Goal: Task Accomplishment & Management: Manage account settings

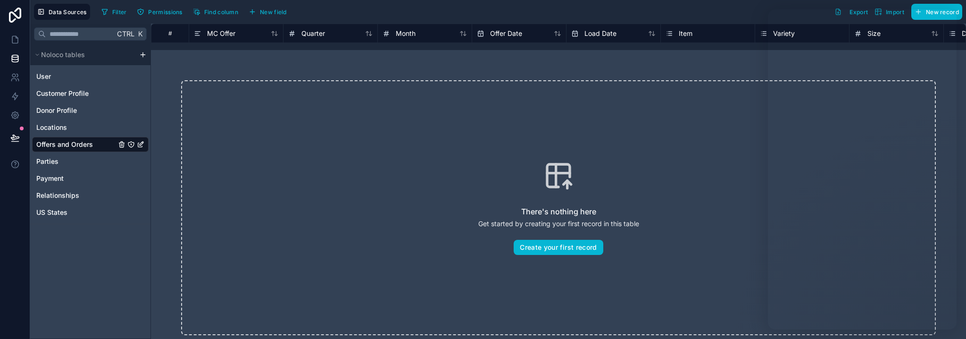
click at [109, 272] on div "Ctrl K Noloco tables User Customer Profile Donor Profile Locations Offers and O…" at bounding box center [90, 181] width 121 height 315
click at [122, 145] on icon "Offers and Orders" at bounding box center [122, 145] width 0 height 2
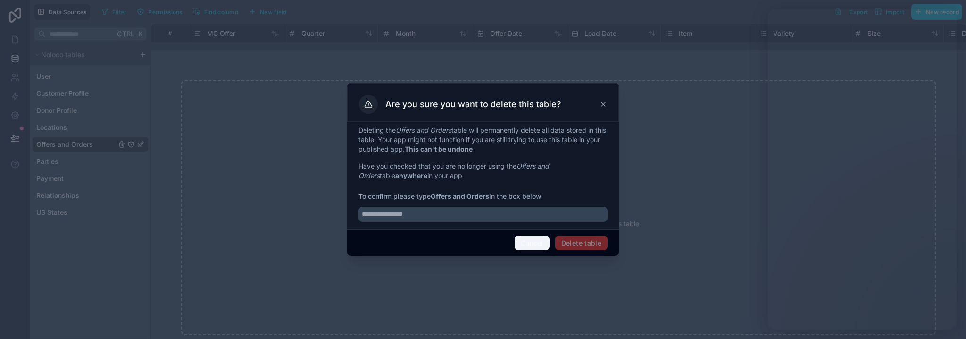
click at [538, 244] on button "Cancel" at bounding box center [532, 242] width 35 height 15
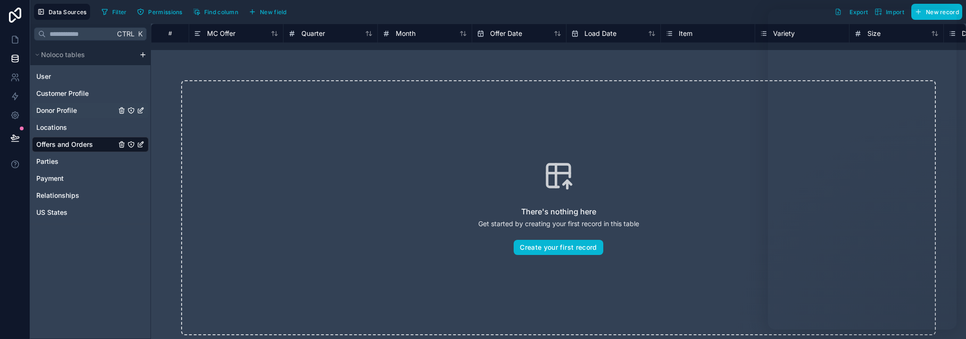
click at [67, 106] on span "Donor Profile" at bounding box center [56, 110] width 41 height 9
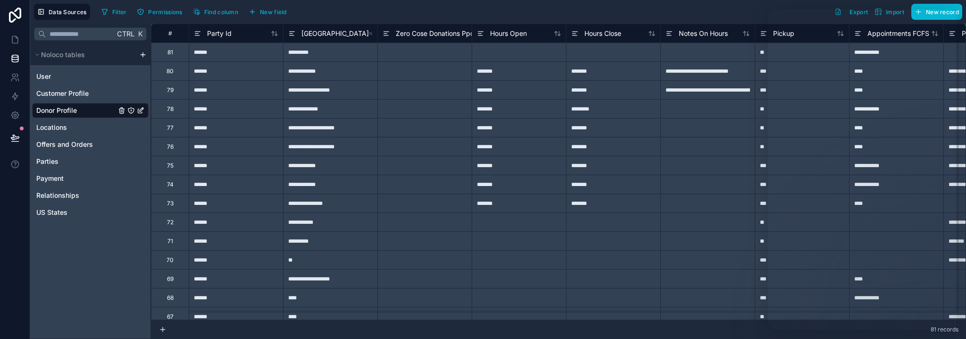
click at [140, 112] on icon "Donor Profile" at bounding box center [141, 111] width 8 height 8
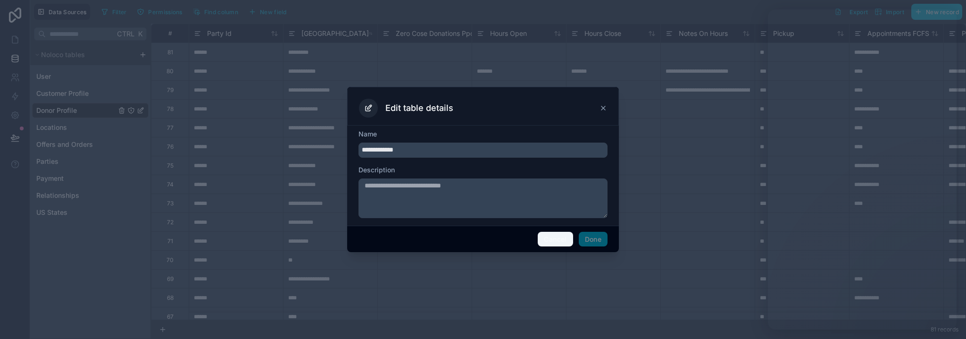
drag, startPoint x: 554, startPoint y: 237, endPoint x: 459, endPoint y: 222, distance: 96.6
click at [553, 237] on button "Cancel" at bounding box center [555, 239] width 35 height 15
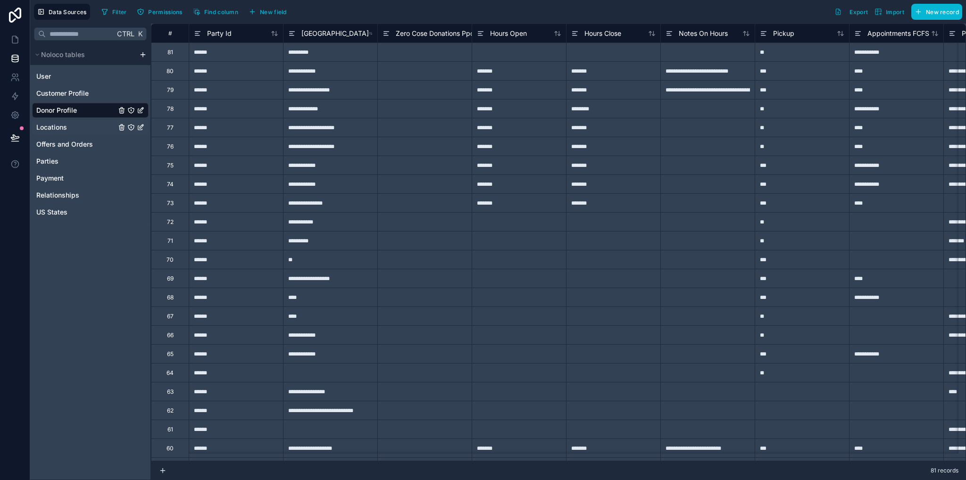
click at [60, 127] on span "Locations" at bounding box center [51, 127] width 31 height 9
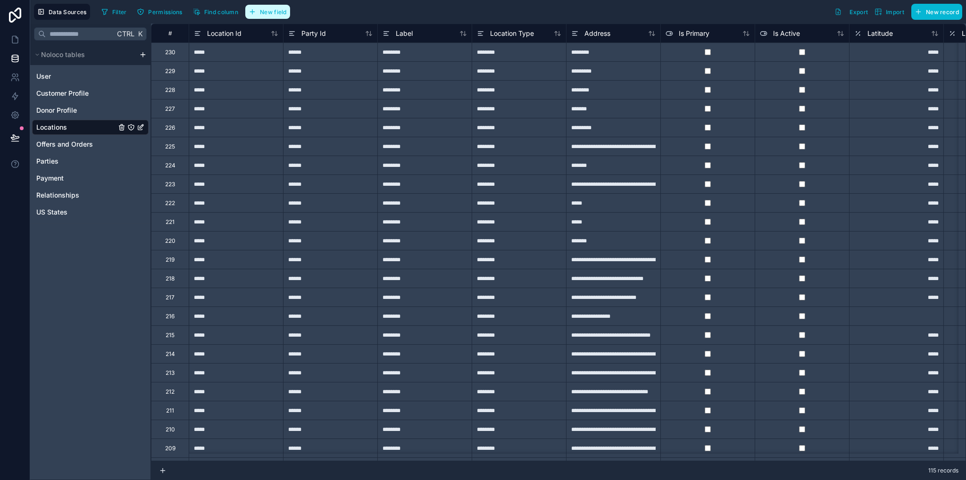
click at [265, 8] on span "New field" at bounding box center [273, 11] width 27 height 7
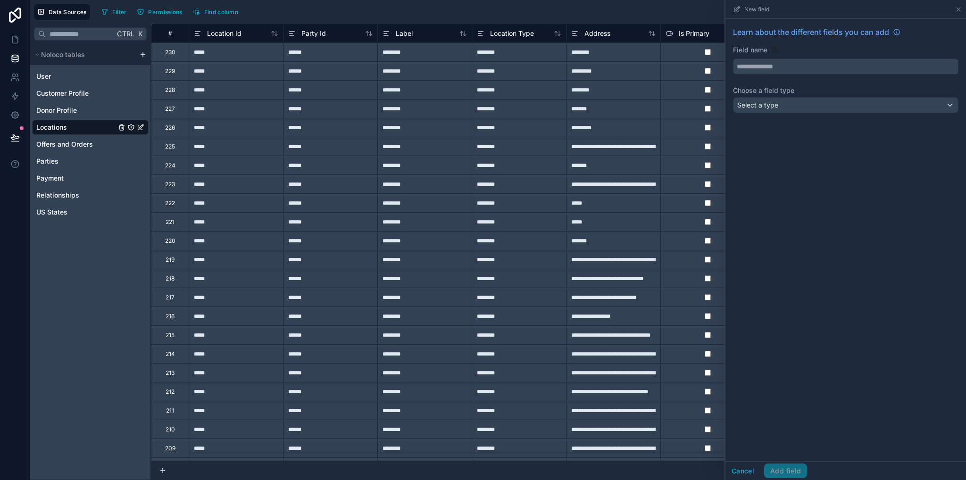
click at [776, 64] on input "text" at bounding box center [846, 66] width 225 height 15
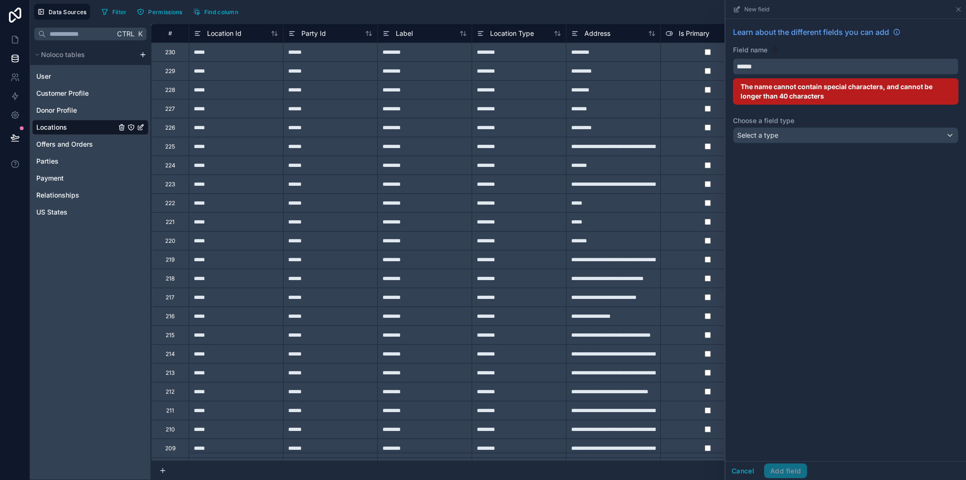
click at [733, 59] on button "*****" at bounding box center [846, 67] width 226 height 16
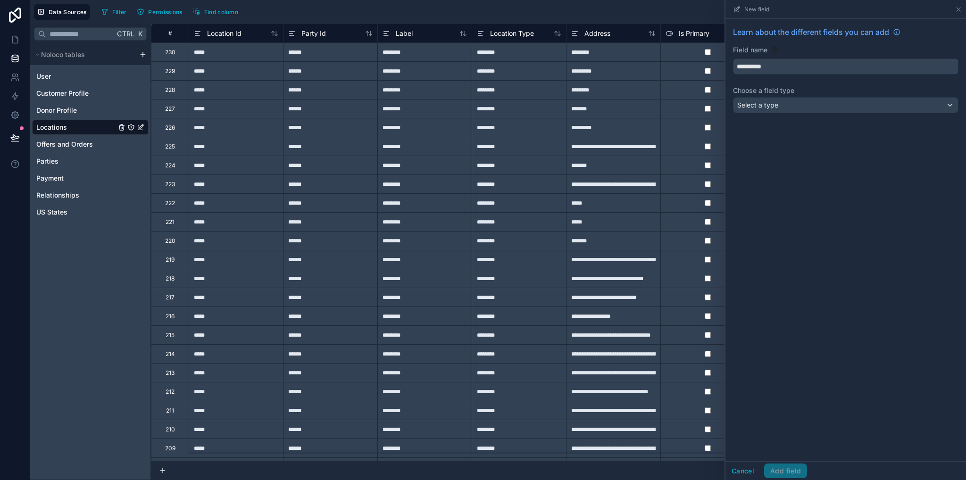
type input "**********"
click at [777, 108] on span "Select a type" at bounding box center [757, 105] width 41 height 8
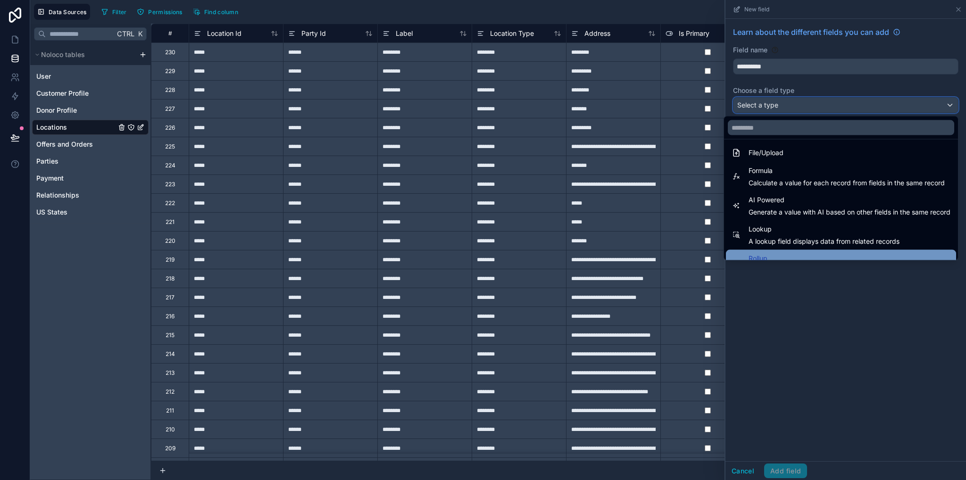
scroll to position [274, 0]
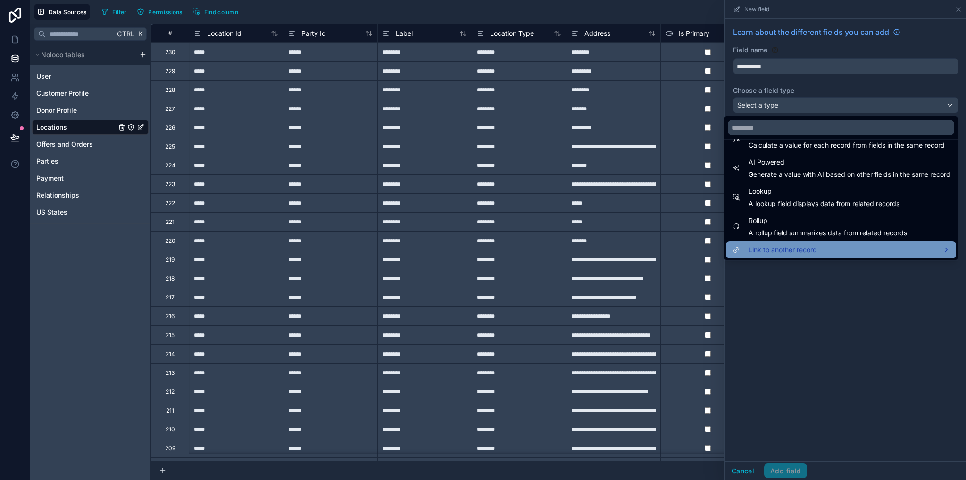
click at [776, 249] on span "Link to another record" at bounding box center [783, 249] width 68 height 11
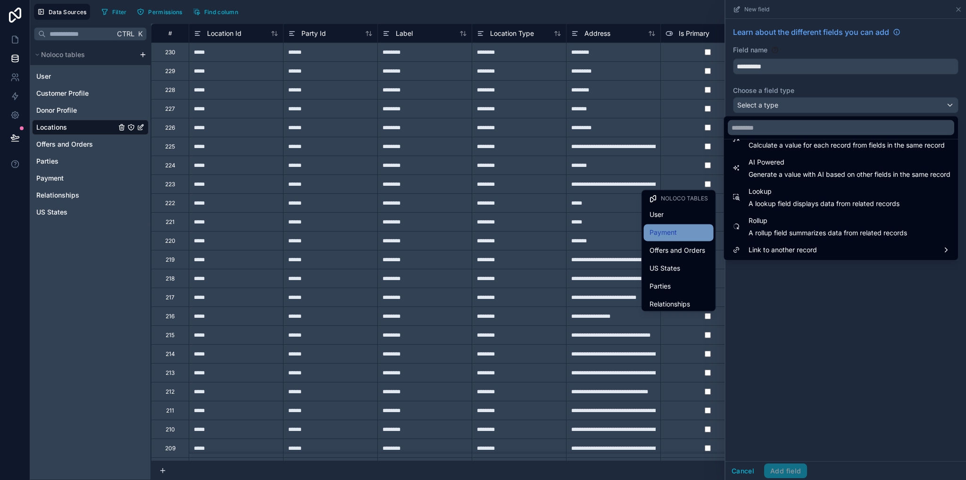
scroll to position [58, 0]
click at [652, 231] on span "Parties" at bounding box center [660, 228] width 21 height 11
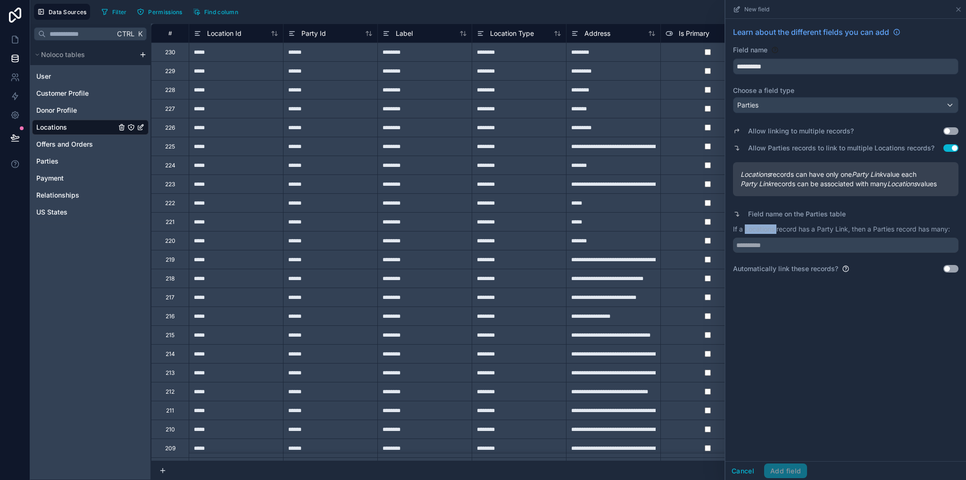
drag, startPoint x: 756, startPoint y: 231, endPoint x: 776, endPoint y: 232, distance: 19.3
click at [776, 232] on p "If a Locations record has a Party Link, then a Parties record has many:" at bounding box center [846, 229] width 226 height 9
copy p "Locations"
click at [778, 242] on input "text" at bounding box center [846, 245] width 226 height 15
paste input "*********"
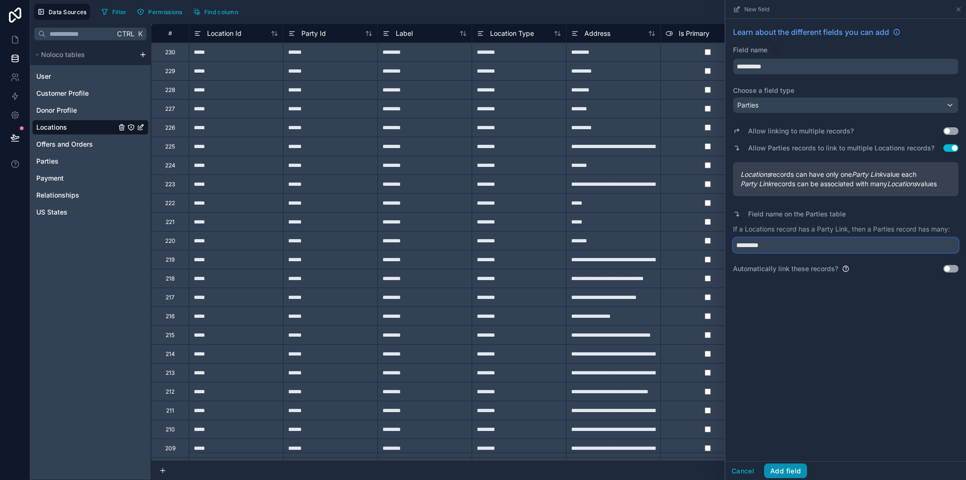
type input "*********"
click at [781, 338] on button "Add field" at bounding box center [785, 471] width 43 height 15
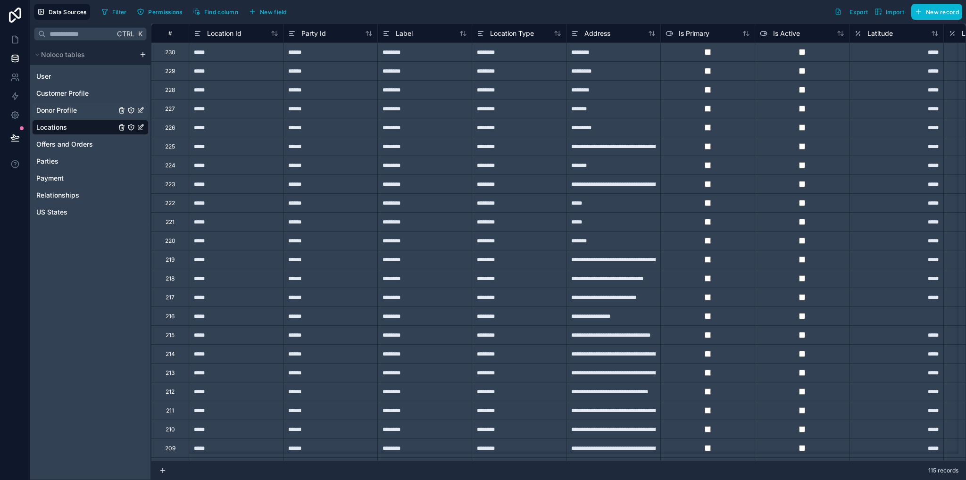
click at [55, 111] on span "Donor Profile" at bounding box center [56, 110] width 41 height 9
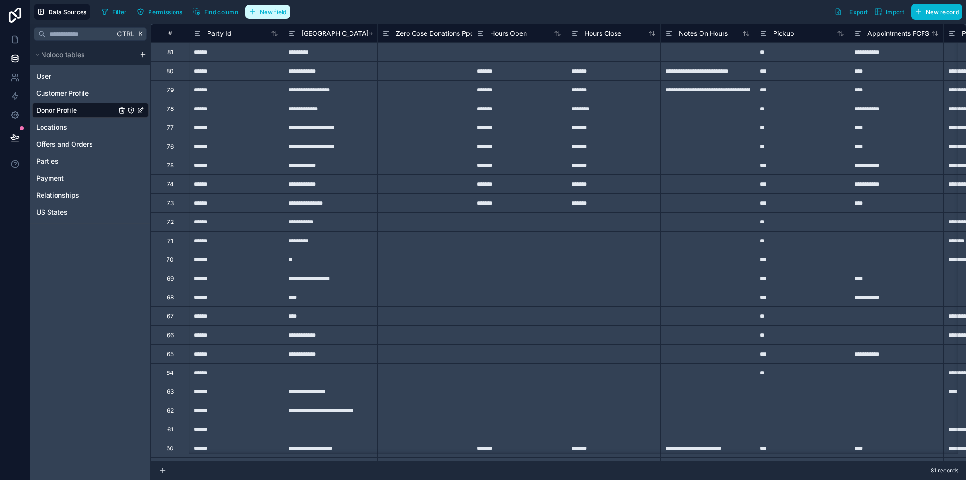
click at [272, 14] on span "New field" at bounding box center [273, 11] width 27 height 7
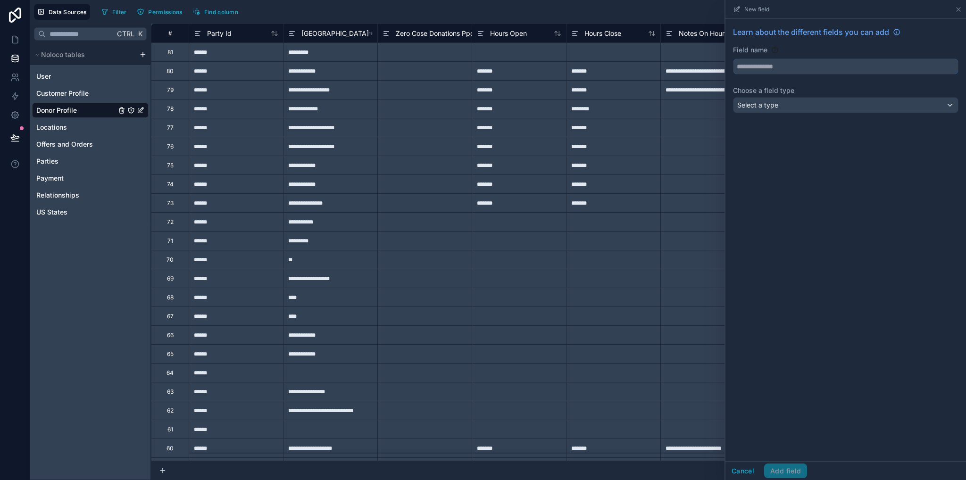
drag, startPoint x: 794, startPoint y: 73, endPoint x: 795, endPoint y: 67, distance: 5.4
click at [794, 70] on input "text" at bounding box center [846, 66] width 225 height 15
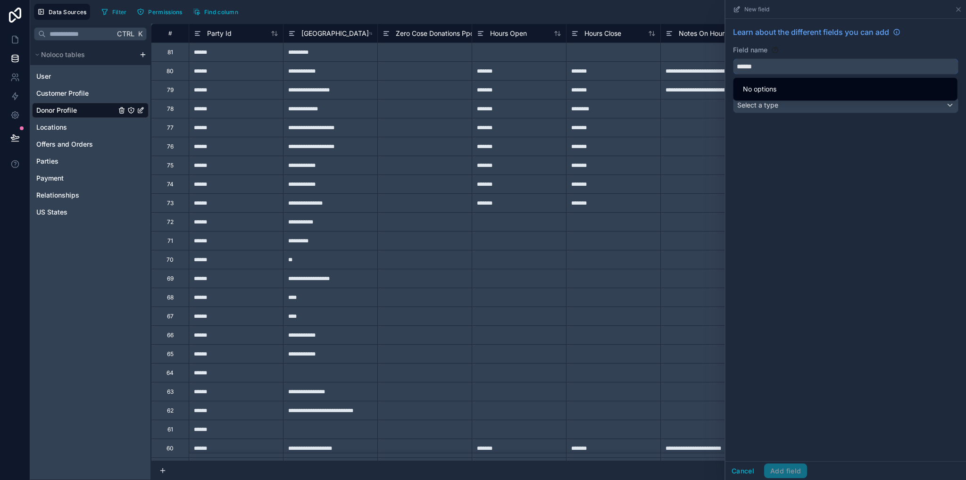
click at [733, 59] on button "*****" at bounding box center [846, 67] width 226 height 16
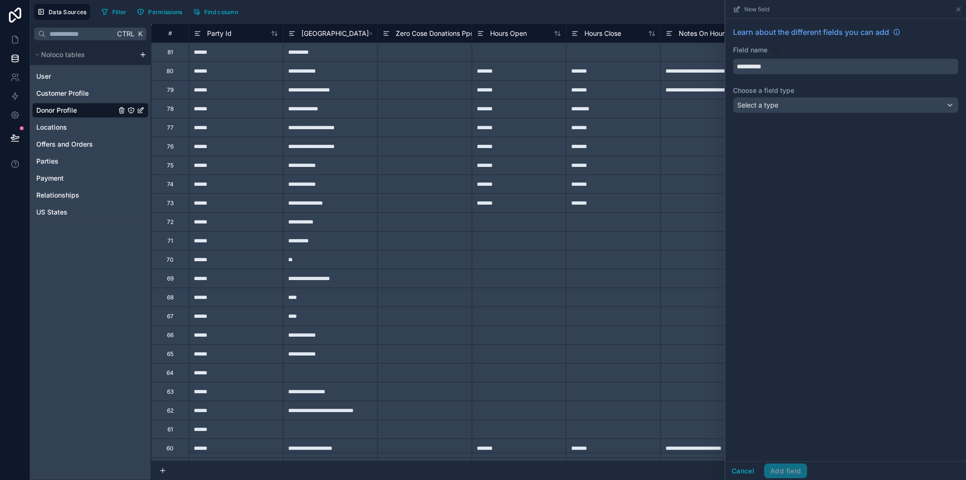
type input "**********"
click at [784, 105] on div "Select a type" at bounding box center [846, 105] width 225 height 15
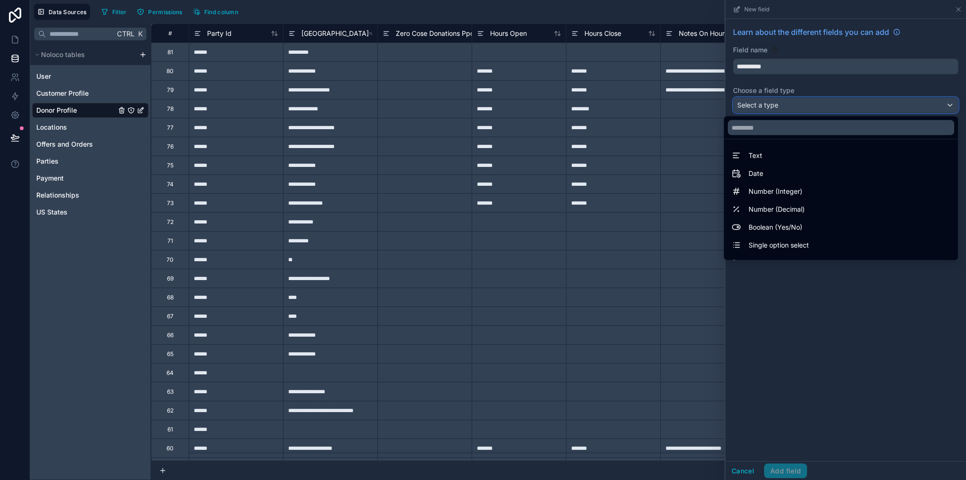
scroll to position [274, 0]
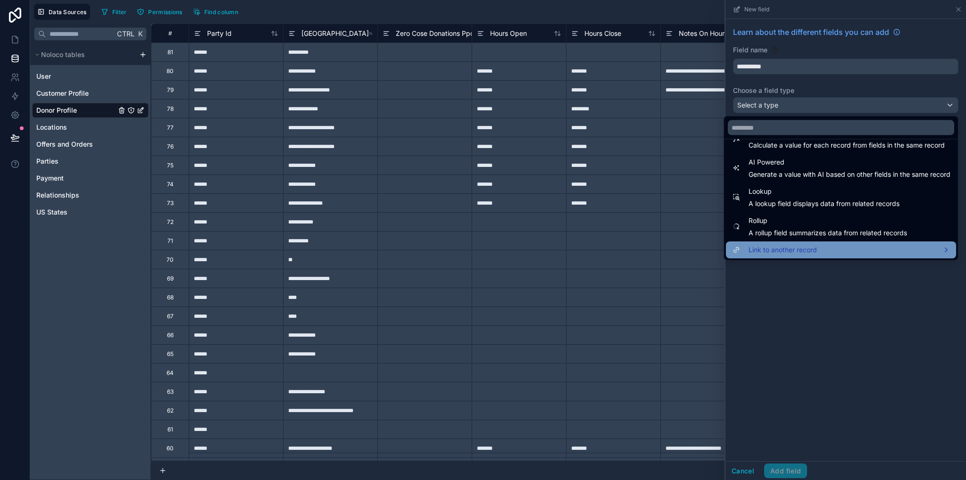
click at [759, 252] on span "Link to another record" at bounding box center [783, 249] width 68 height 11
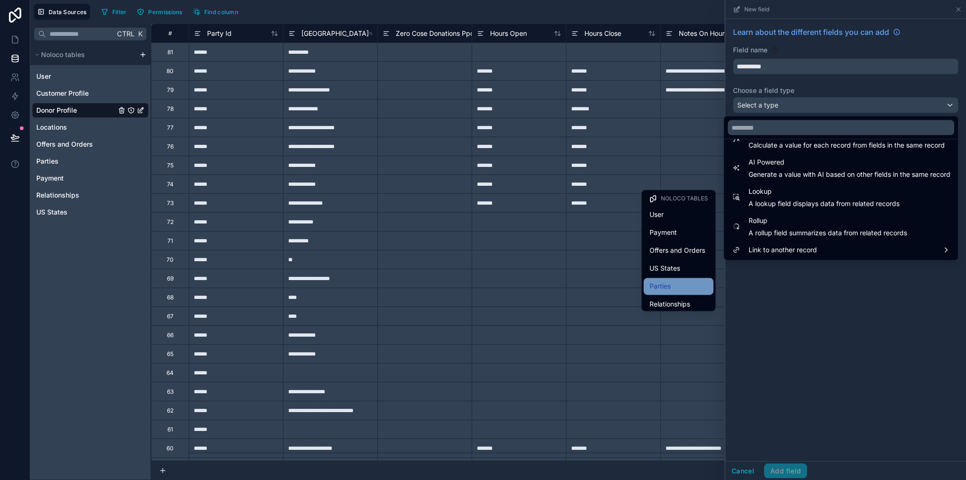
scroll to position [58, 0]
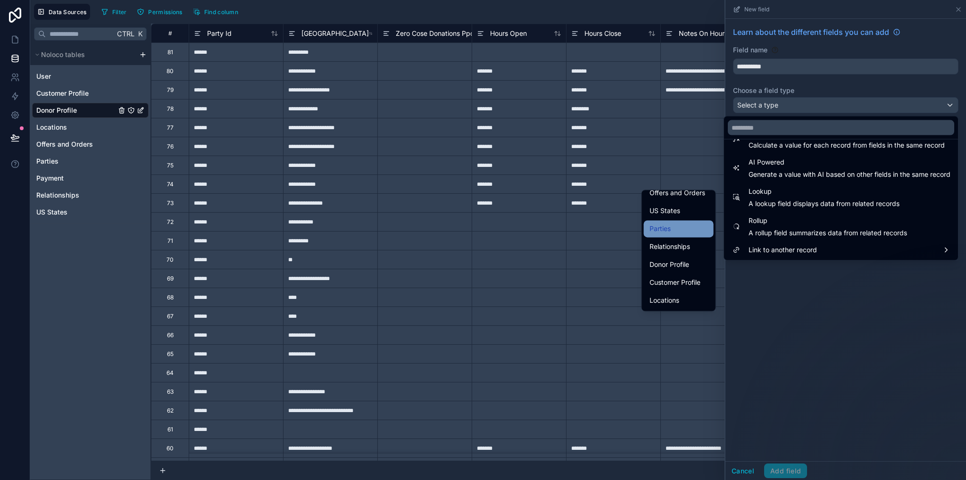
click at [661, 226] on span "Parties" at bounding box center [660, 228] width 21 height 11
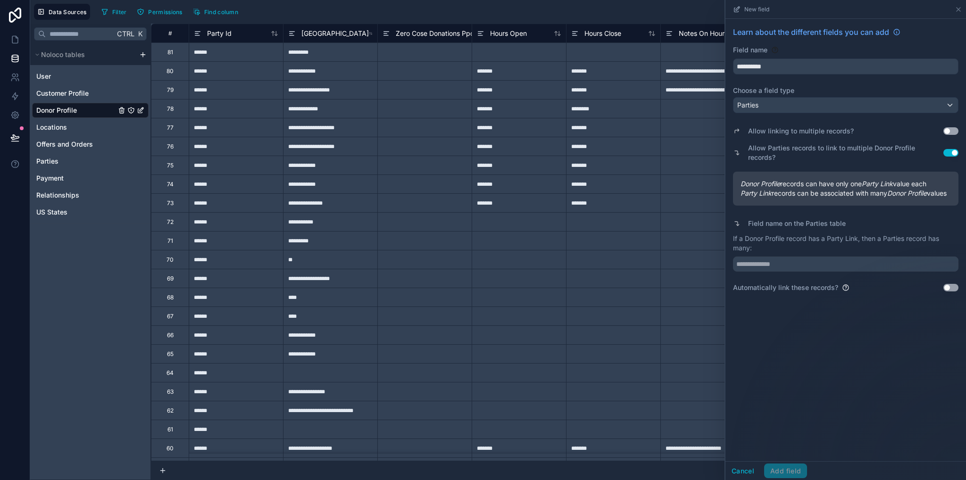
click at [950, 149] on button "Use setting" at bounding box center [951, 153] width 15 height 8
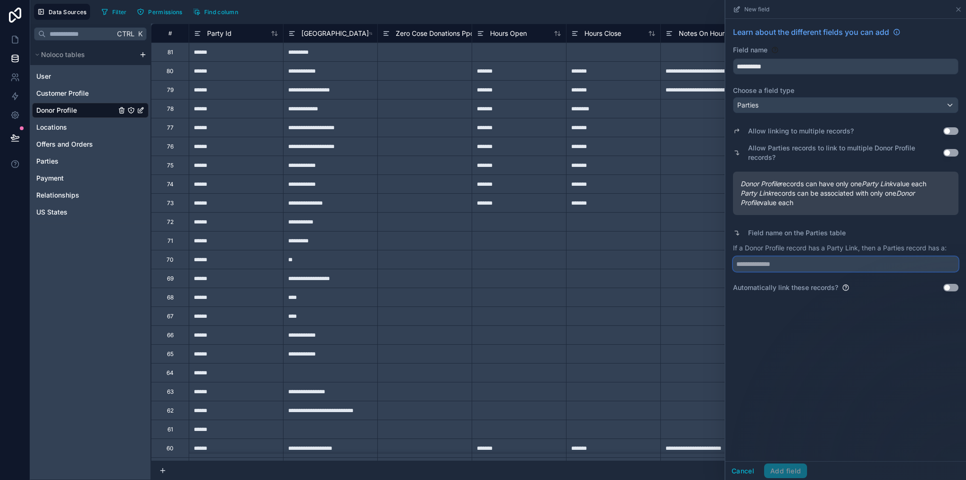
drag, startPoint x: 785, startPoint y: 254, endPoint x: 770, endPoint y: 244, distance: 17.9
click at [785, 257] on input "text" at bounding box center [846, 264] width 226 height 15
drag, startPoint x: 745, startPoint y: 238, endPoint x: 785, endPoint y: 240, distance: 39.2
click at [785, 243] on p "If a Donor Profile record has a Party Link, then a Parties record has a:" at bounding box center [846, 247] width 226 height 9
copy p "Donor Profile"
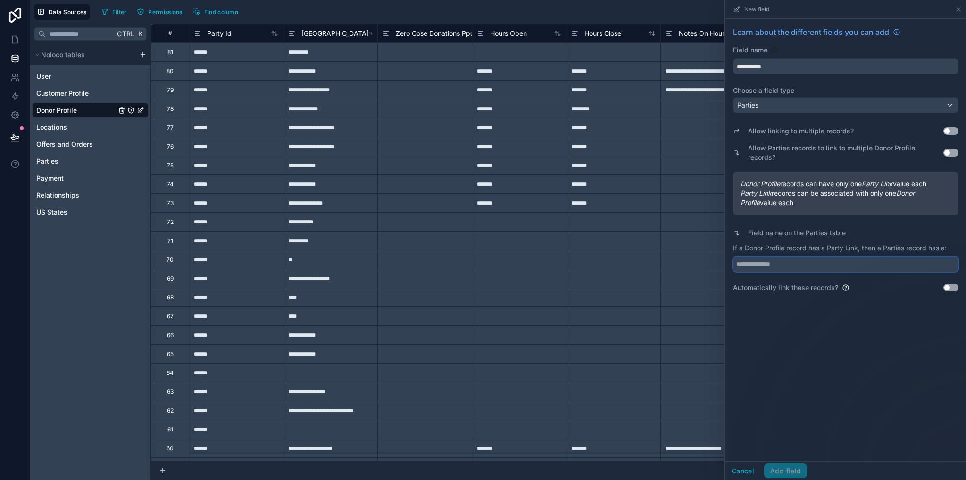
drag, startPoint x: 788, startPoint y: 253, endPoint x: 789, endPoint y: 260, distance: 6.7
click at [788, 257] on input "text" at bounding box center [846, 264] width 226 height 15
paste input "**********"
type input "**********"
click at [953, 284] on button "Use setting" at bounding box center [951, 288] width 15 height 8
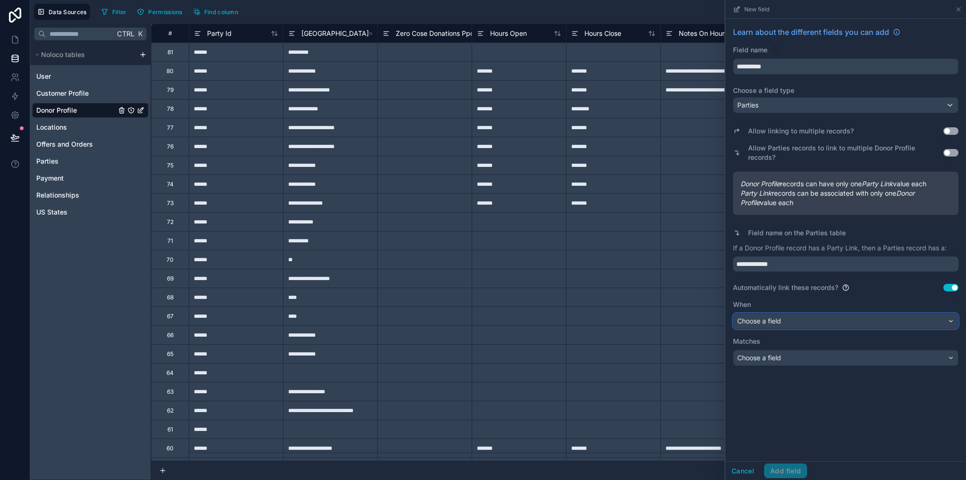
click at [761, 317] on span "Choose a field" at bounding box center [759, 321] width 44 height 8
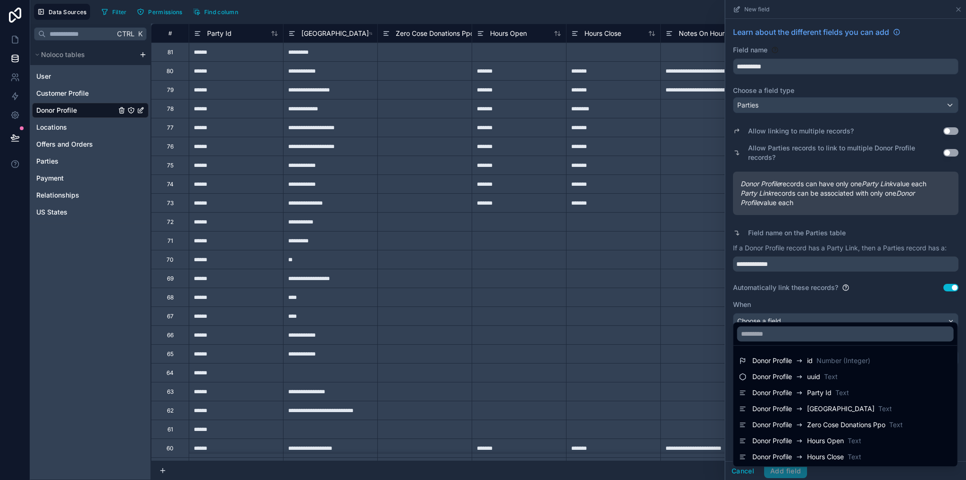
click at [804, 292] on div at bounding box center [846, 240] width 241 height 480
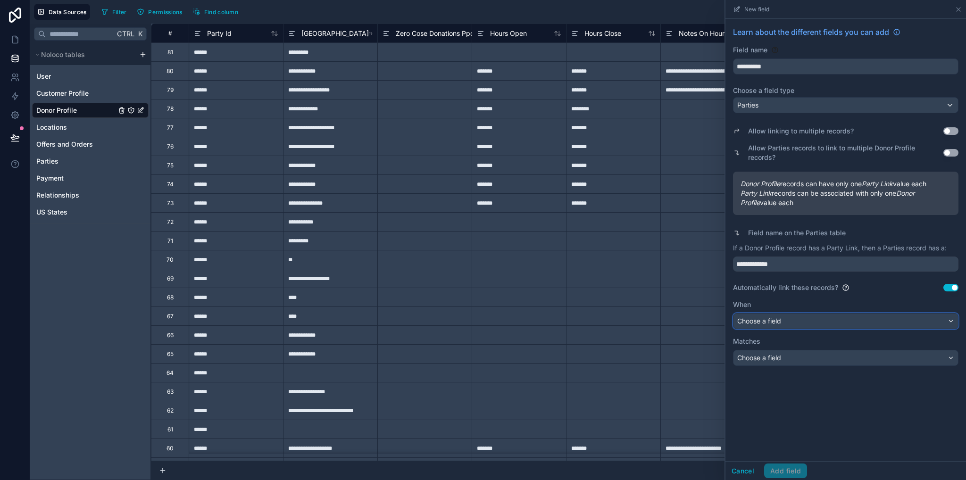
click at [791, 314] on div "Choose a field" at bounding box center [846, 321] width 225 height 15
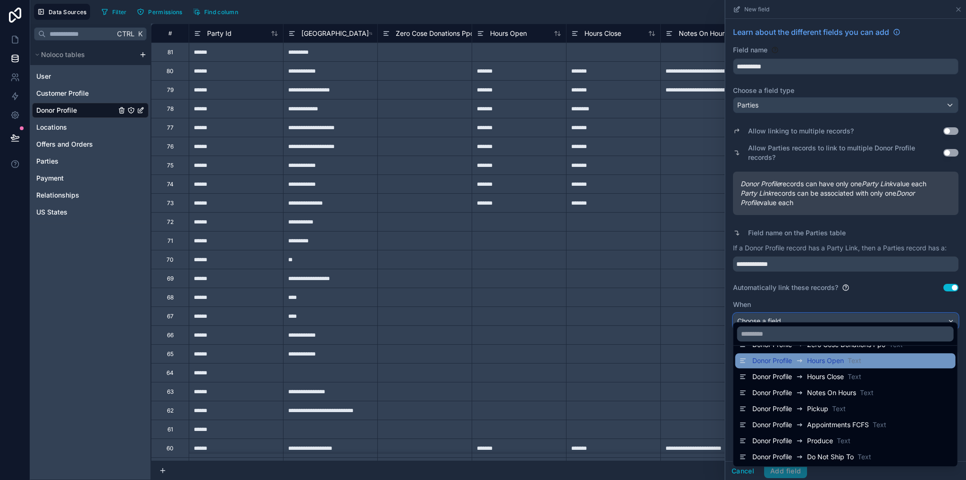
scroll to position [0, 0]
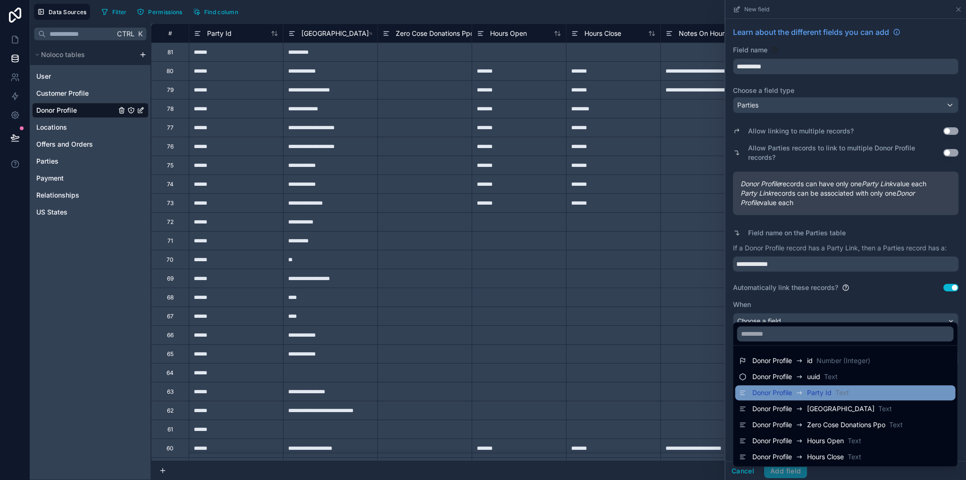
click at [786, 338] on span "Donor Profile" at bounding box center [773, 392] width 40 height 9
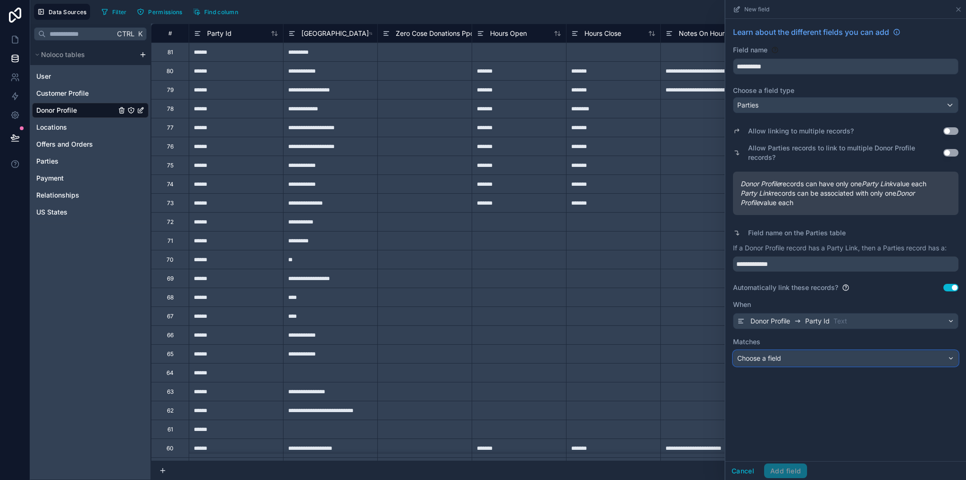
click at [774, 338] on span "Choose a field" at bounding box center [759, 358] width 44 height 8
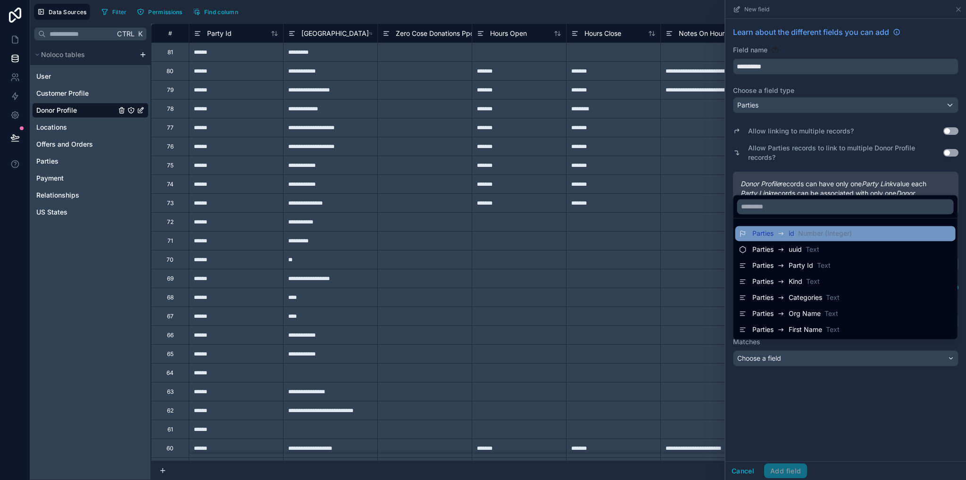
click at [780, 235] on icon at bounding box center [782, 233] width 8 height 11
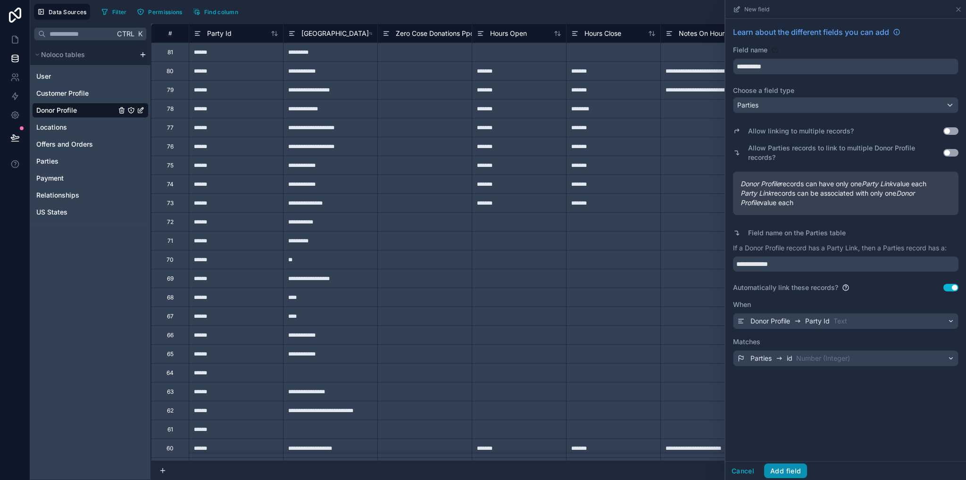
click at [789, 338] on button "Add field" at bounding box center [785, 471] width 43 height 15
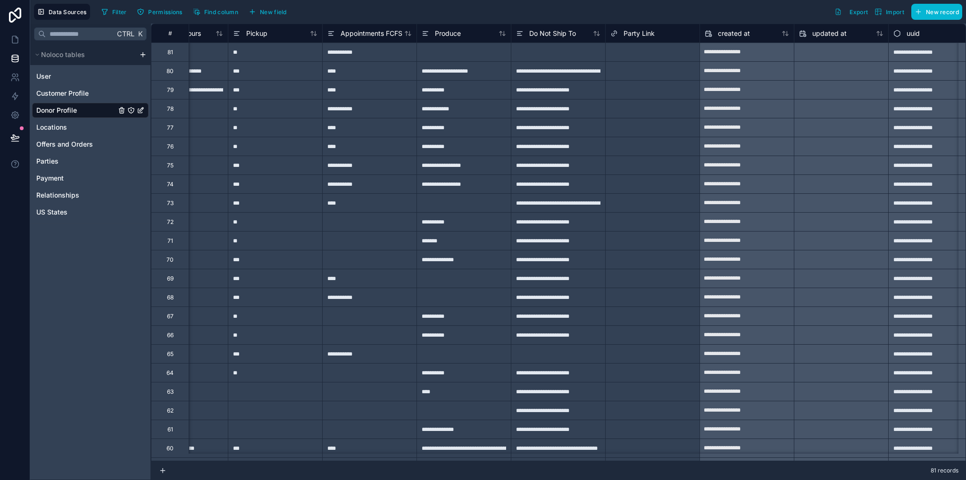
scroll to position [0, 551]
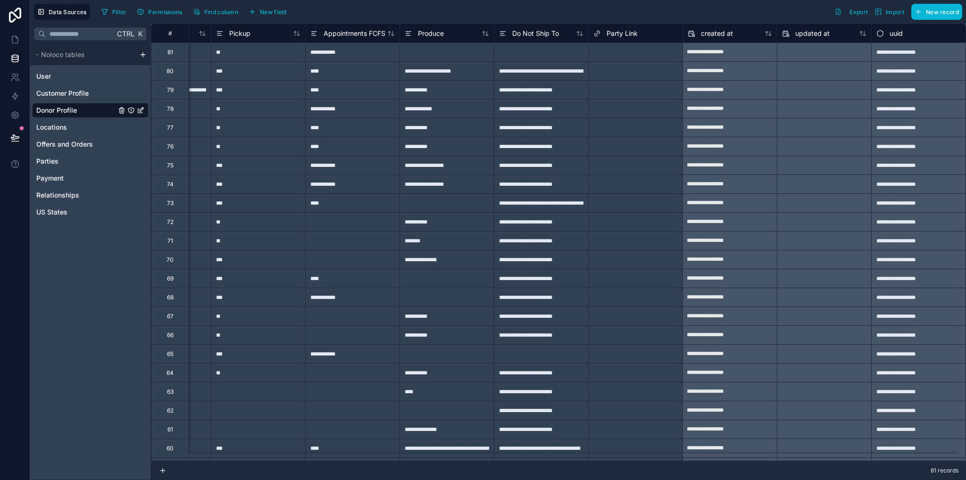
click at [648, 53] on input "text" at bounding box center [648, 53] width 1 height 8
click at [50, 161] on span "Parties" at bounding box center [47, 161] width 22 height 9
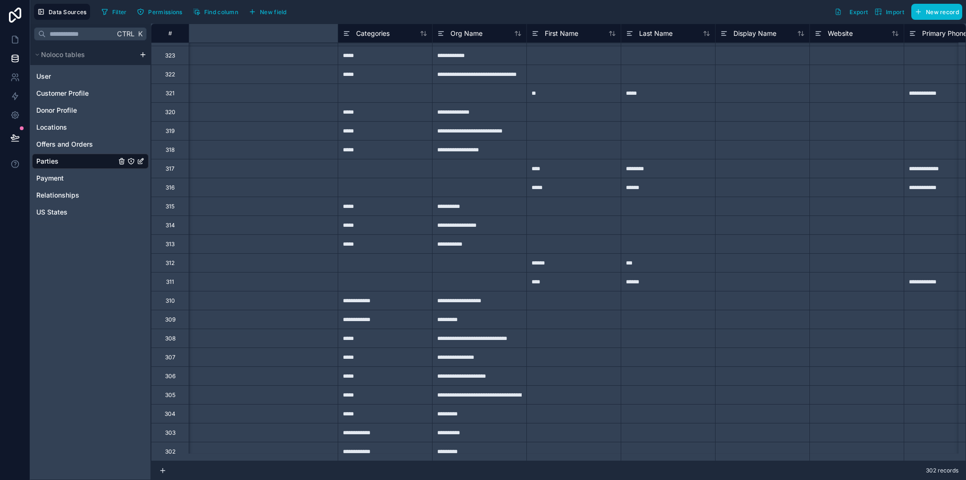
scroll to position [5288, 0]
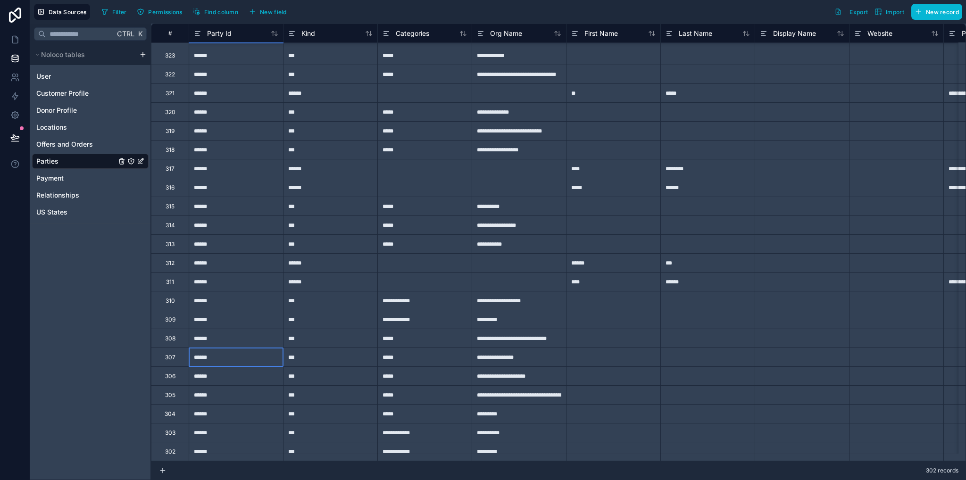
click at [222, 338] on div "******" at bounding box center [236, 357] width 94 height 19
click at [64, 112] on span "Donor Profile" at bounding box center [56, 110] width 41 height 9
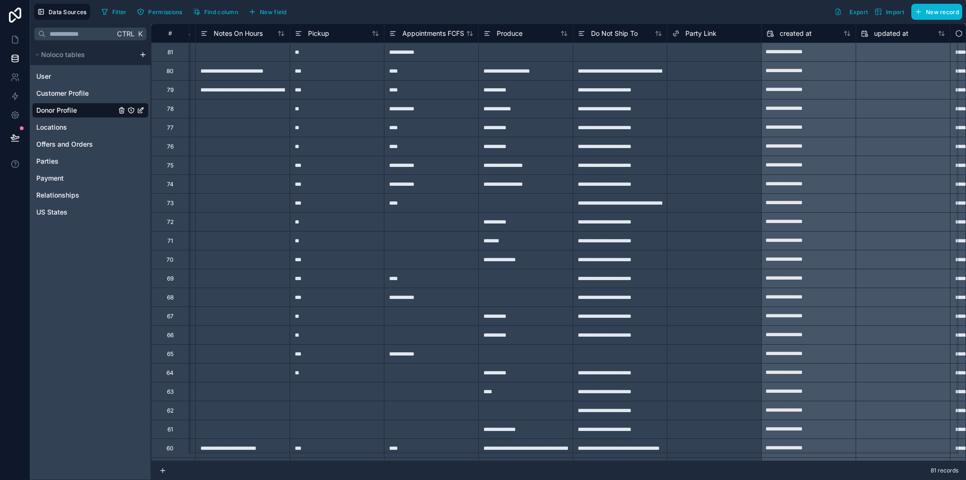
scroll to position [0, 499]
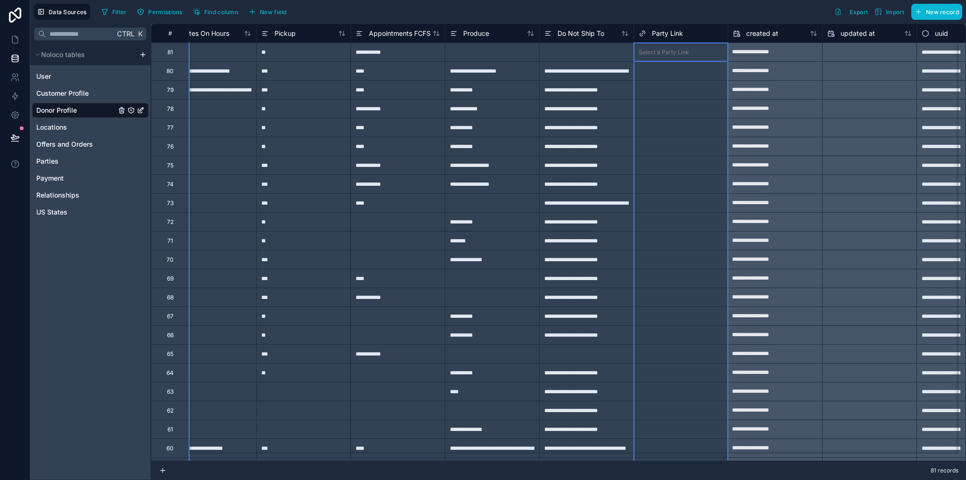
click at [670, 34] on span "Party Link" at bounding box center [667, 33] width 31 height 9
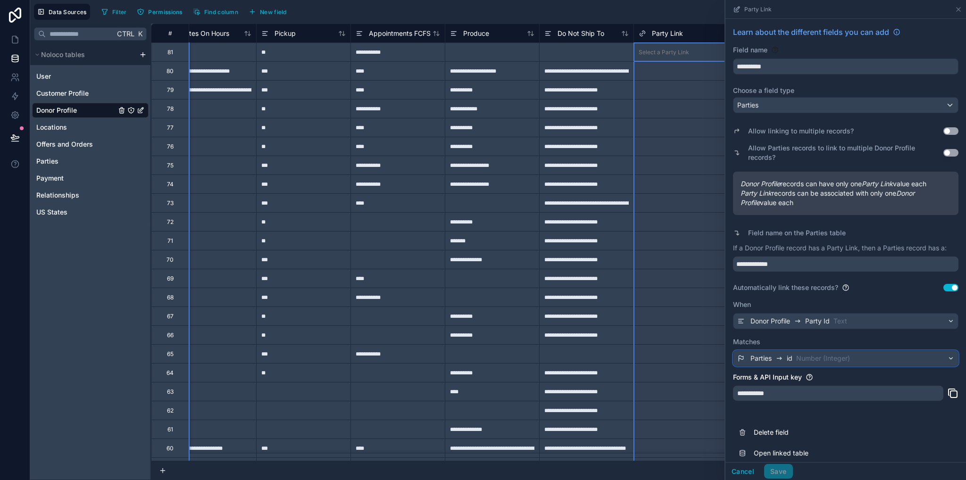
click at [794, 338] on div "Parties id Number (Integer)" at bounding box center [801, 358] width 100 height 11
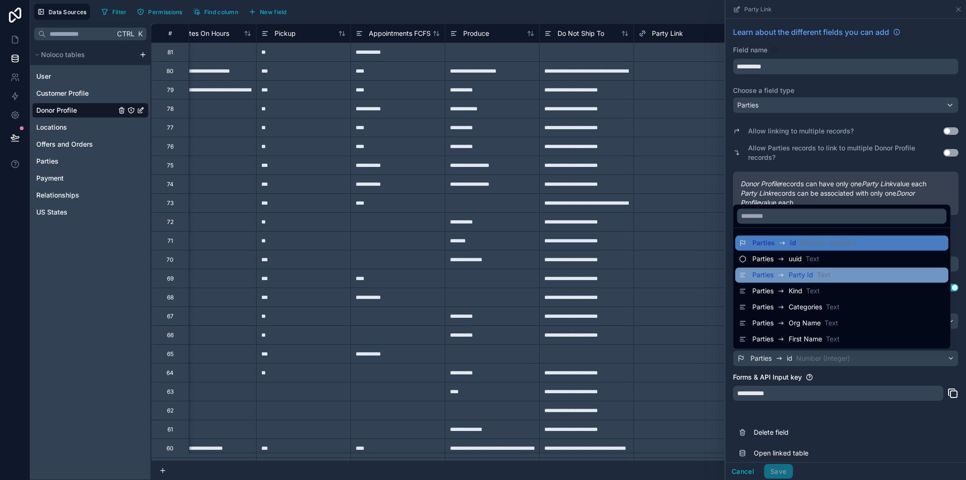
click at [808, 279] on span "Party Id" at bounding box center [801, 274] width 25 height 9
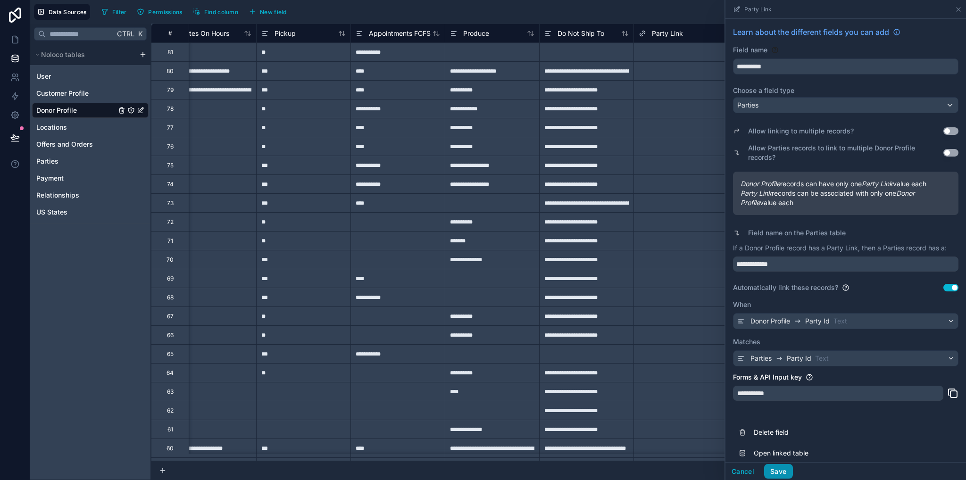
click at [774, 338] on button "Save" at bounding box center [778, 471] width 28 height 15
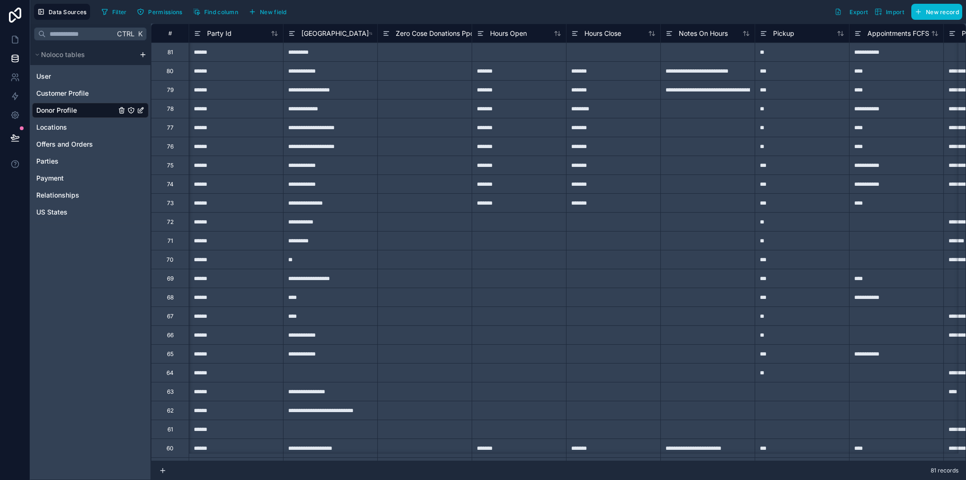
scroll to position [0, 551]
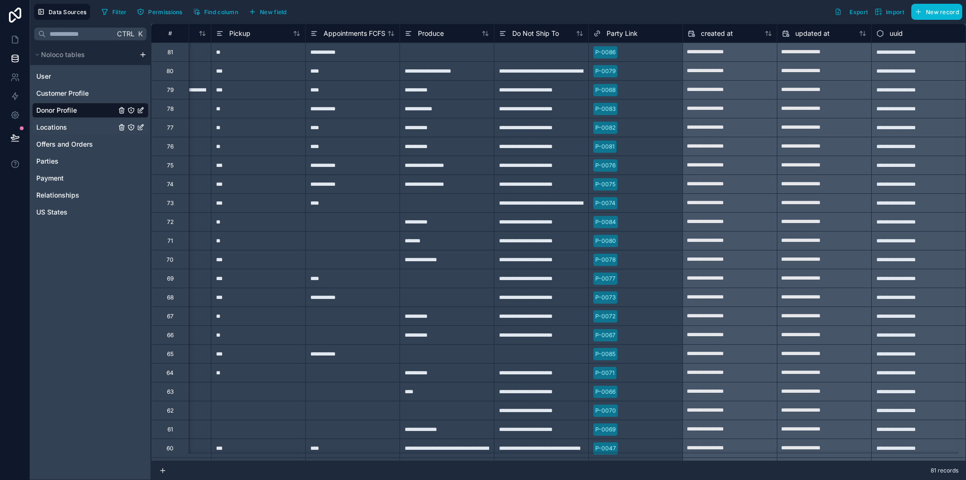
click at [52, 129] on span "Locations" at bounding box center [51, 127] width 31 height 9
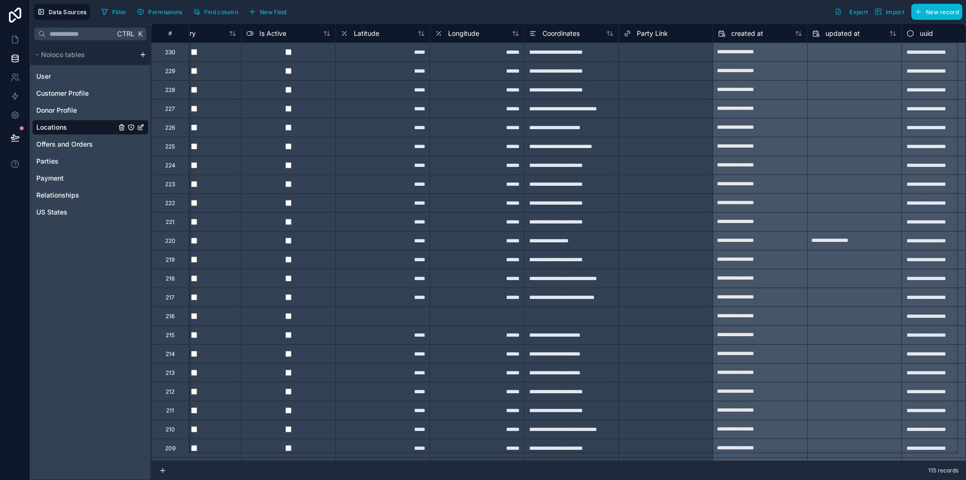
scroll to position [0, 523]
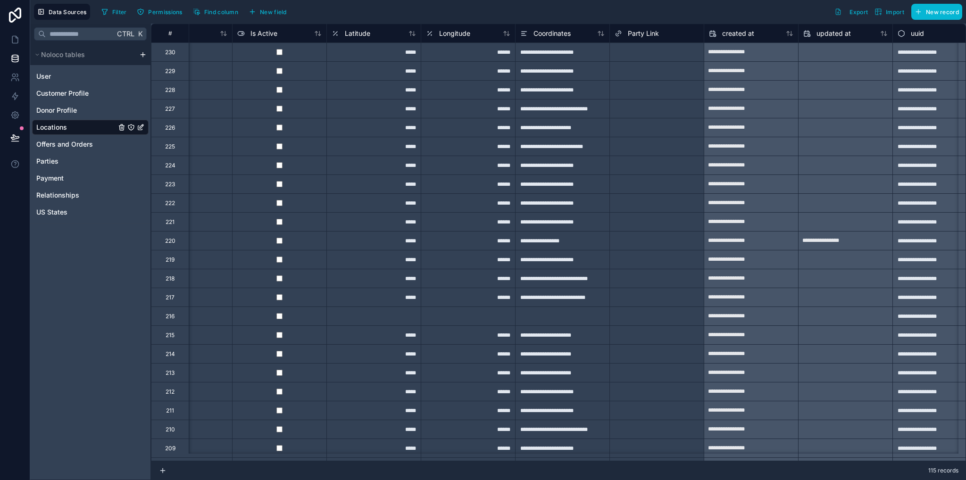
click at [645, 41] on div "Party Link" at bounding box center [657, 33] width 94 height 19
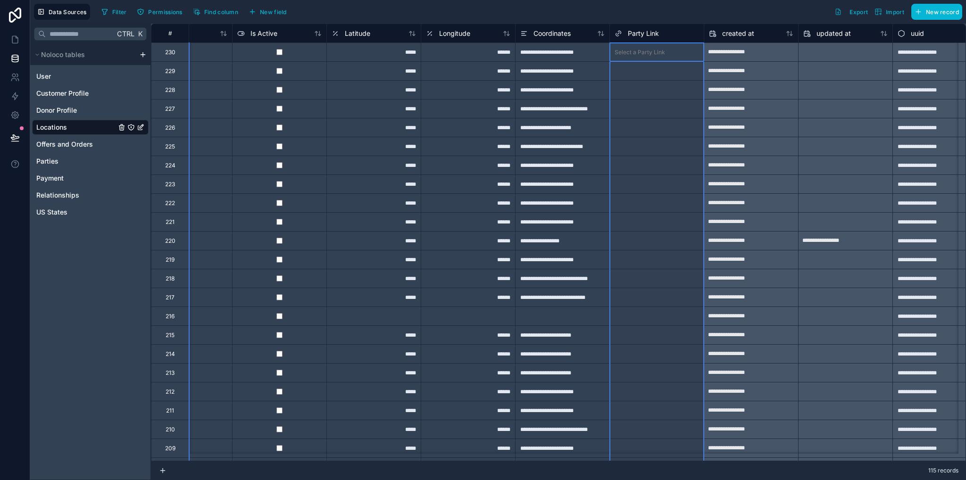
click at [642, 35] on span "Party Link" at bounding box center [643, 33] width 31 height 9
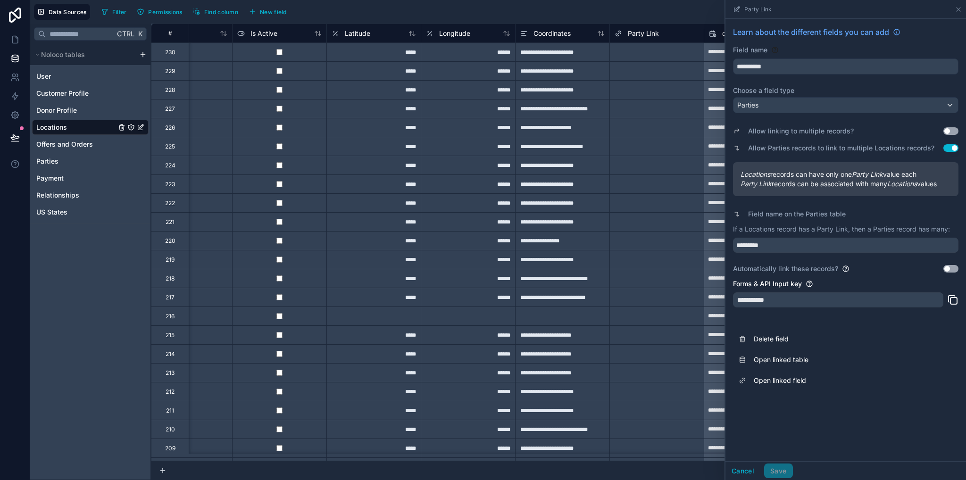
click at [951, 270] on button "Use setting" at bounding box center [951, 269] width 15 height 8
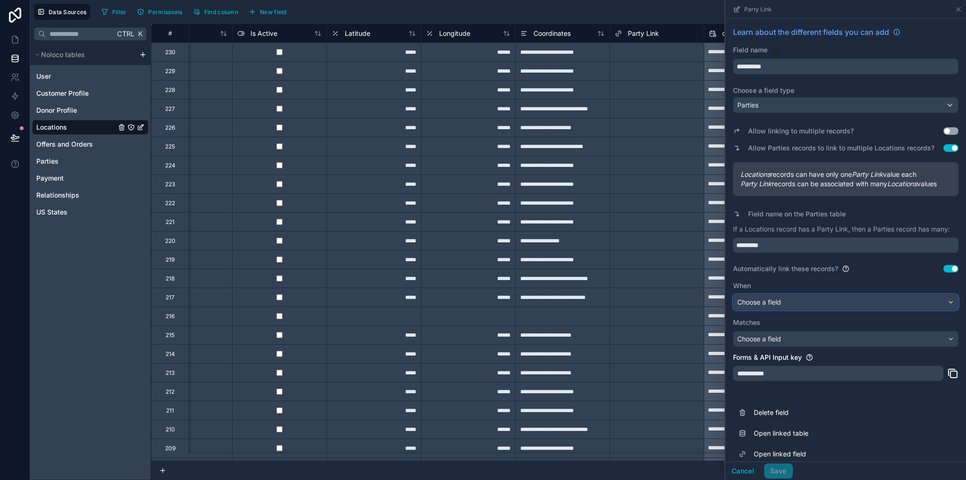
click at [805, 310] on div "Choose a field" at bounding box center [846, 302] width 225 height 15
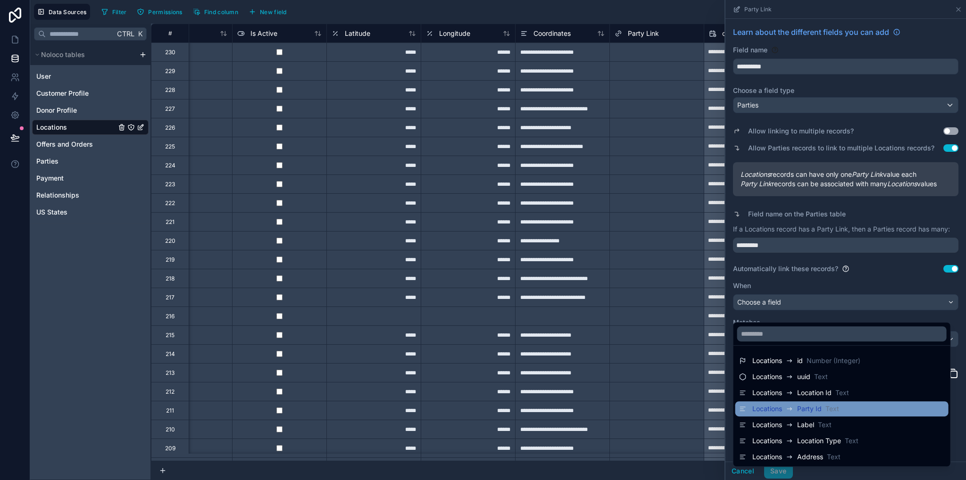
click at [794, 338] on icon at bounding box center [790, 408] width 8 height 11
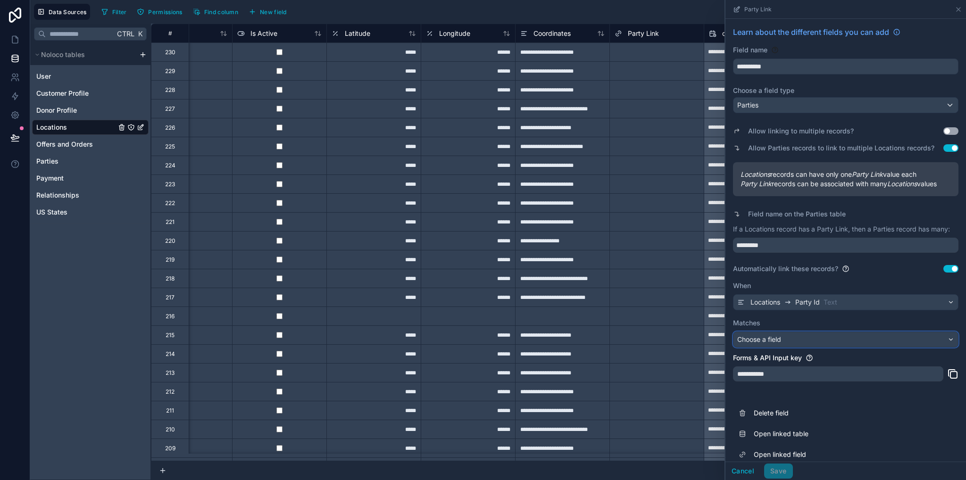
click at [776, 338] on span "Choose a field" at bounding box center [759, 339] width 44 height 8
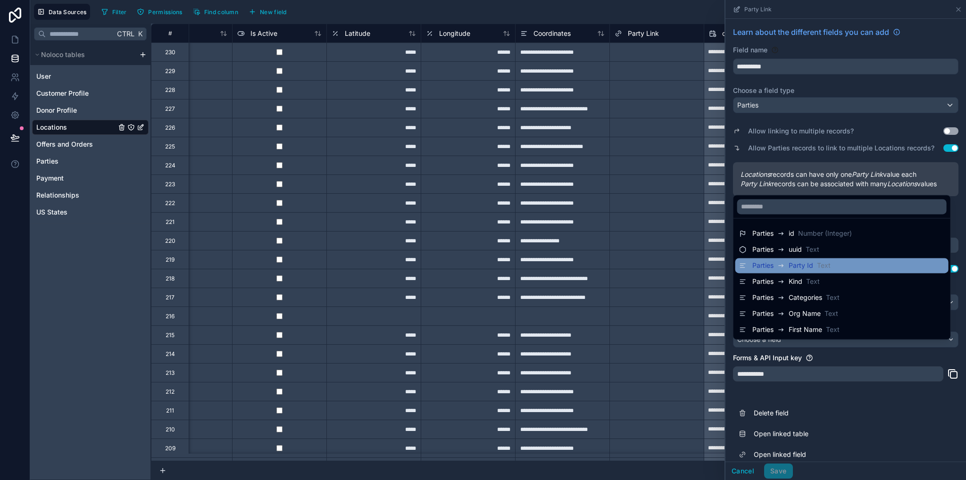
click at [792, 268] on span "Party Id" at bounding box center [801, 265] width 25 height 9
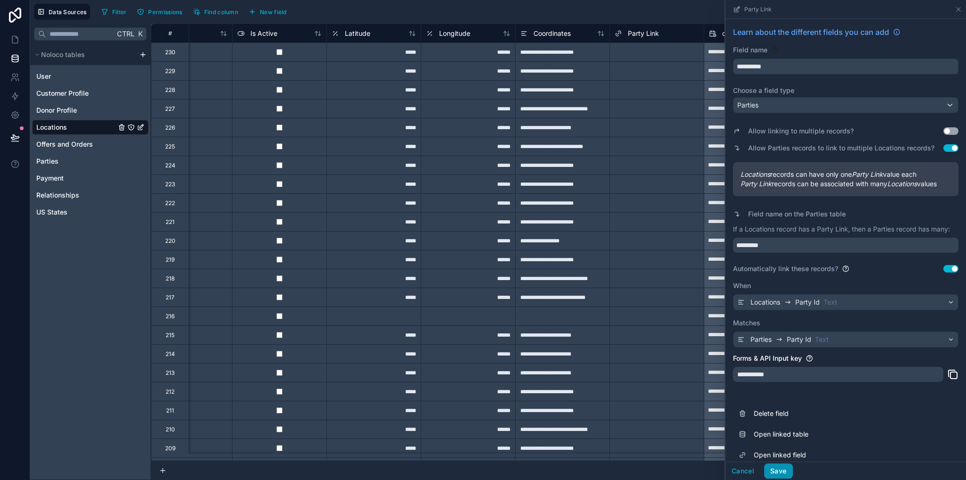
click at [786, 338] on button "Save" at bounding box center [778, 471] width 28 height 15
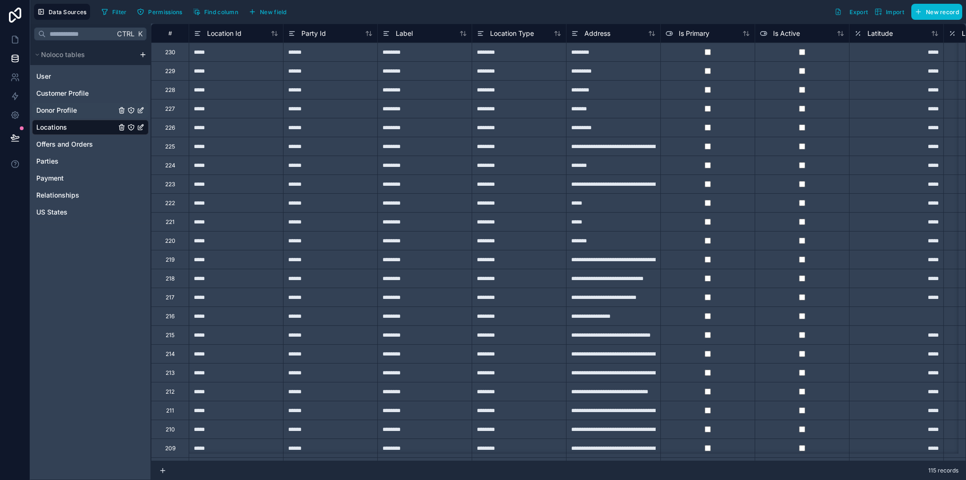
click at [61, 110] on span "Donor Profile" at bounding box center [56, 110] width 41 height 9
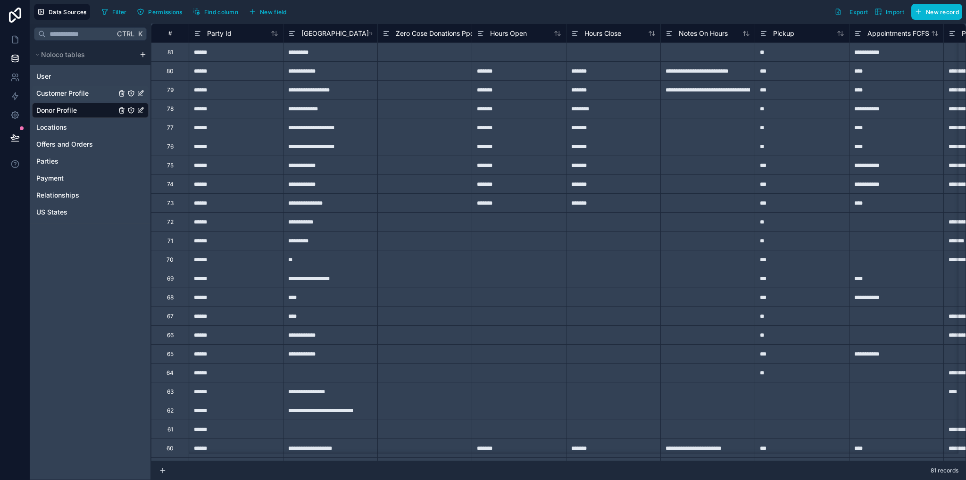
click at [67, 94] on span "Customer Profile" at bounding box center [62, 93] width 52 height 9
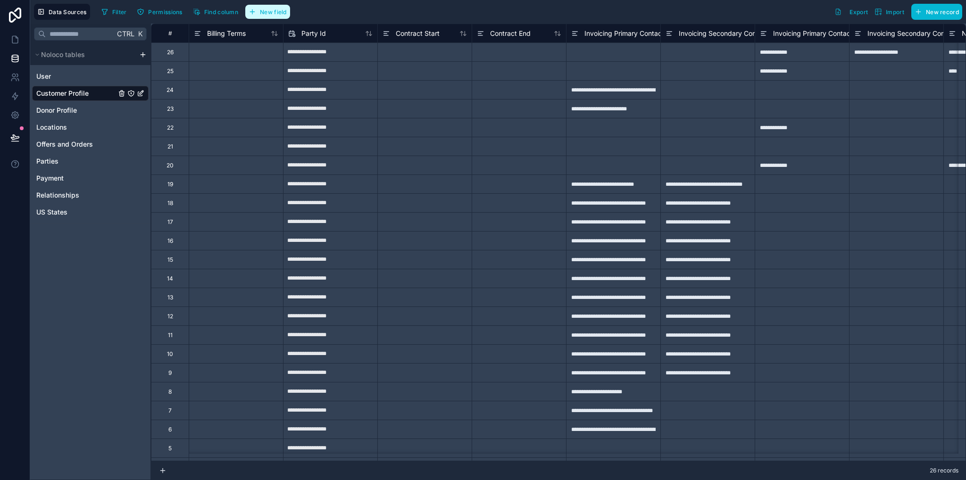
click at [272, 7] on button "New field" at bounding box center [267, 12] width 45 height 14
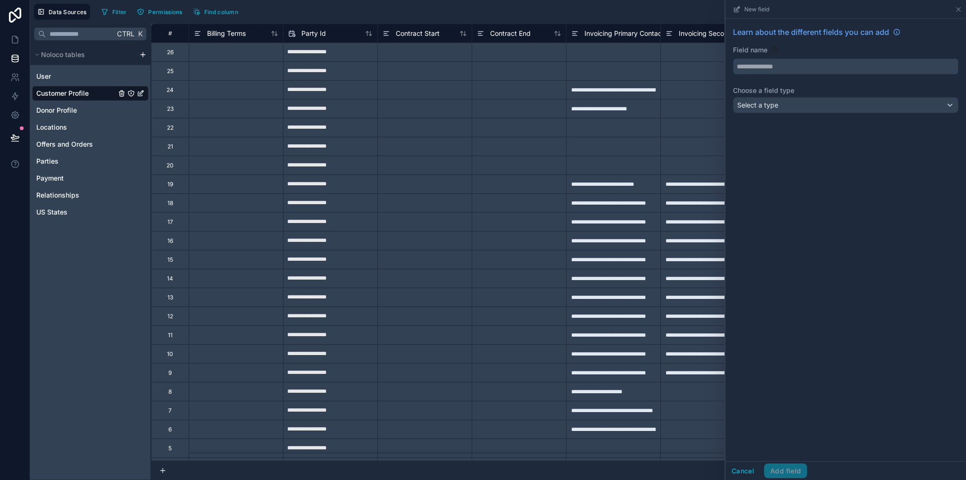
click at [769, 61] on input "text" at bounding box center [846, 66] width 225 height 15
click at [733, 59] on button "*****" at bounding box center [846, 67] width 226 height 16
type input "**********"
click at [765, 106] on span "Select a type" at bounding box center [757, 105] width 41 height 8
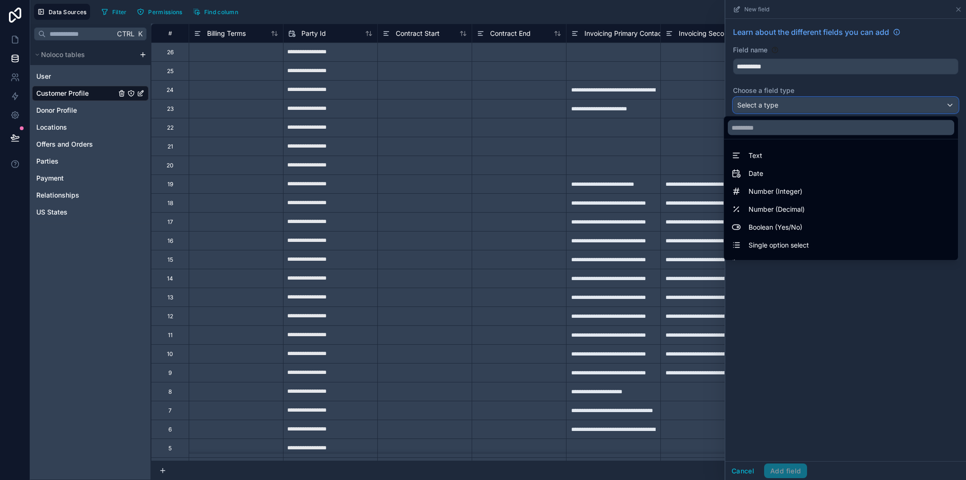
scroll to position [274, 0]
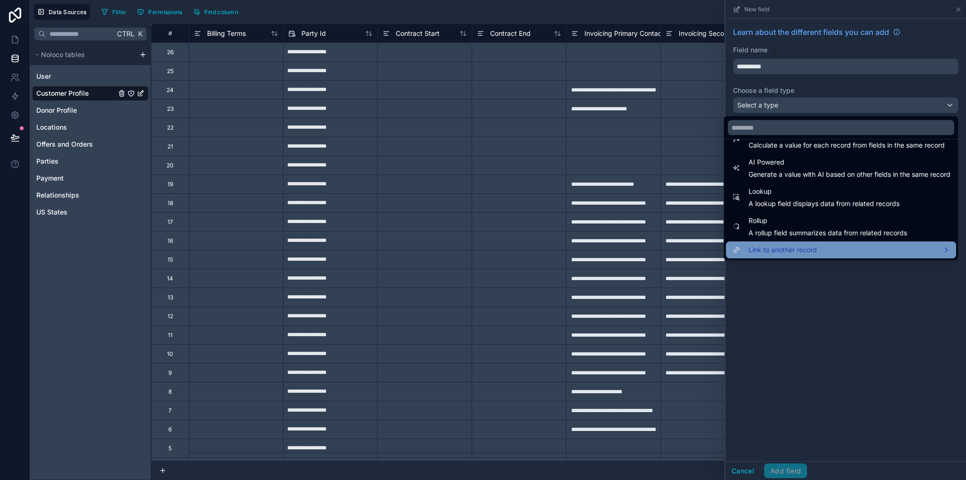
click at [782, 250] on span "Link to another record" at bounding box center [783, 249] width 68 height 11
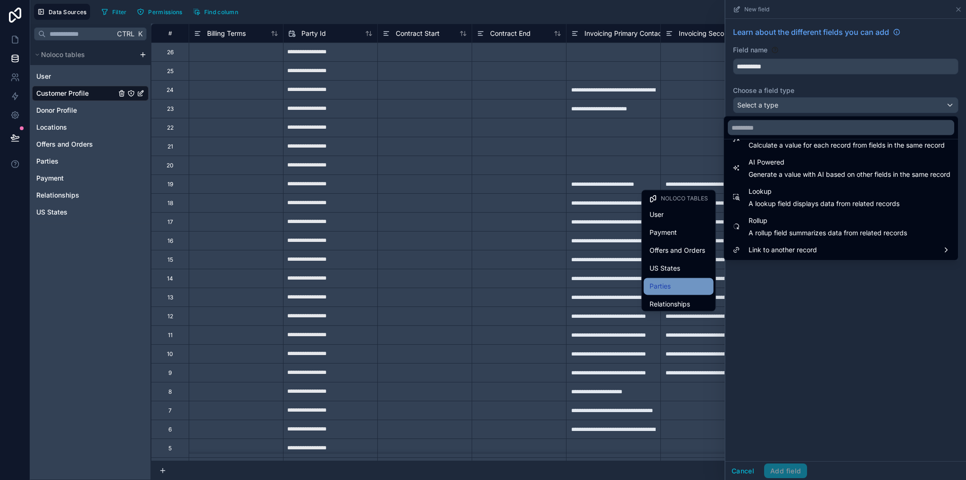
click at [674, 284] on div "Parties" at bounding box center [679, 286] width 59 height 11
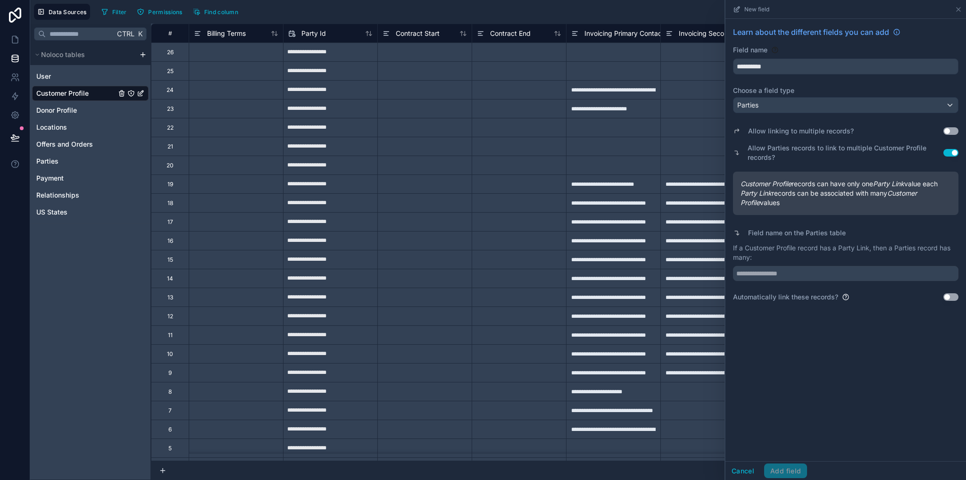
click at [948, 153] on button "Use setting" at bounding box center [951, 153] width 15 height 8
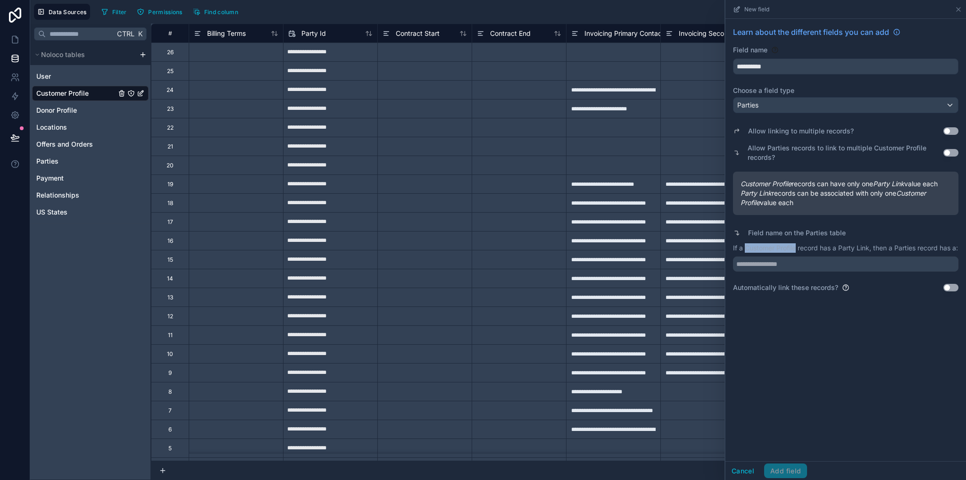
drag, startPoint x: 745, startPoint y: 248, endPoint x: 797, endPoint y: 251, distance: 52.0
click at [797, 251] on p "If a Customer Profile record has a Party Link, then a Parties record has a:" at bounding box center [846, 247] width 226 height 9
copy p "Customer Profile"
click at [794, 270] on input "text" at bounding box center [846, 264] width 226 height 15
paste input "**********"
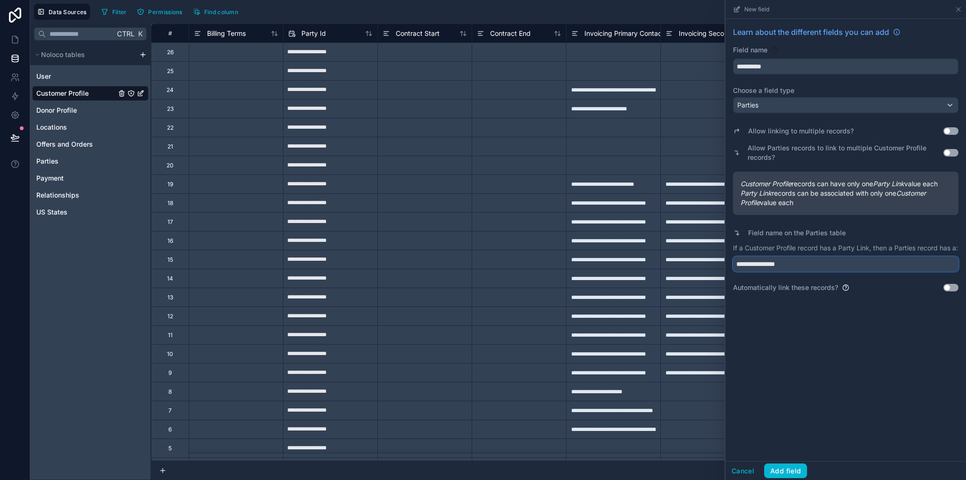
type input "**********"
click at [957, 292] on button "Use setting" at bounding box center [951, 288] width 15 height 8
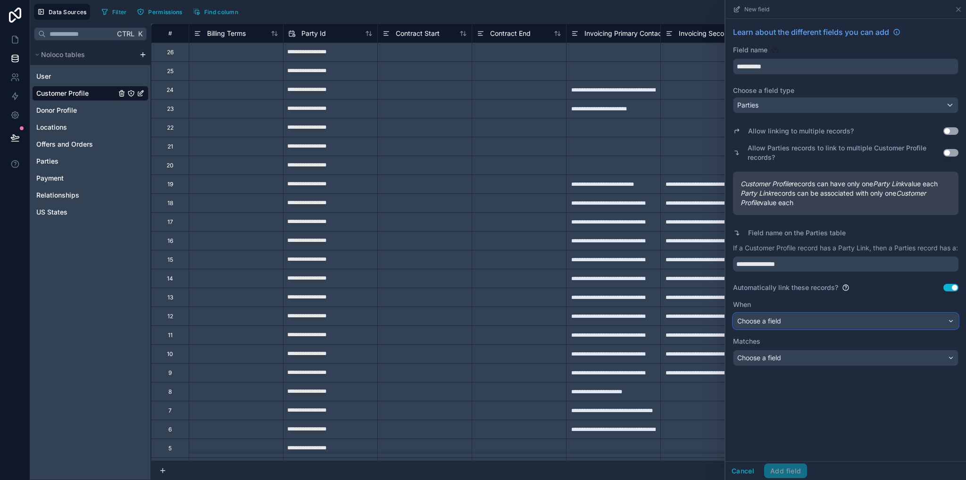
click at [774, 322] on button "Choose a field" at bounding box center [846, 321] width 226 height 16
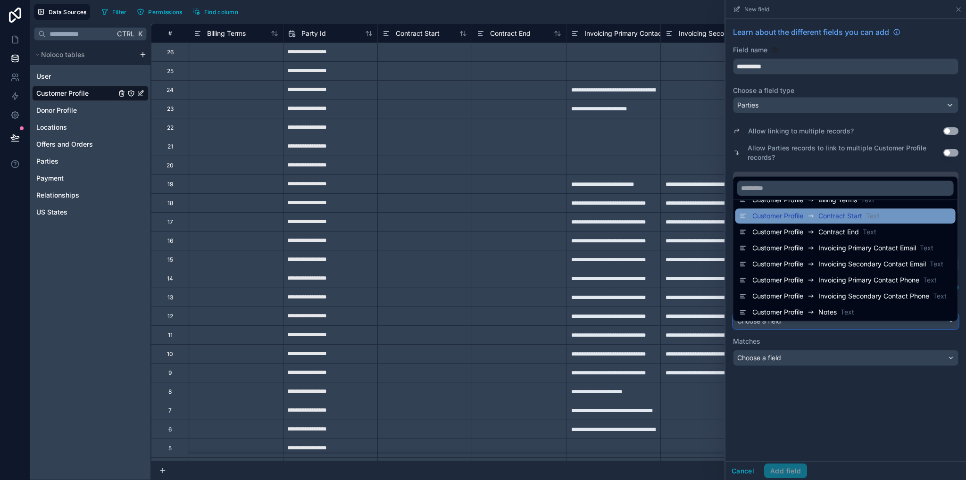
scroll to position [48, 0]
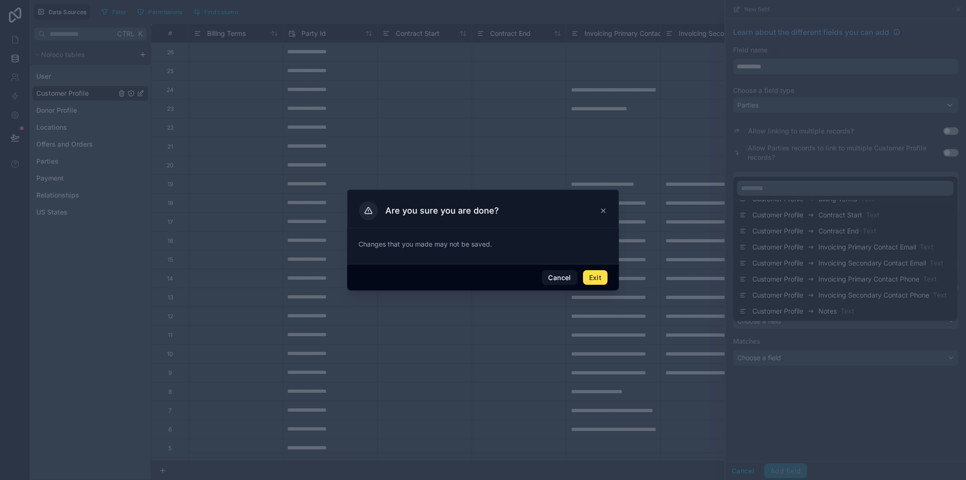
click at [828, 338] on div at bounding box center [483, 240] width 966 height 480
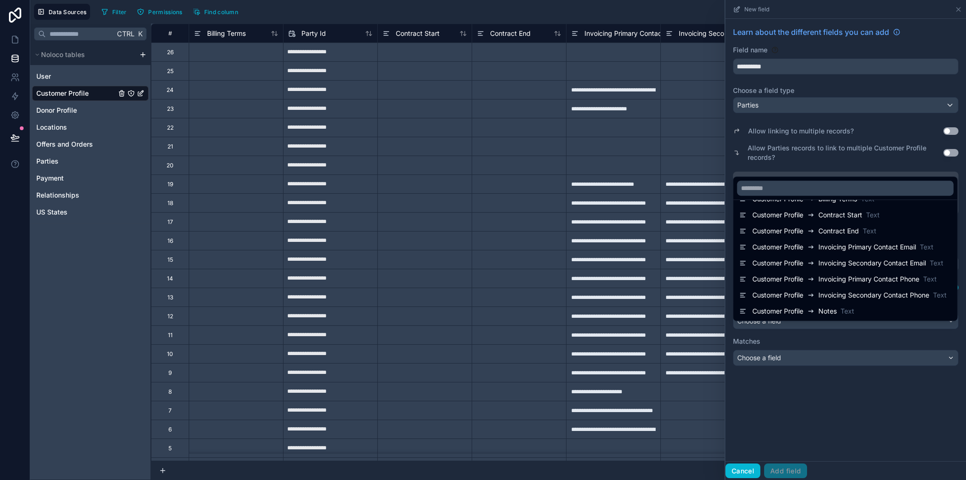
click at [744, 338] on div at bounding box center [846, 240] width 241 height 480
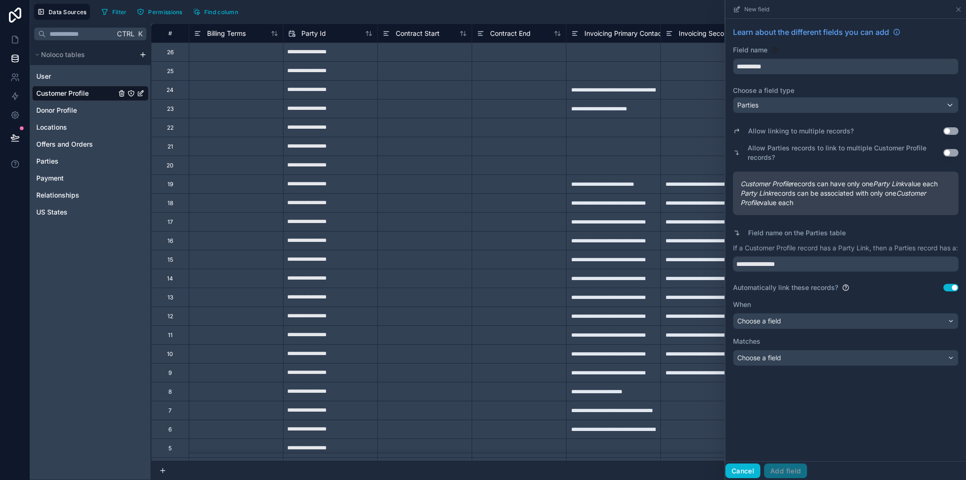
click at [744, 338] on button "Cancel" at bounding box center [743, 471] width 35 height 15
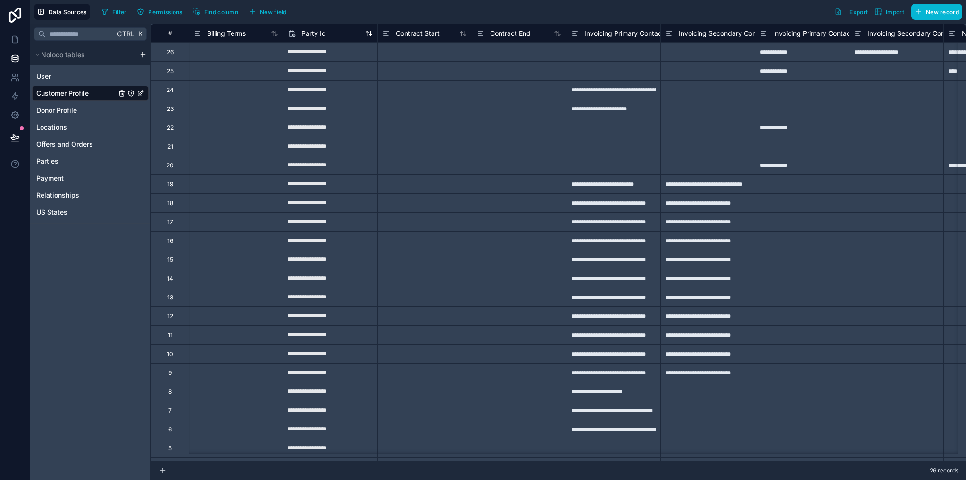
click at [317, 34] on span "Party Id" at bounding box center [313, 33] width 25 height 9
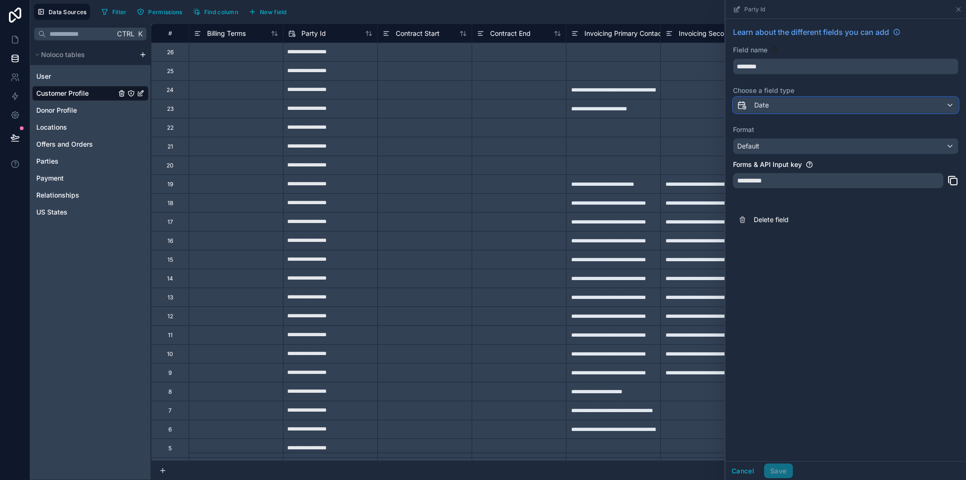
click at [762, 108] on span "Date" at bounding box center [761, 104] width 15 height 9
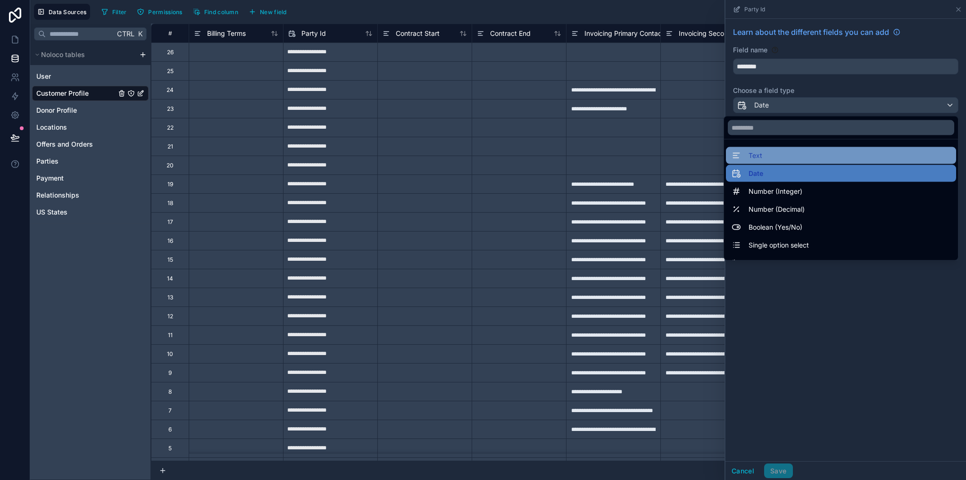
click at [749, 156] on span "Text" at bounding box center [756, 155] width 14 height 11
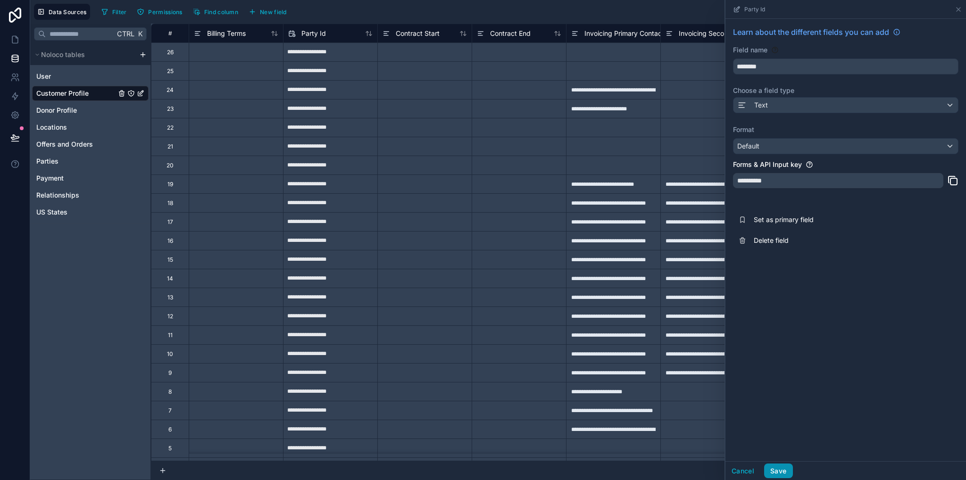
click at [778, 338] on button "Save" at bounding box center [778, 471] width 28 height 15
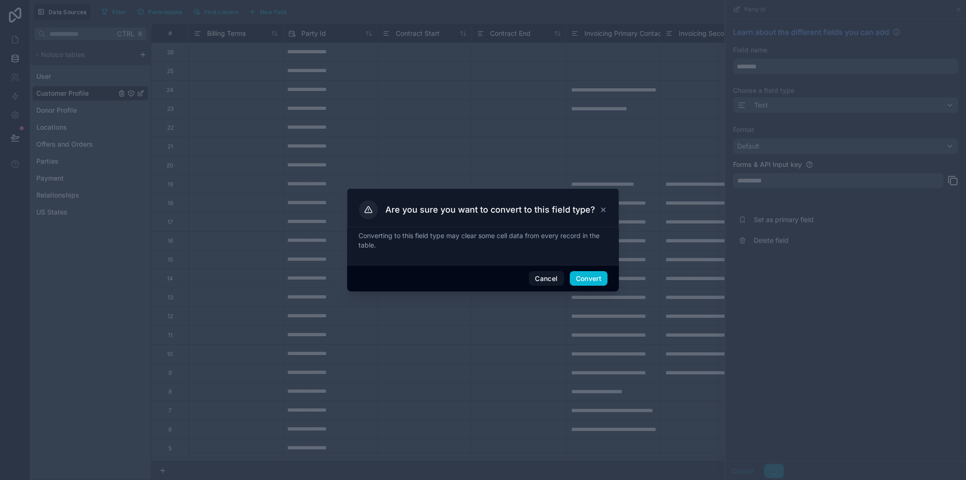
click at [594, 287] on div "Cancel Convert" at bounding box center [483, 278] width 272 height 27
click at [594, 282] on button "Convert" at bounding box center [589, 278] width 38 height 15
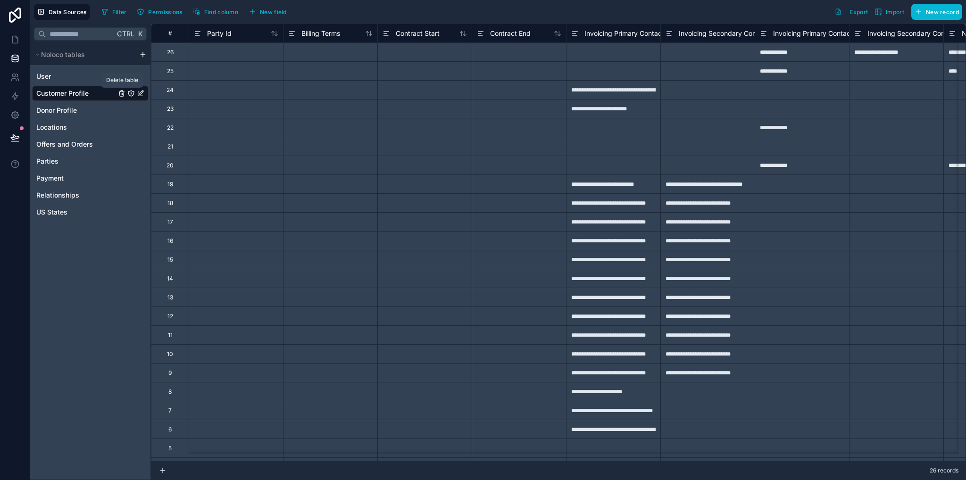
click at [119, 92] on icon "Customer Profile" at bounding box center [121, 94] width 4 height 4
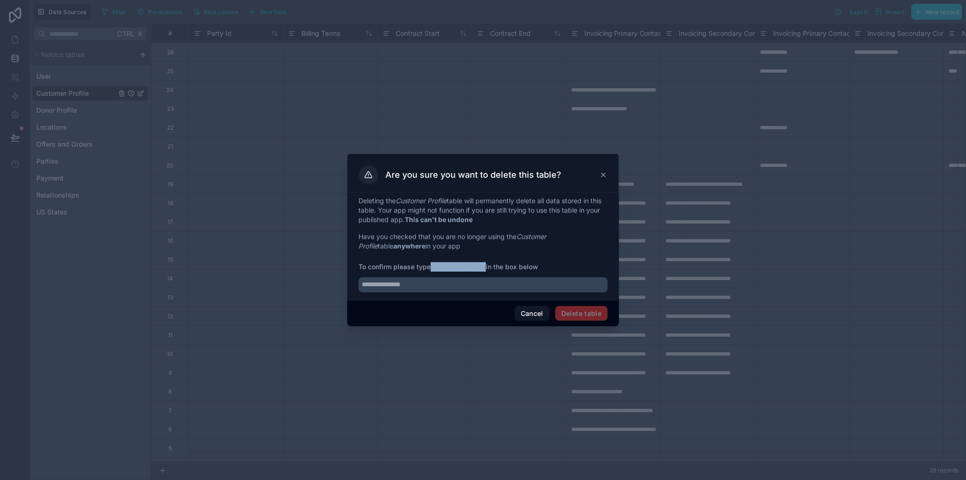
drag, startPoint x: 432, startPoint y: 268, endPoint x: 487, endPoint y: 270, distance: 54.8
click at [487, 270] on span "To confirm please type Customer Profile in the box below" at bounding box center [483, 266] width 249 height 9
copy strong "Customer Profile"
drag, startPoint x: 483, startPoint y: 292, endPoint x: 483, endPoint y: 286, distance: 6.2
click at [483, 289] on input "text" at bounding box center [483, 284] width 249 height 15
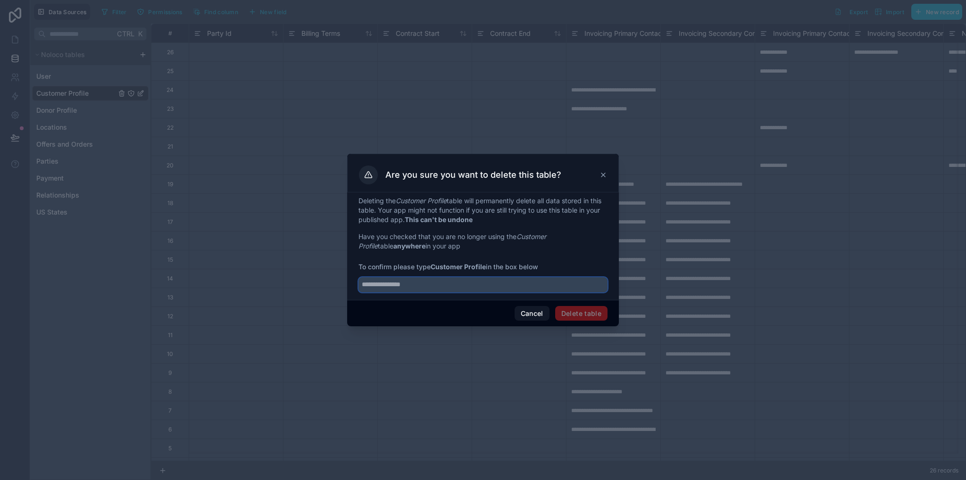
paste input "**********"
type input "**********"
click at [577, 312] on button "Delete table" at bounding box center [581, 313] width 52 height 15
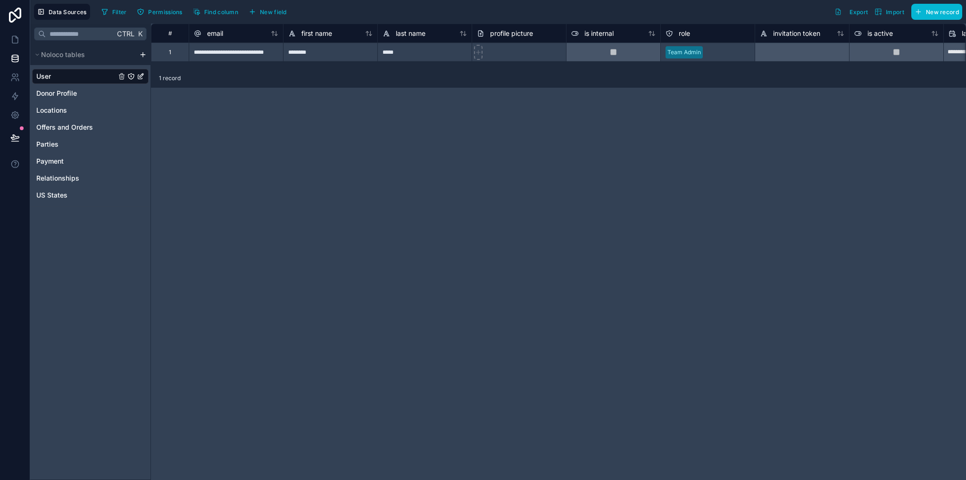
click at [142, 55] on html "**********" at bounding box center [483, 240] width 966 height 480
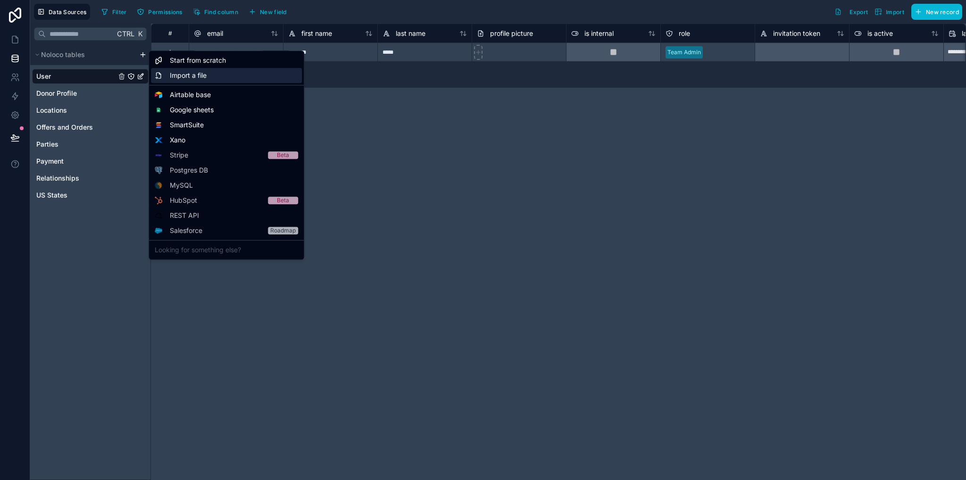
click at [190, 73] on span "Import a file" at bounding box center [188, 75] width 37 height 9
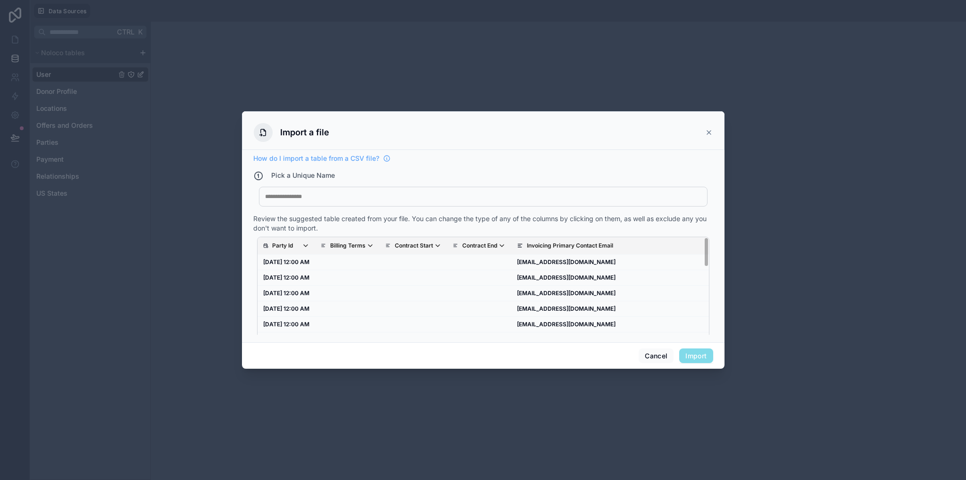
click at [282, 243] on p "Party Id" at bounding box center [282, 246] width 21 height 8
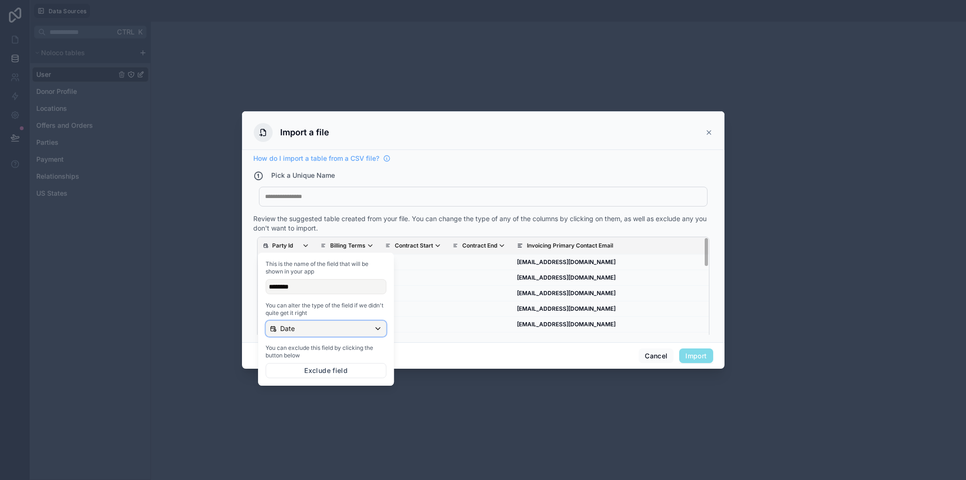
click at [293, 336] on button "Date" at bounding box center [326, 329] width 121 height 16
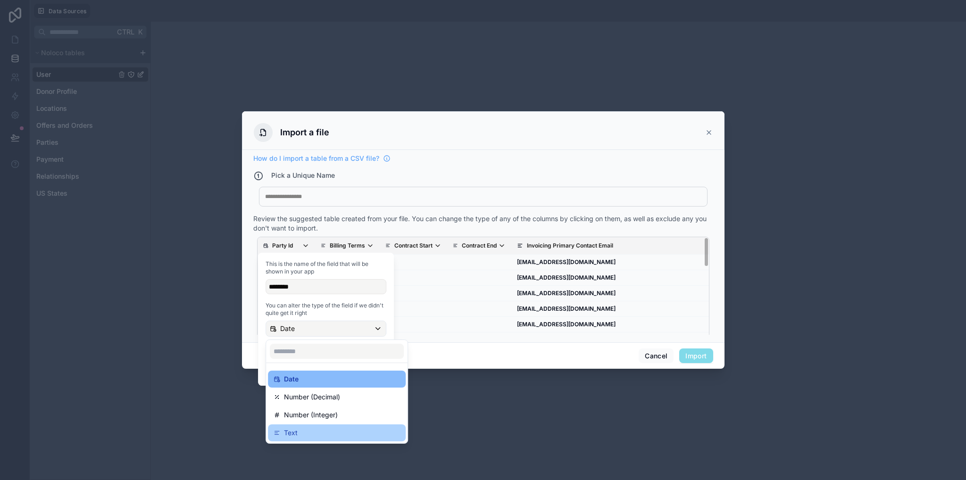
click at [294, 338] on p "Text" at bounding box center [291, 432] width 14 height 11
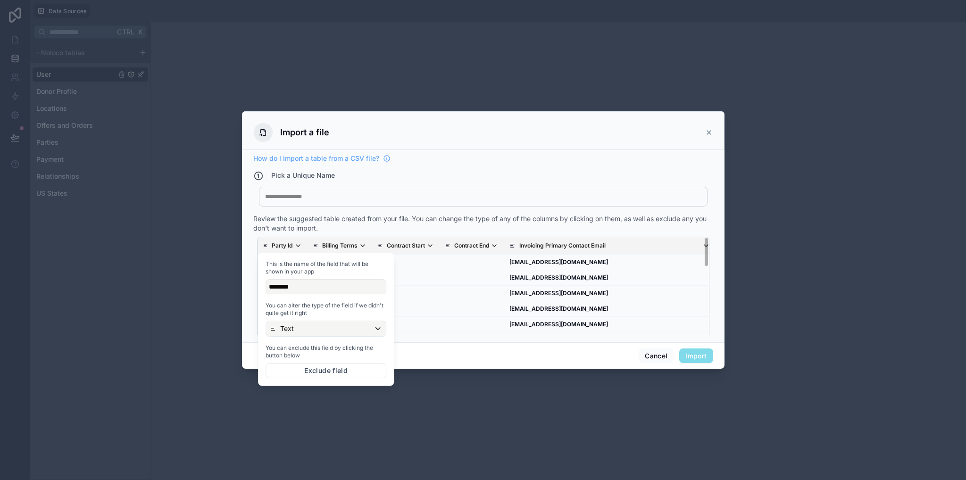
click at [297, 202] on div "My Imported File" at bounding box center [483, 197] width 449 height 20
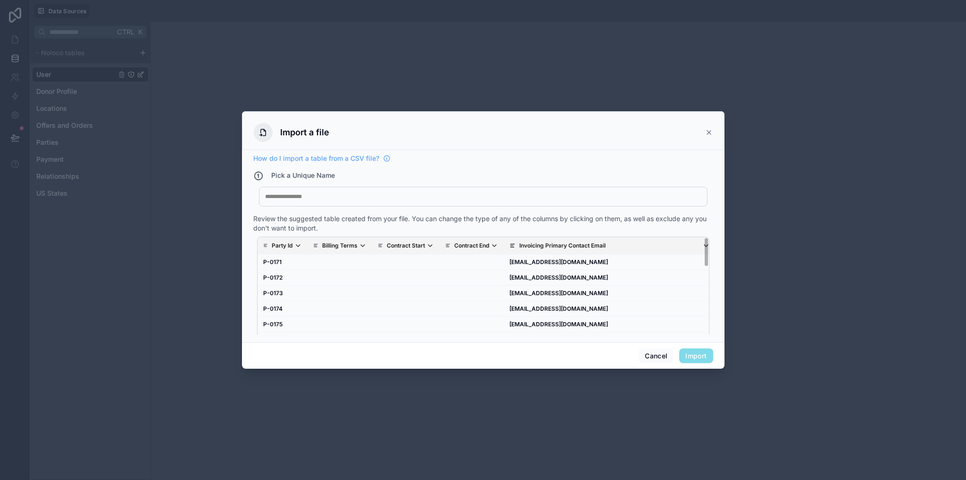
click at [300, 199] on div at bounding box center [483, 197] width 436 height 8
click at [700, 338] on button "Import" at bounding box center [695, 356] width 33 height 15
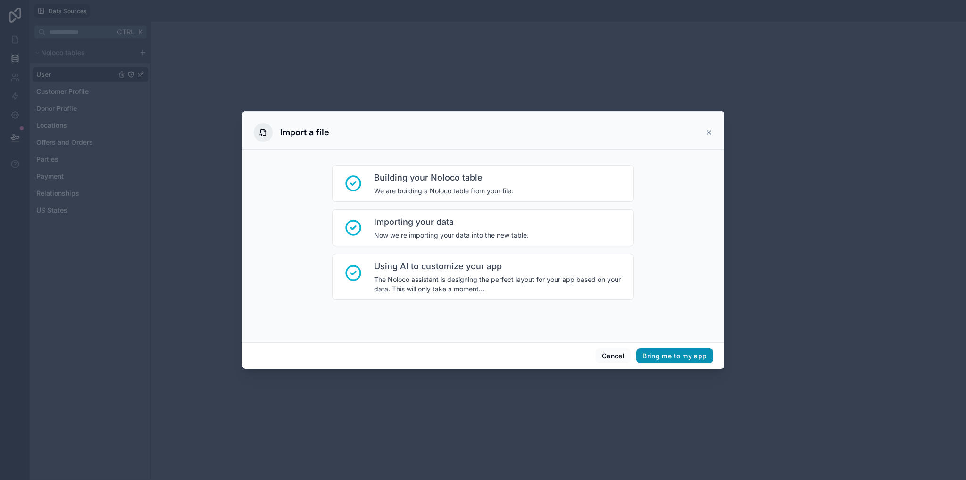
click at [705, 338] on button "Bring me to my app" at bounding box center [674, 356] width 76 height 15
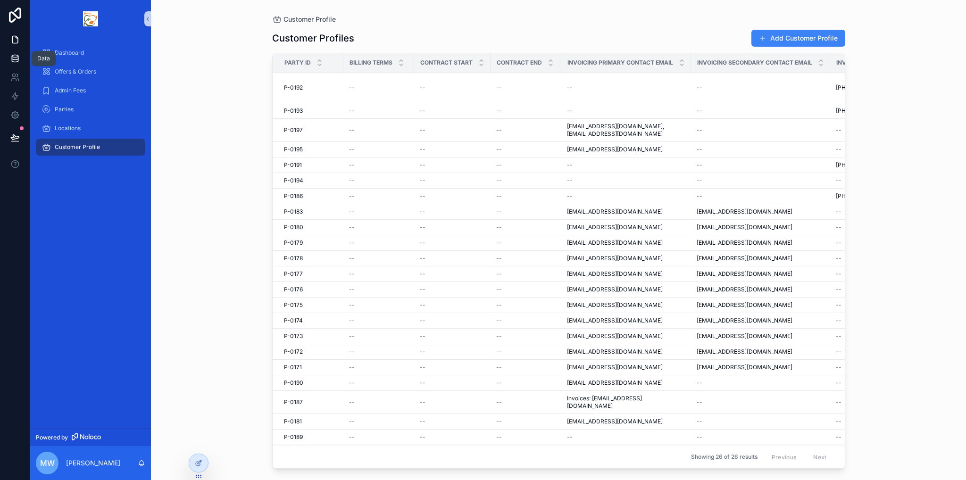
click at [20, 60] on link at bounding box center [15, 58] width 30 height 19
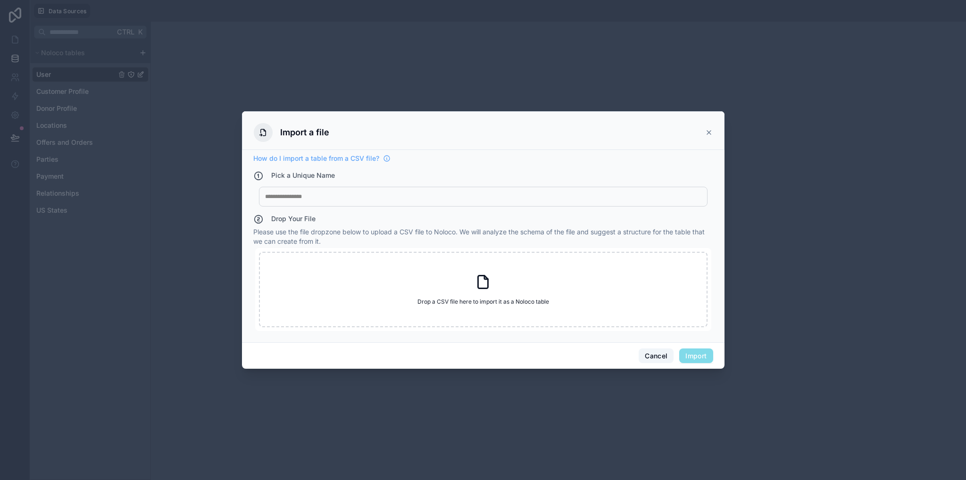
click at [666, 338] on button "Cancel" at bounding box center [656, 356] width 35 height 15
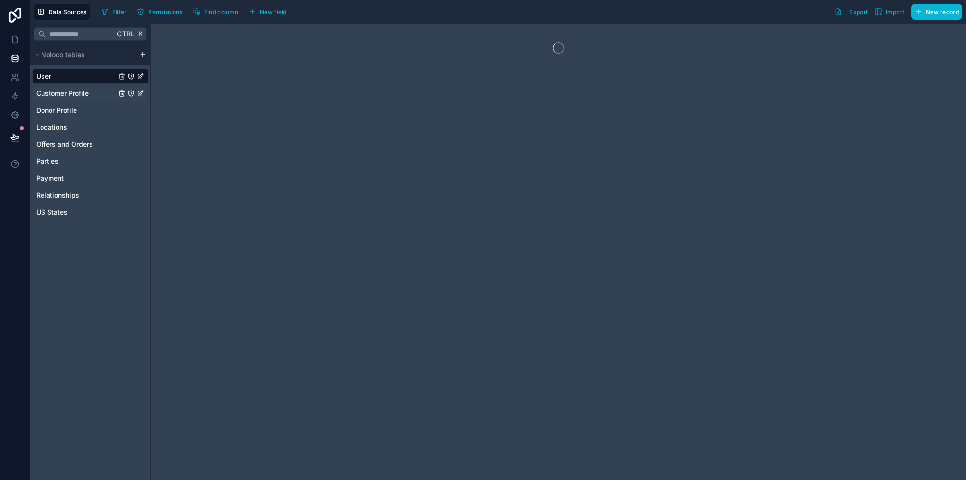
click at [66, 95] on span "Customer Profile" at bounding box center [62, 93] width 52 height 9
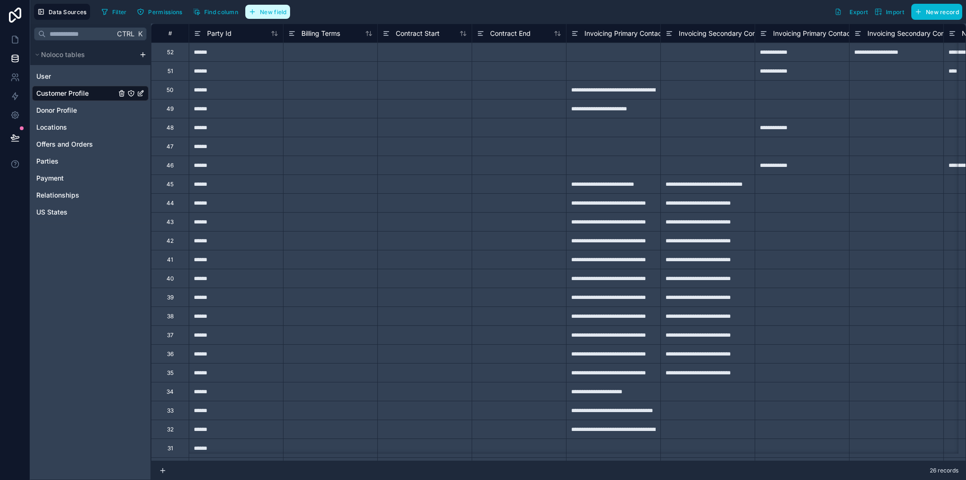
click at [275, 5] on button "New field" at bounding box center [267, 12] width 45 height 14
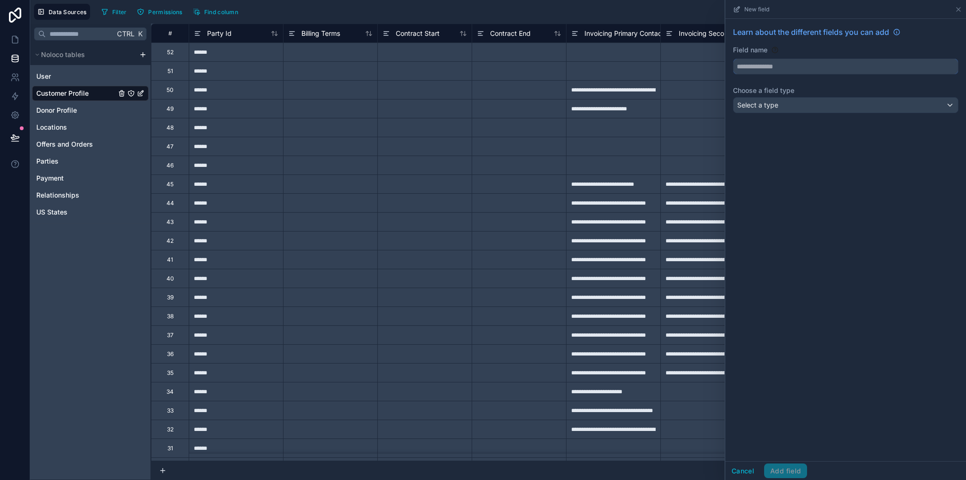
click at [759, 66] on input "text" at bounding box center [846, 66] width 225 height 15
click at [733, 59] on button "*****" at bounding box center [846, 67] width 226 height 16
type input "**********"
click at [761, 108] on span "Select a type" at bounding box center [757, 105] width 41 height 8
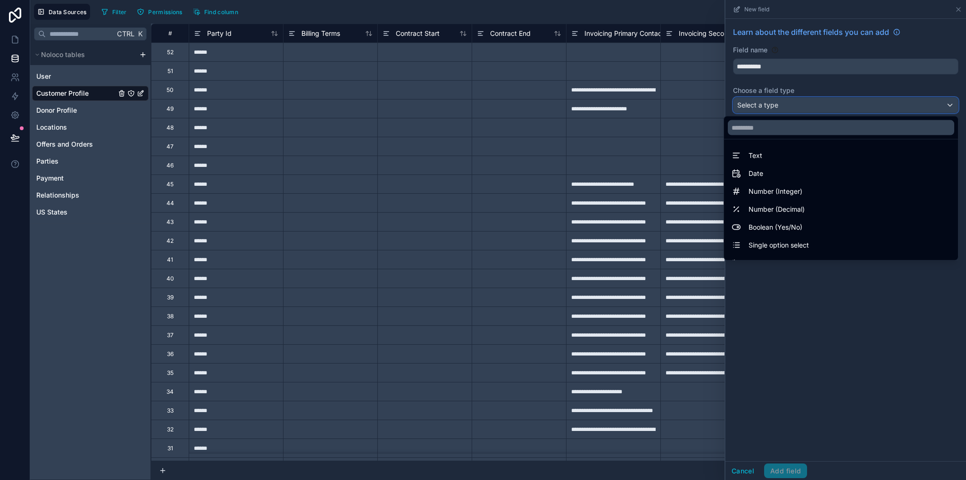
scroll to position [274, 0]
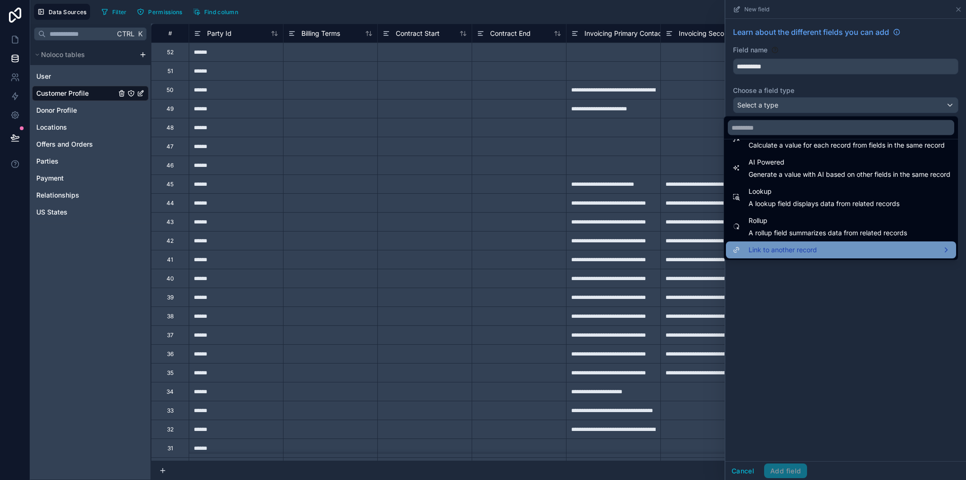
click at [779, 249] on span "Link to another record" at bounding box center [783, 249] width 68 height 11
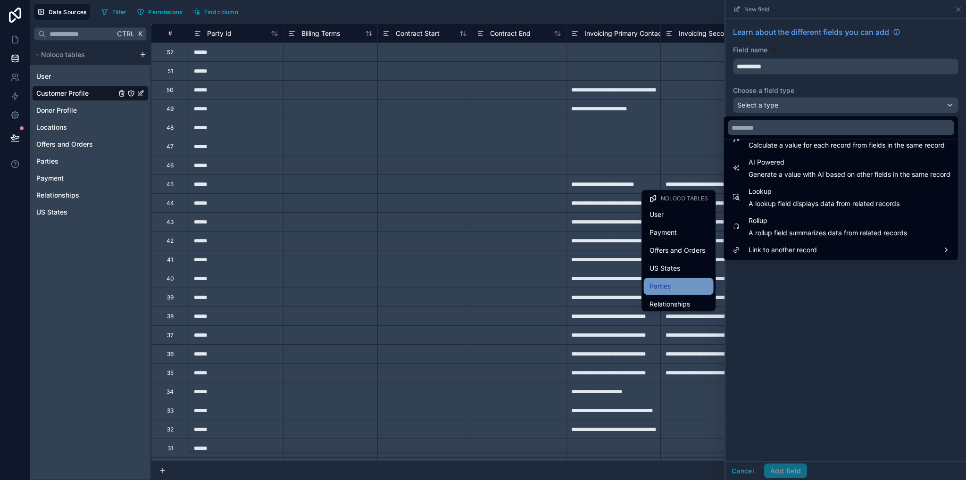
click at [669, 280] on div "Parties" at bounding box center [679, 286] width 70 height 17
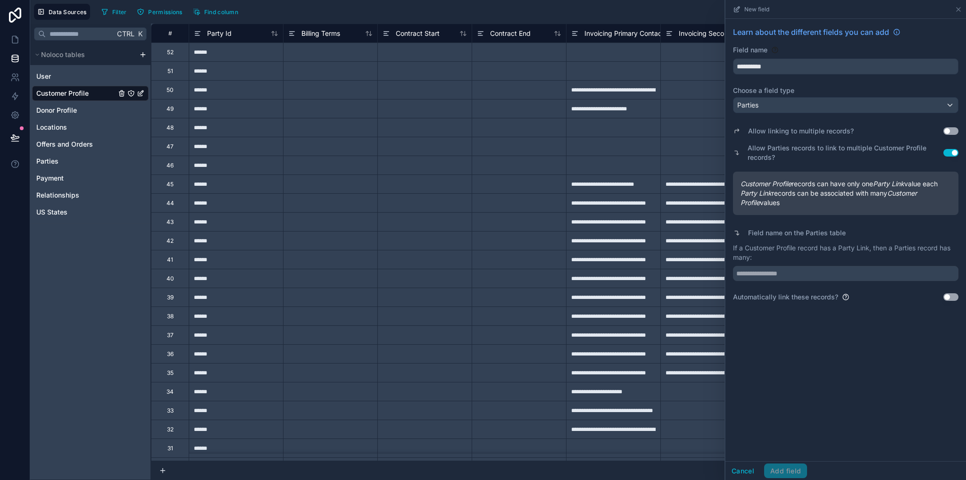
click at [954, 152] on button "Use setting" at bounding box center [951, 153] width 15 height 8
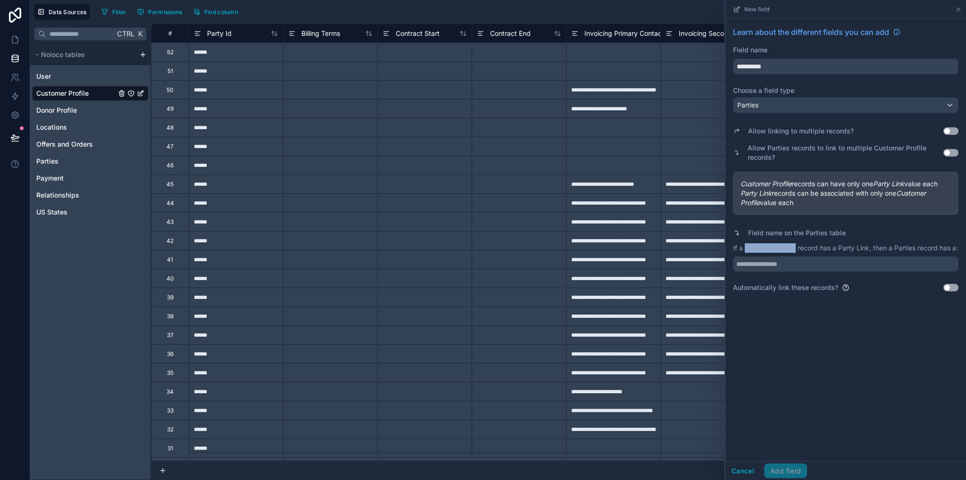
drag, startPoint x: 746, startPoint y: 248, endPoint x: 795, endPoint y: 251, distance: 49.2
click at [795, 251] on p "If a Customer Profile record has a Party Link, then a Parties record has a:" at bounding box center [846, 247] width 226 height 9
copy p "Customer Profile"
click at [800, 272] on input "text" at bounding box center [846, 264] width 226 height 15
paste input "**********"
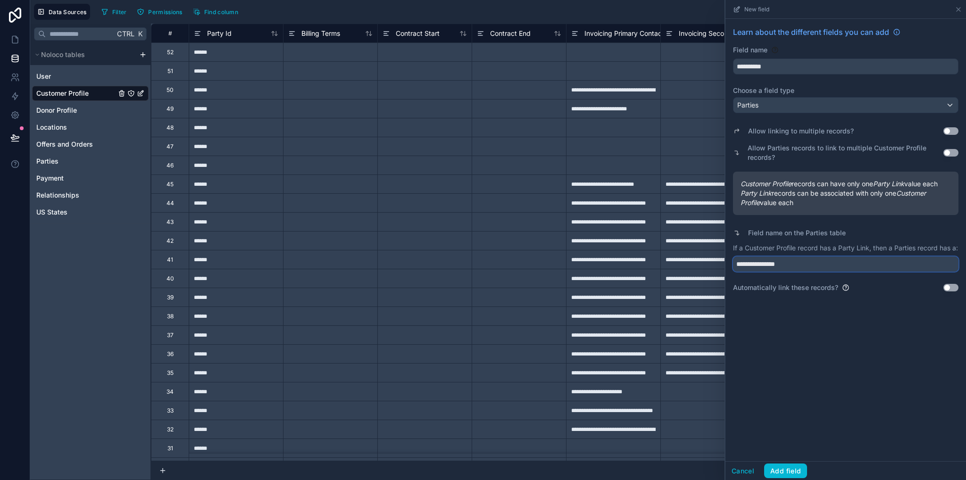
type input "**********"
click at [955, 292] on button "Use setting" at bounding box center [951, 288] width 15 height 8
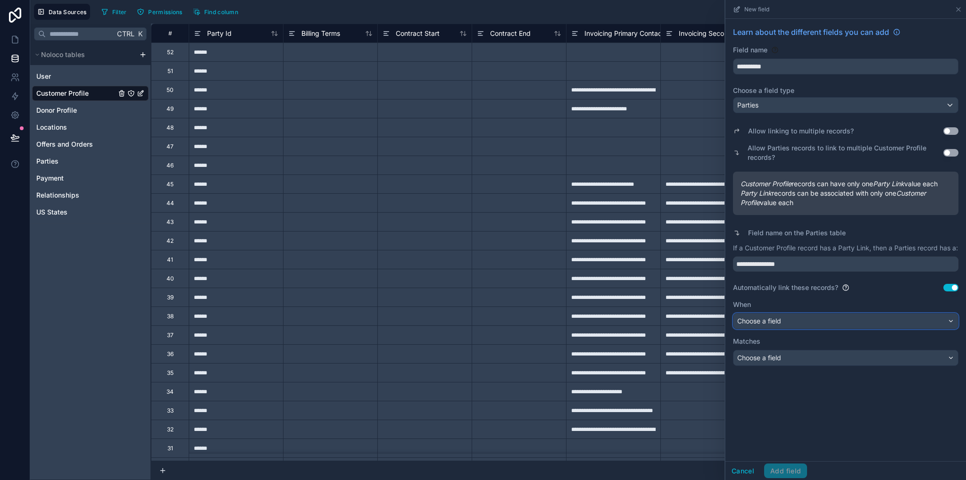
click at [794, 328] on div "Choose a field" at bounding box center [846, 321] width 225 height 15
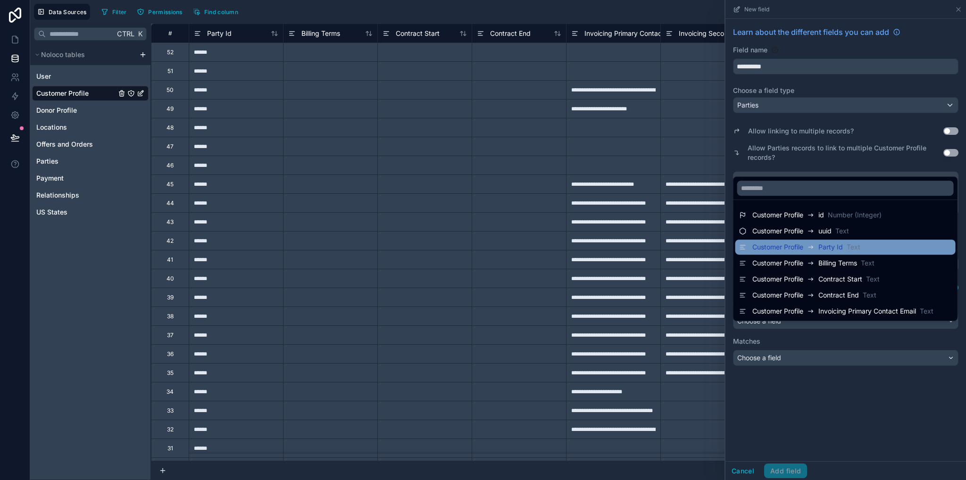
click at [815, 249] on icon at bounding box center [811, 247] width 8 height 11
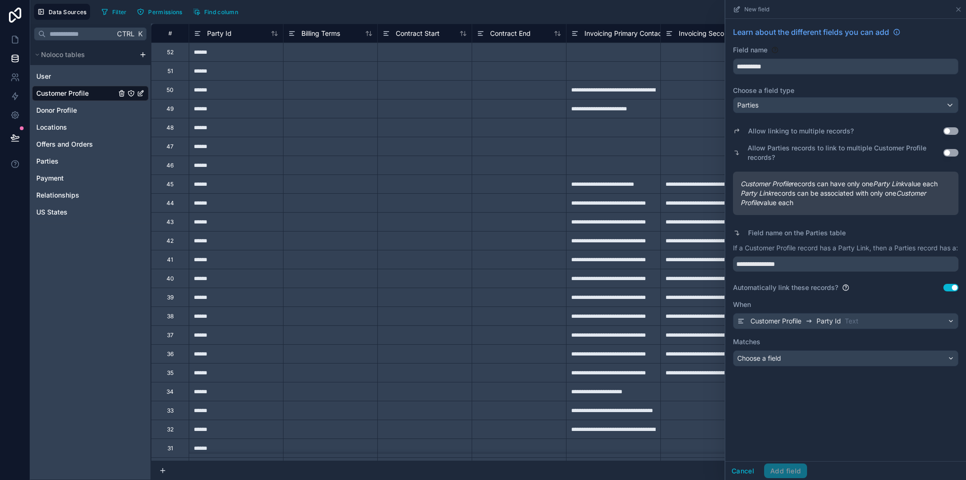
click at [778, 338] on div "**********" at bounding box center [846, 196] width 241 height 355
click at [780, 338] on span "Choose a field" at bounding box center [759, 358] width 44 height 8
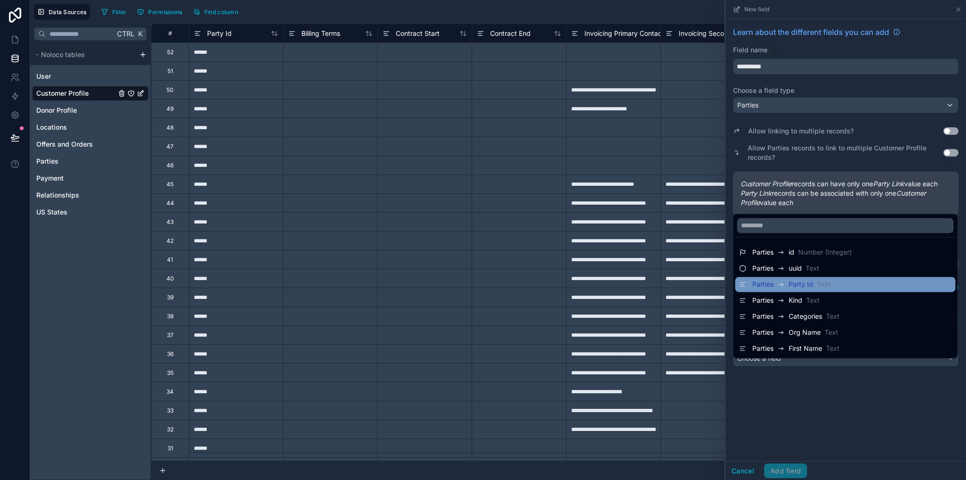
click at [804, 285] on span "Party Id" at bounding box center [801, 284] width 25 height 9
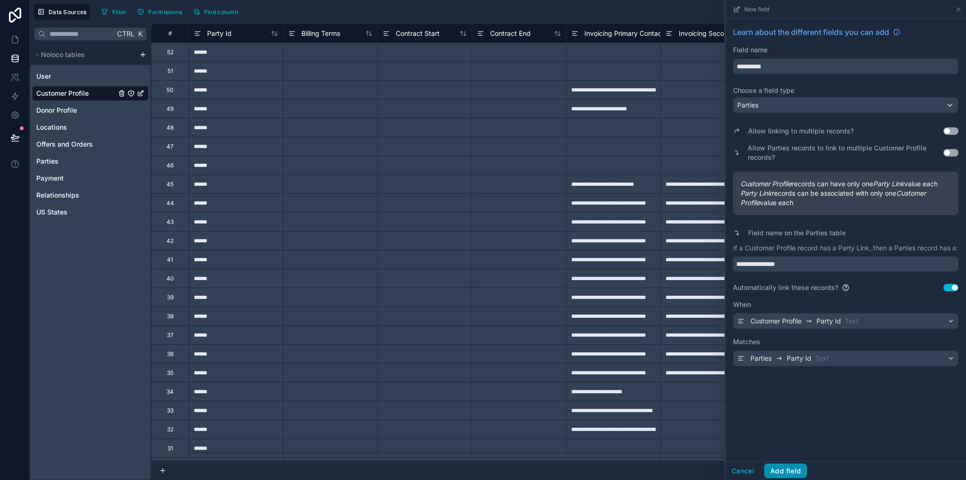
click at [781, 338] on button "Add field" at bounding box center [785, 471] width 43 height 15
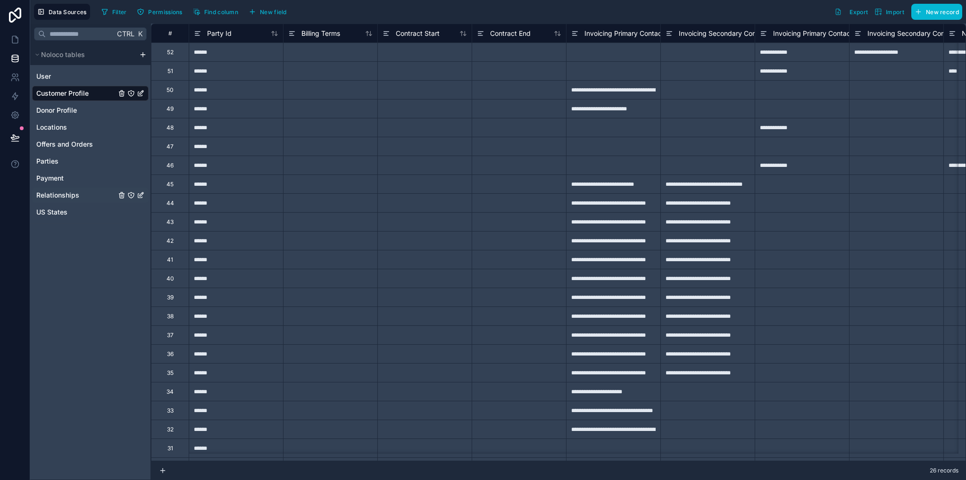
click at [60, 198] on span "Relationships" at bounding box center [57, 195] width 43 height 9
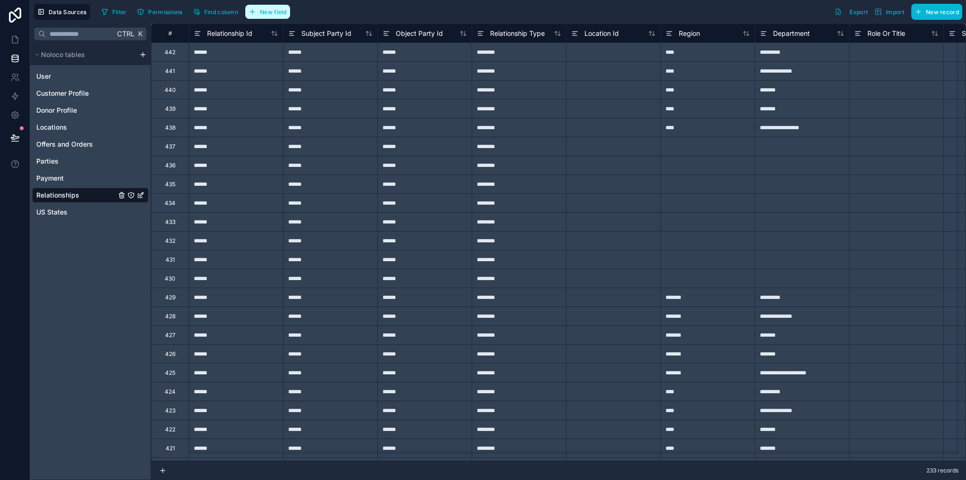
click at [284, 8] on span "New field" at bounding box center [273, 11] width 27 height 7
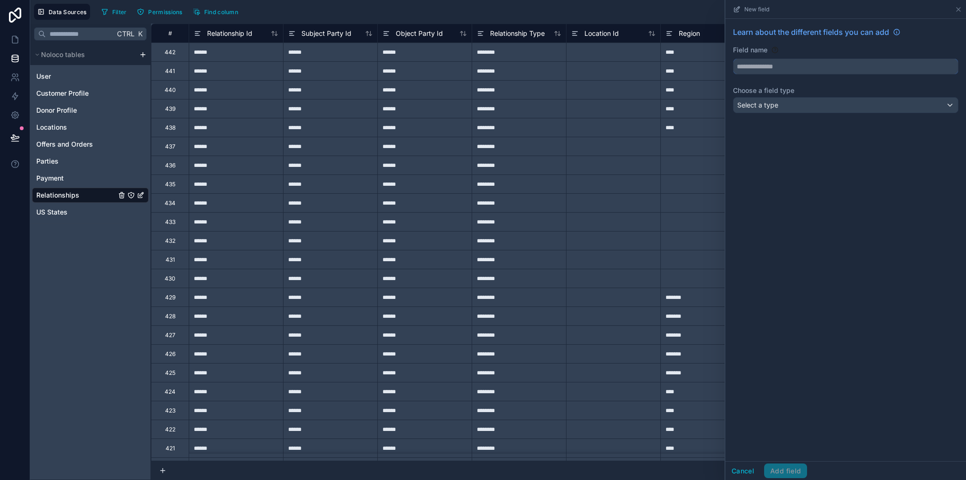
click at [759, 68] on input "text" at bounding box center [846, 66] width 225 height 15
click at [733, 59] on button "*******" at bounding box center [846, 67] width 226 height 16
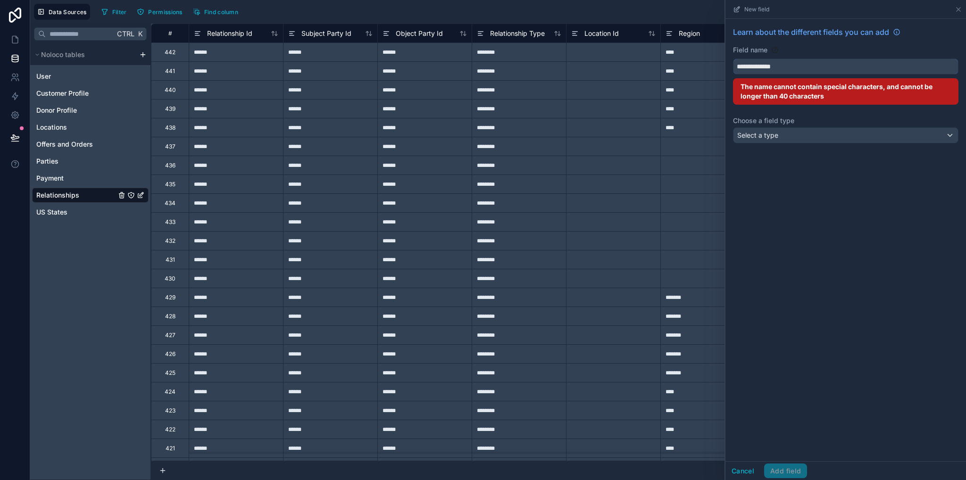
click at [733, 59] on button "**********" at bounding box center [846, 67] width 226 height 16
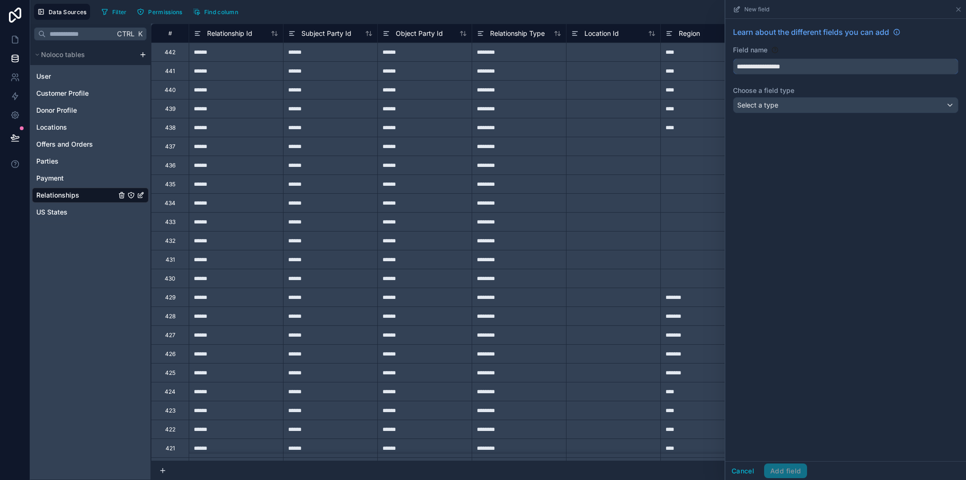
type input "**********"
click at [763, 104] on span "Select a type" at bounding box center [757, 105] width 41 height 8
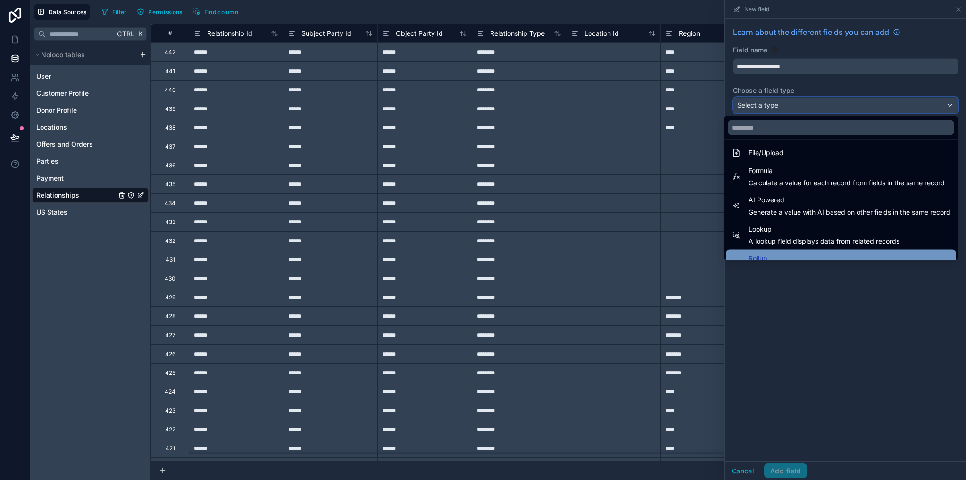
scroll to position [274, 0]
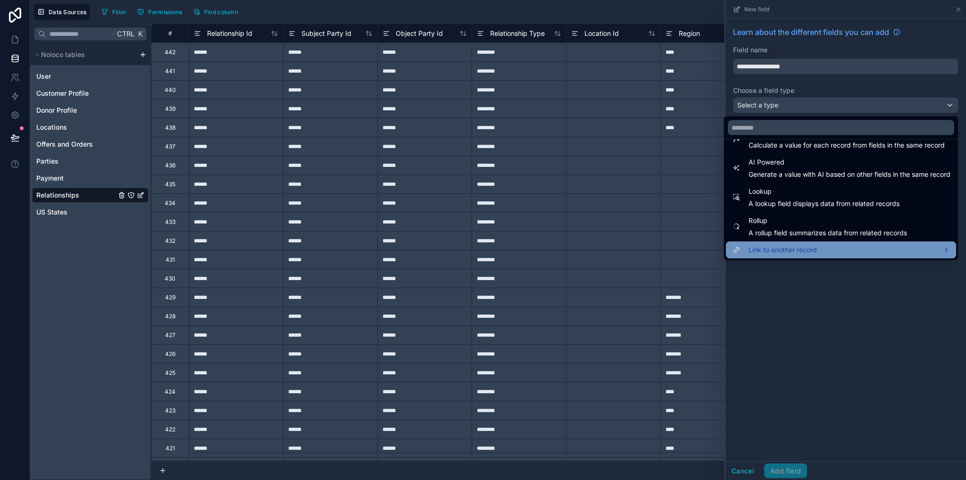
click at [778, 253] on span "Link to another record" at bounding box center [783, 249] width 68 height 11
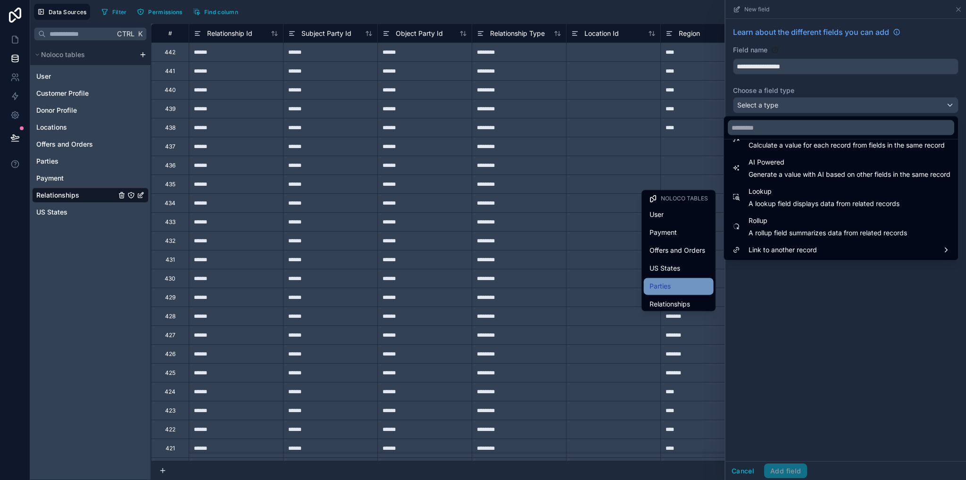
click at [682, 290] on div "Parties" at bounding box center [679, 286] width 59 height 11
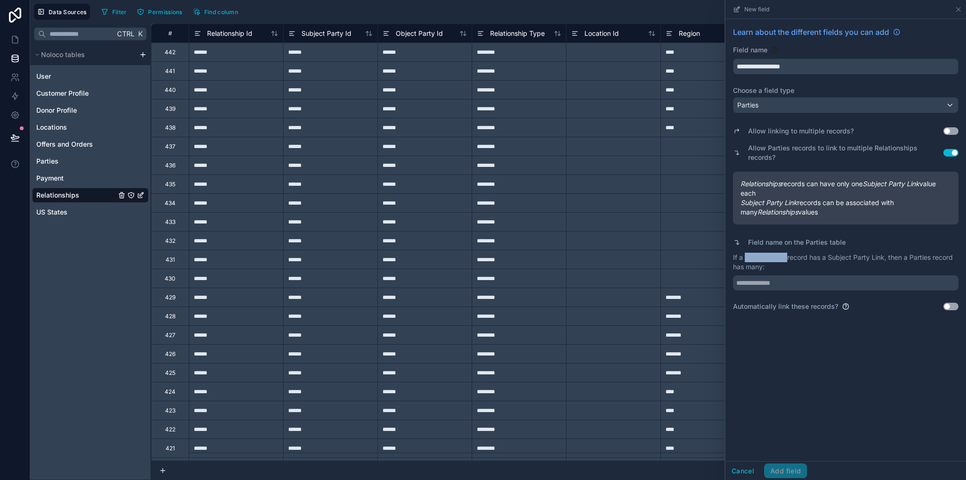
drag, startPoint x: 745, startPoint y: 258, endPoint x: 787, endPoint y: 259, distance: 41.5
click at [787, 259] on p "If a Relationships record has a Subject Party Link, then a Parties record has m…" at bounding box center [846, 262] width 226 height 19
click at [784, 259] on p "If a Relationships record has a Subject Party Link, then a Parties record has m…" at bounding box center [846, 262] width 226 height 19
drag, startPoint x: 747, startPoint y: 257, endPoint x: 785, endPoint y: 267, distance: 38.7
click at [785, 260] on p "If a Relationships record has a Subject Party Link, then a Parties record has m…" at bounding box center [846, 262] width 226 height 19
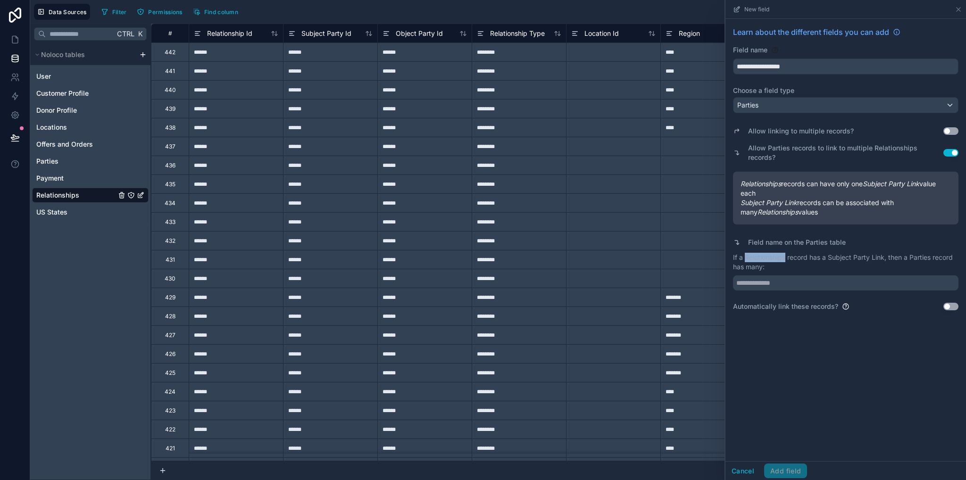
copy p "Relationships"
click at [784, 281] on input "text" at bounding box center [846, 283] width 226 height 15
paste input "**********"
type input "**********"
click at [953, 305] on button "Use setting" at bounding box center [951, 307] width 15 height 8
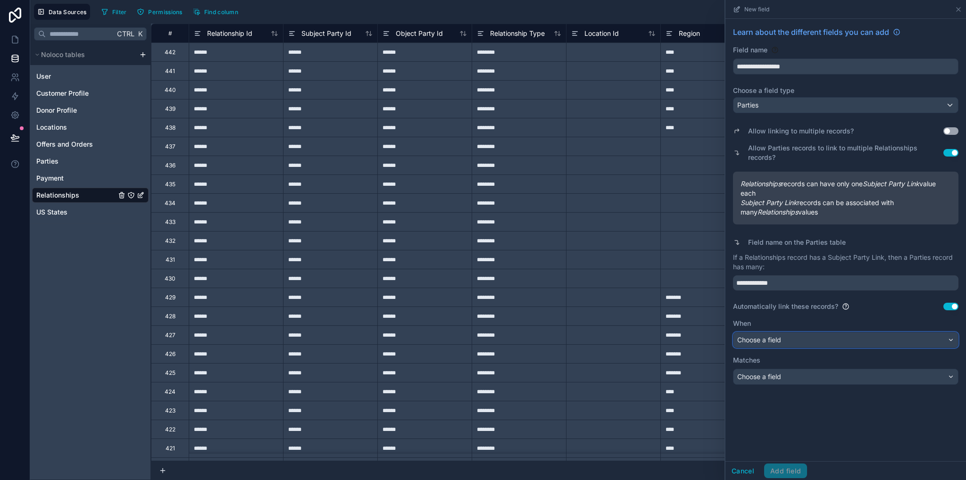
click at [764, 338] on span "Choose a field" at bounding box center [759, 340] width 44 height 8
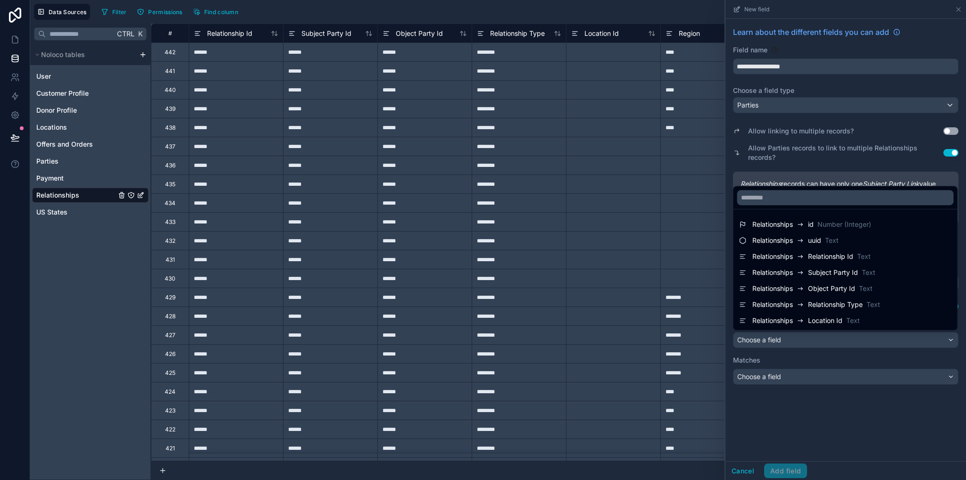
click at [798, 276] on icon at bounding box center [801, 272] width 8 height 11
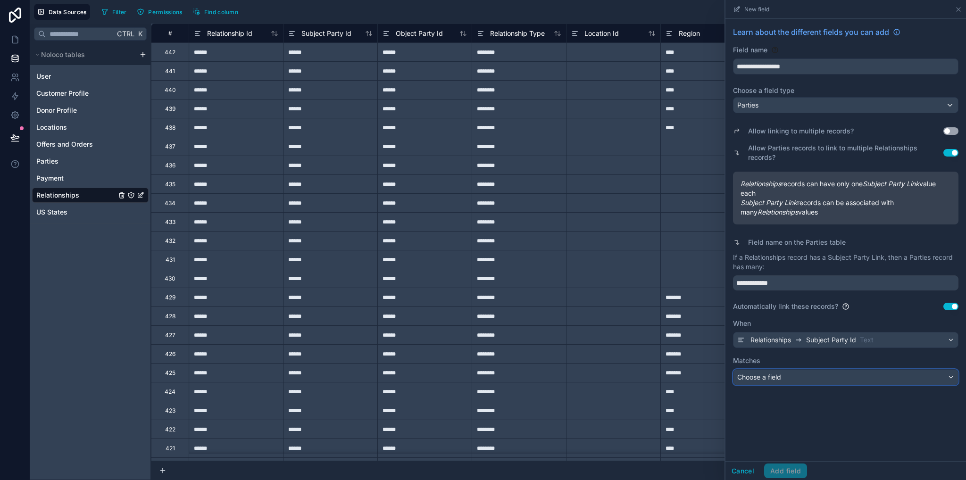
click at [777, 338] on span "Choose a field" at bounding box center [759, 377] width 44 height 8
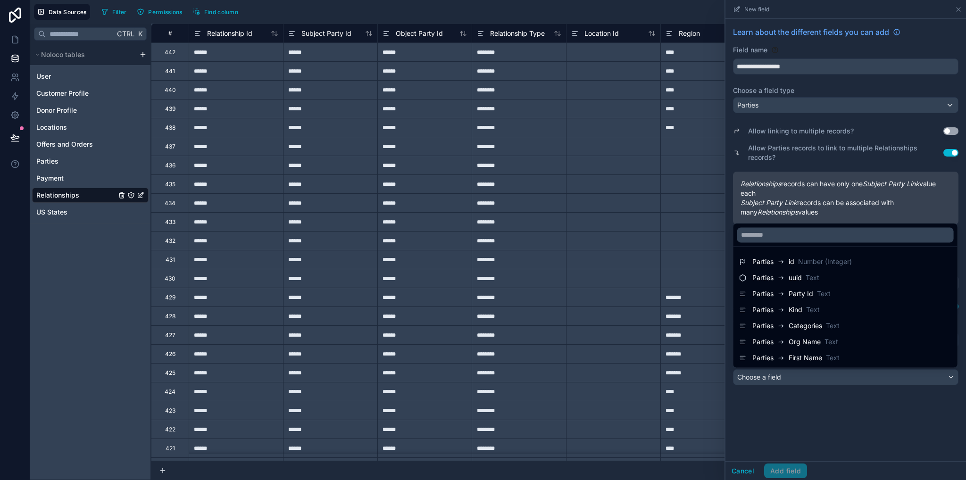
click at [790, 291] on span "Party Id" at bounding box center [801, 293] width 25 height 9
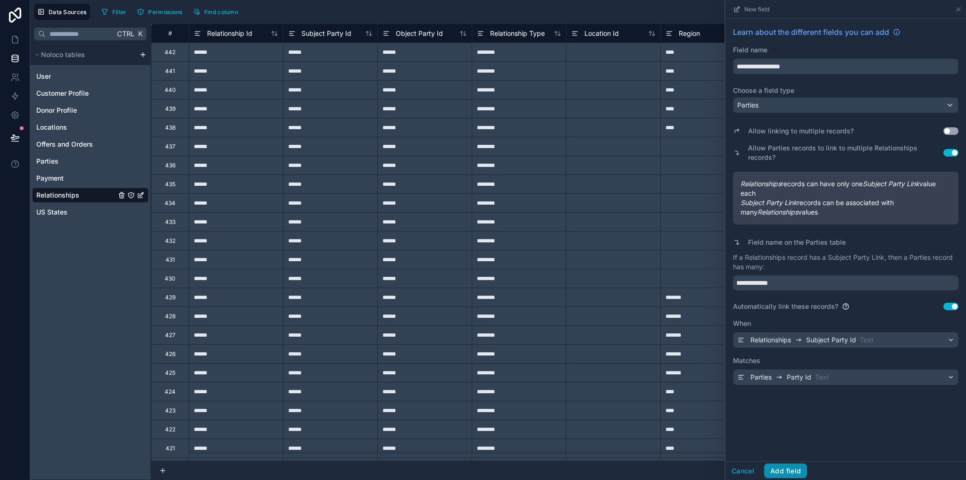
click at [791, 338] on button "Add field" at bounding box center [785, 471] width 43 height 15
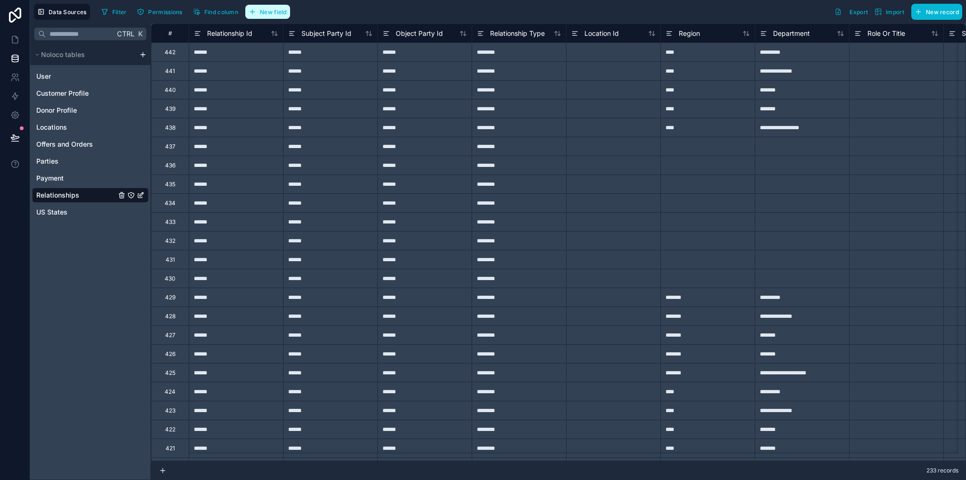
click at [273, 12] on span "New field" at bounding box center [273, 11] width 27 height 7
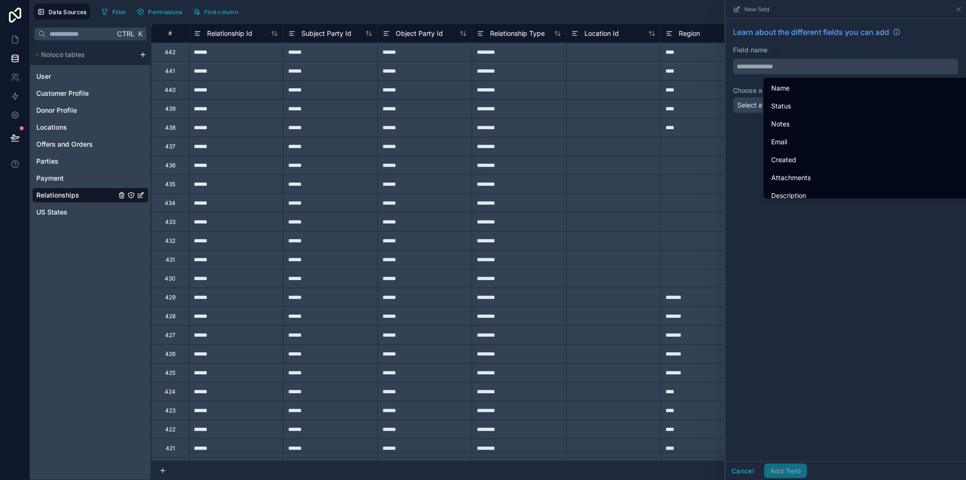
click at [777, 66] on input "text" at bounding box center [846, 66] width 225 height 15
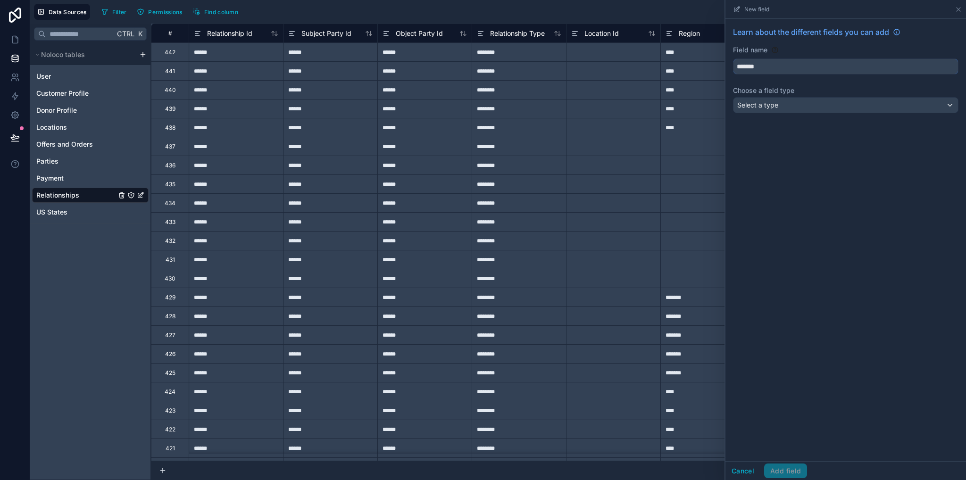
click at [733, 59] on button "******" at bounding box center [846, 67] width 226 height 16
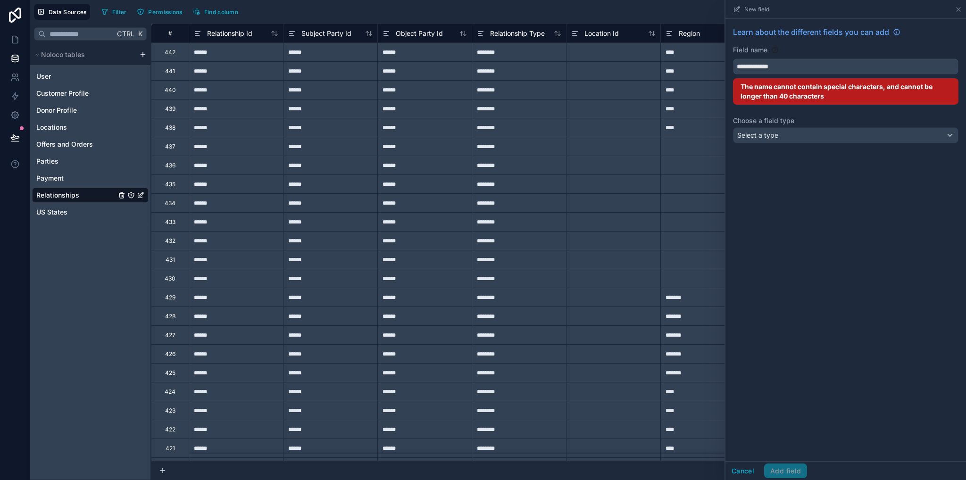
click at [733, 59] on button "**********" at bounding box center [846, 67] width 226 height 16
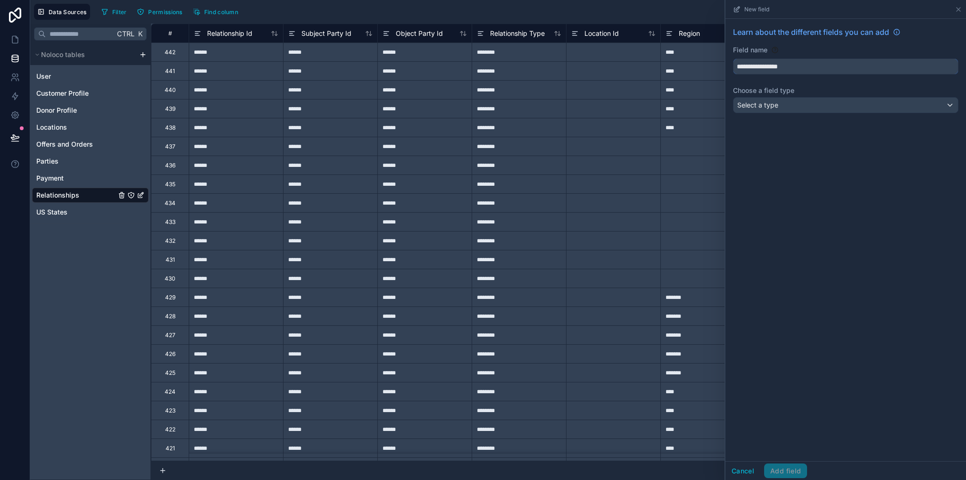
type input "**********"
click at [770, 101] on span "Select a type" at bounding box center [757, 105] width 41 height 8
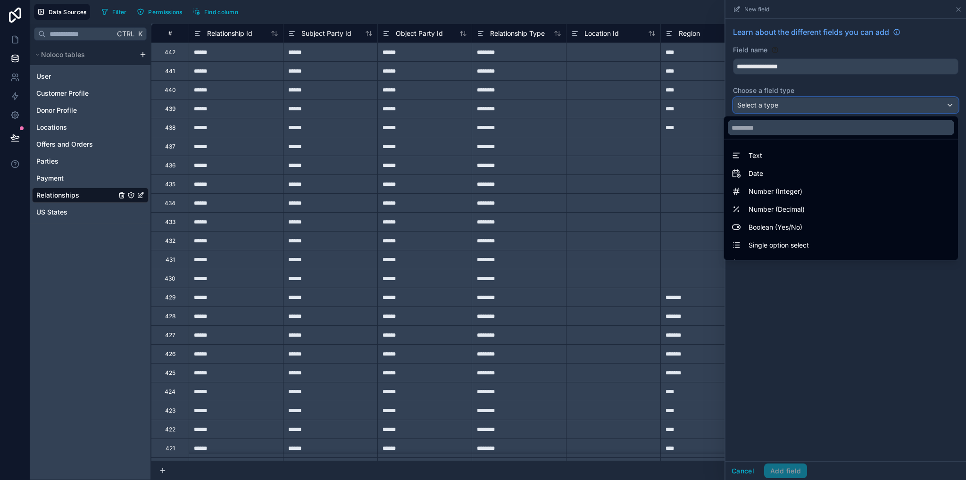
scroll to position [274, 0]
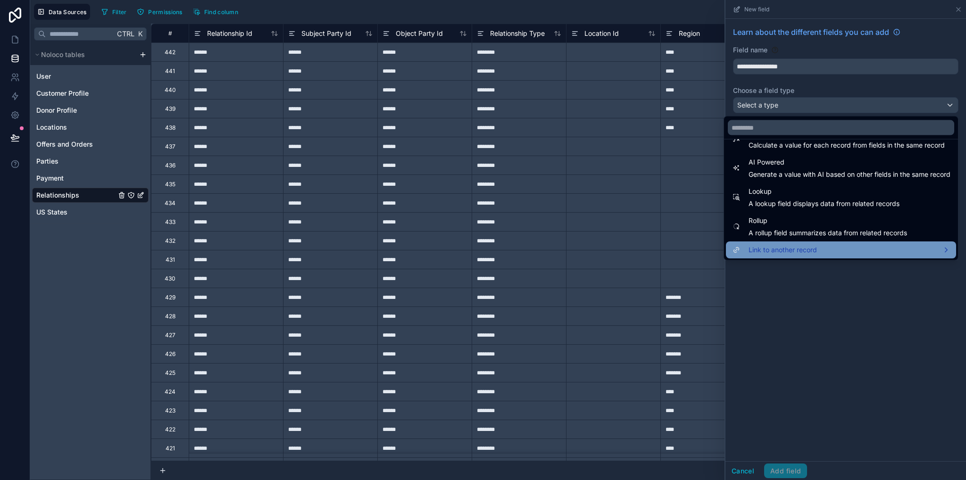
click at [774, 247] on span "Link to another record" at bounding box center [783, 249] width 68 height 11
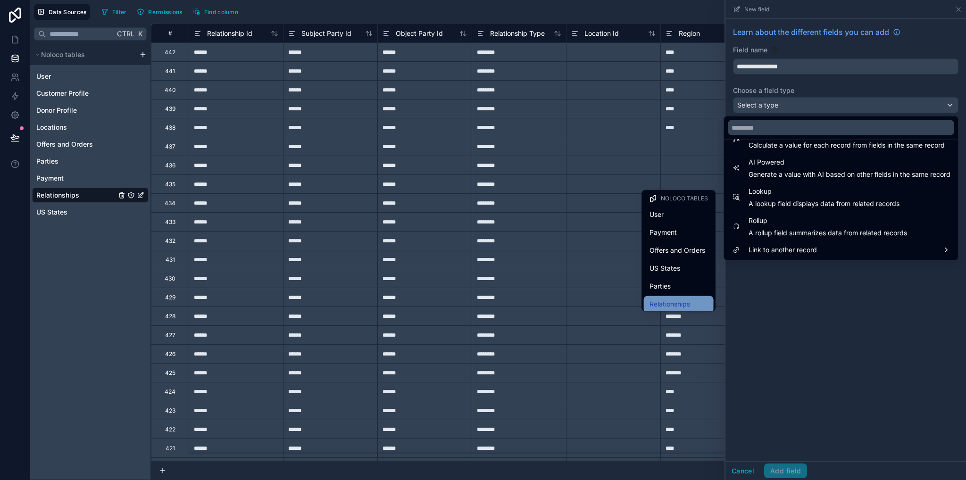
scroll to position [47, 0]
click at [662, 234] on span "Parties" at bounding box center [660, 239] width 21 height 11
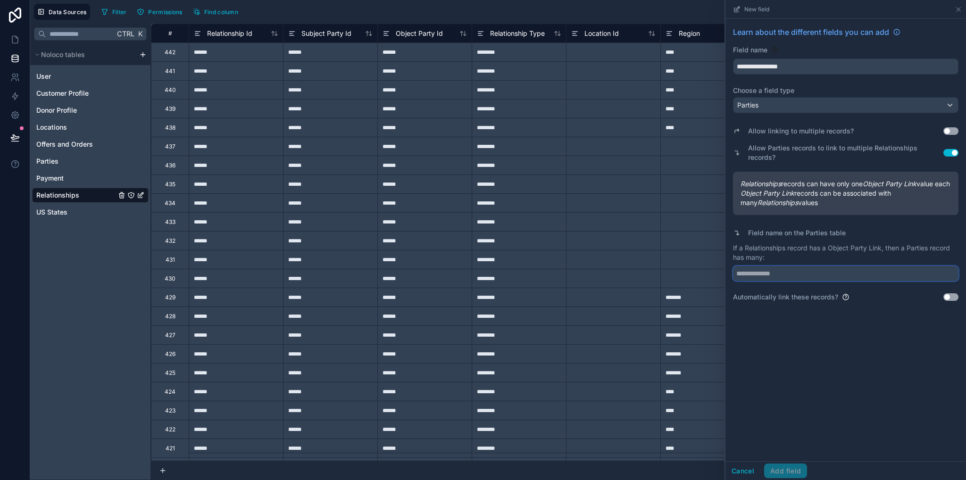
click at [812, 281] on input "text" at bounding box center [846, 273] width 226 height 15
drag, startPoint x: 745, startPoint y: 258, endPoint x: 786, endPoint y: 261, distance: 40.2
click at [786, 261] on p "If a Relationships record has a Object Party Link, then a Parties record has ma…" at bounding box center [846, 252] width 226 height 19
copy p "Relationships"
click at [789, 281] on input "text" at bounding box center [846, 273] width 226 height 15
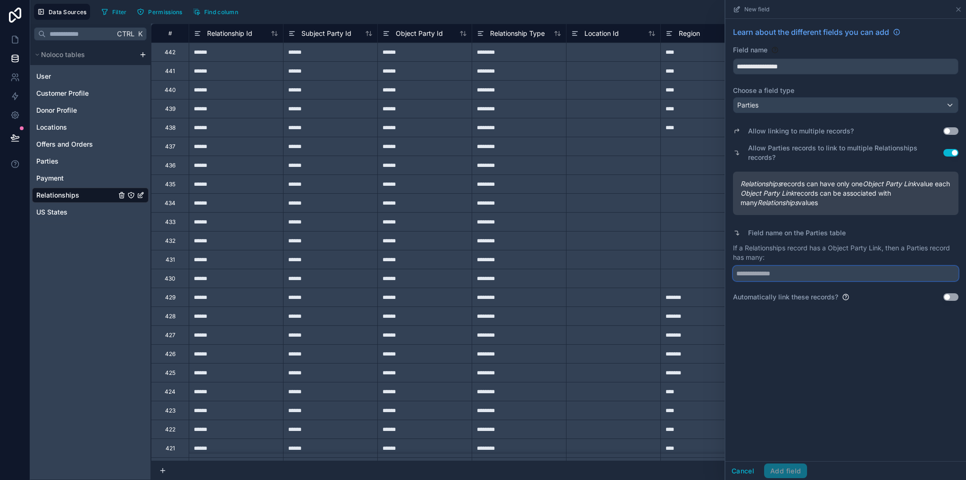
paste input "**********"
type input "**********"
click at [952, 301] on button "Use setting" at bounding box center [951, 297] width 15 height 8
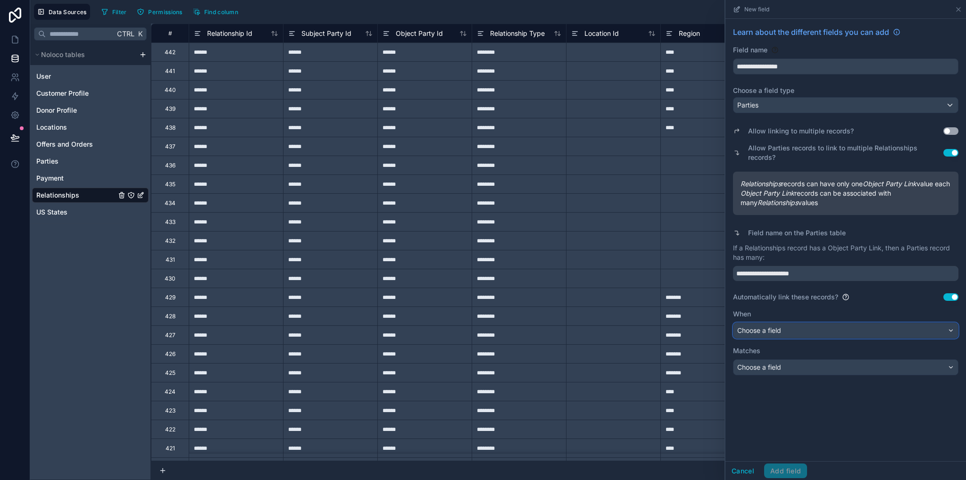
click at [805, 338] on div "Choose a field" at bounding box center [846, 330] width 225 height 15
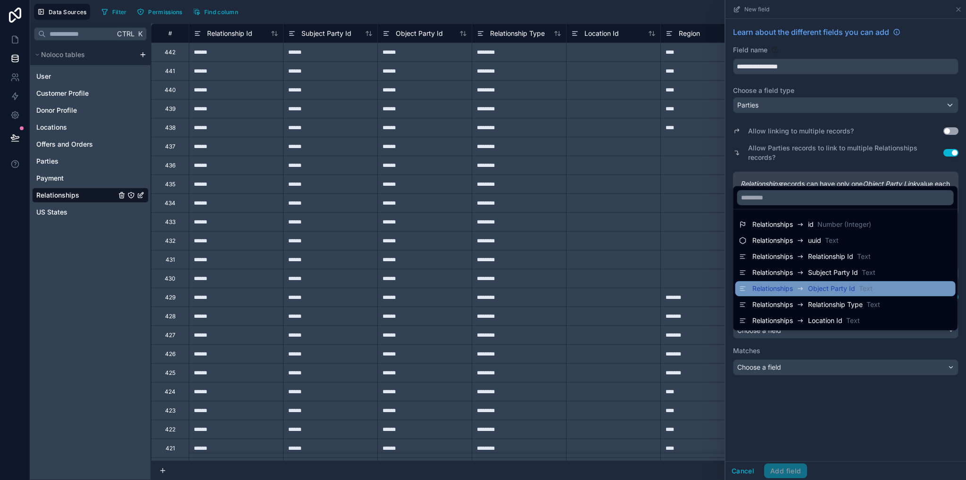
click at [797, 290] on icon at bounding box center [801, 288] width 8 height 11
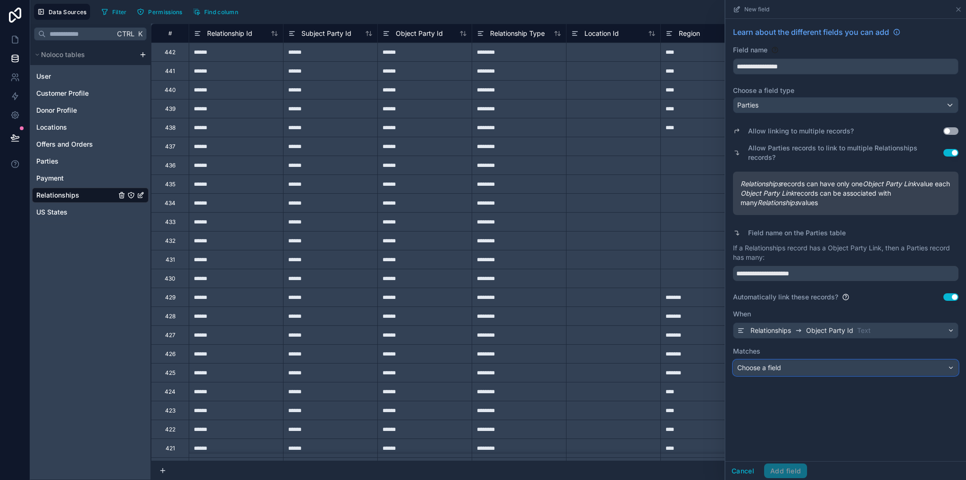
click at [789, 338] on div "Choose a field" at bounding box center [846, 367] width 225 height 15
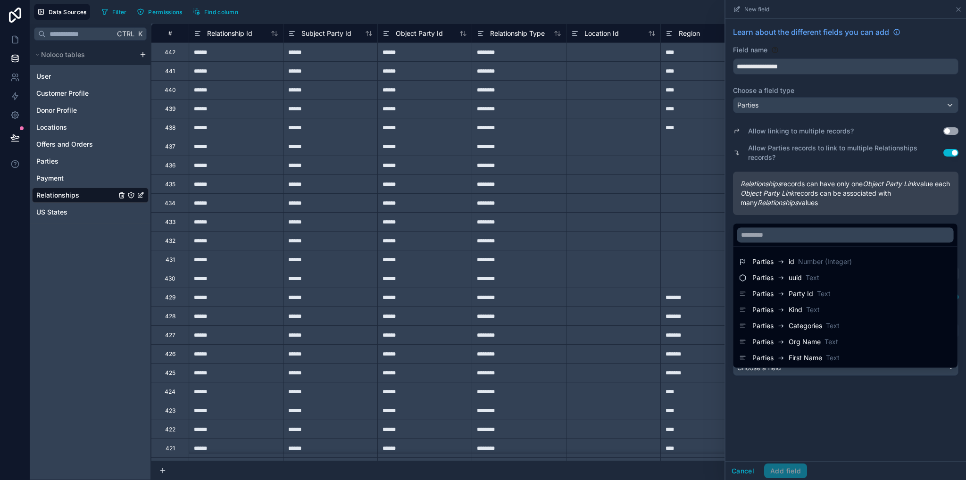
click at [794, 297] on span "Party Id" at bounding box center [801, 293] width 25 height 9
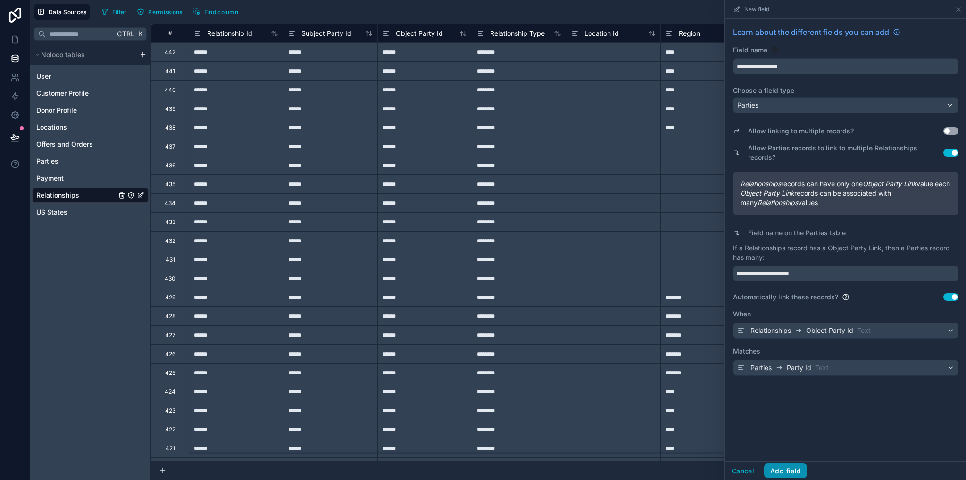
click at [785, 338] on button "Add field" at bounding box center [785, 471] width 43 height 15
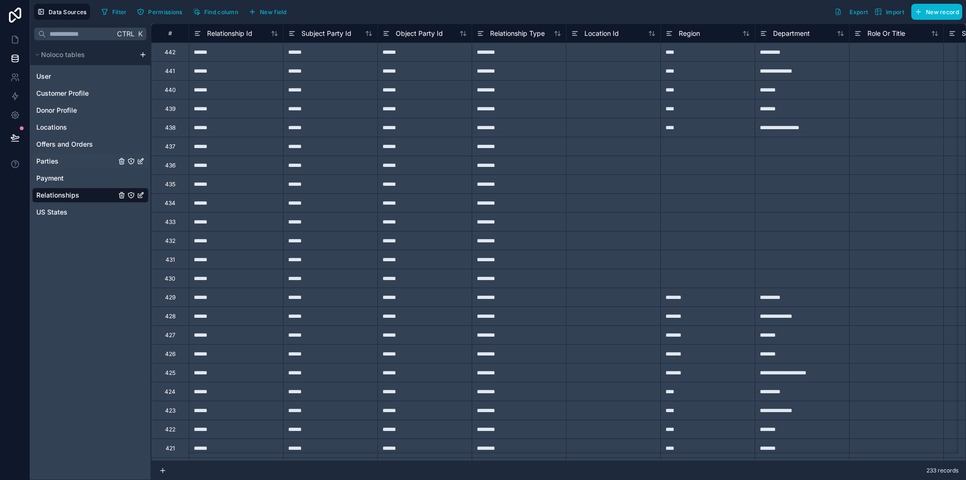
click at [52, 162] on span "Parties" at bounding box center [47, 161] width 22 height 9
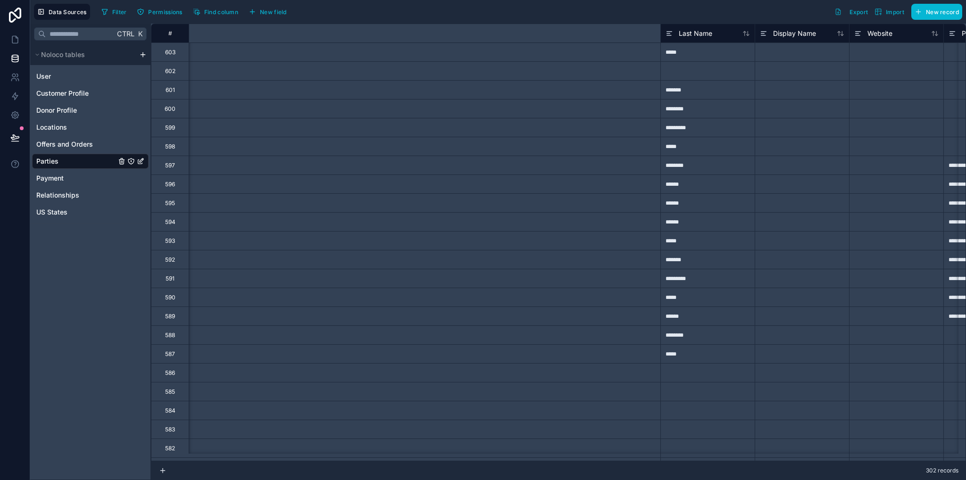
scroll to position [0, 1212]
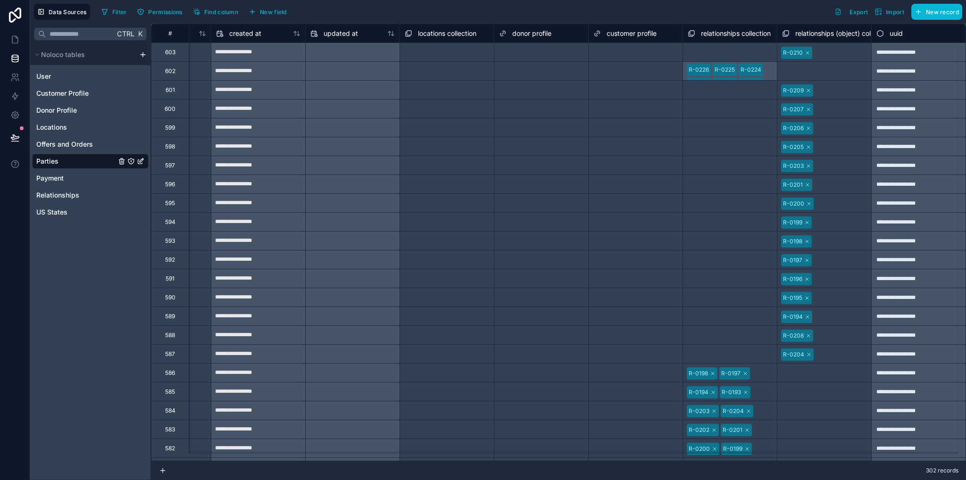
click at [723, 33] on span "relationships collection" at bounding box center [736, 33] width 70 height 9
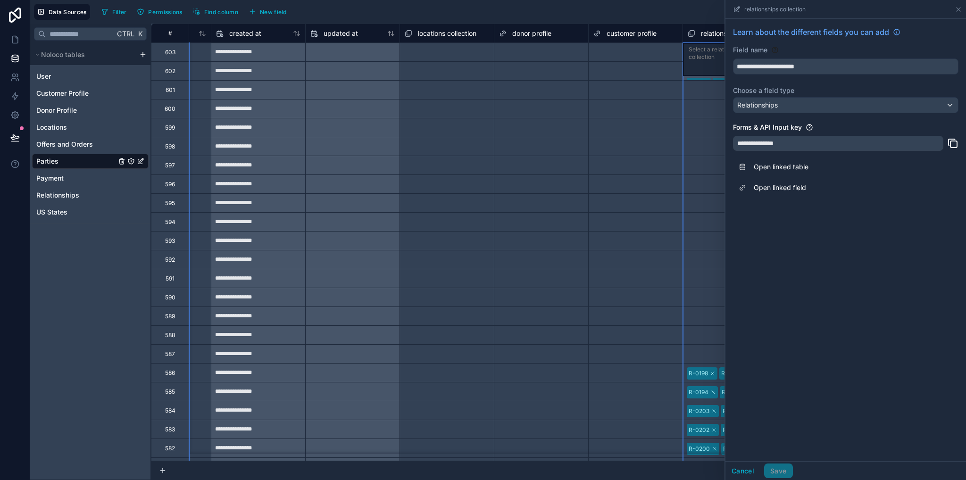
click at [954, 8] on div "relationships collection" at bounding box center [845, 9] width 233 height 18
click at [957, 10] on icon at bounding box center [959, 10] width 4 height 4
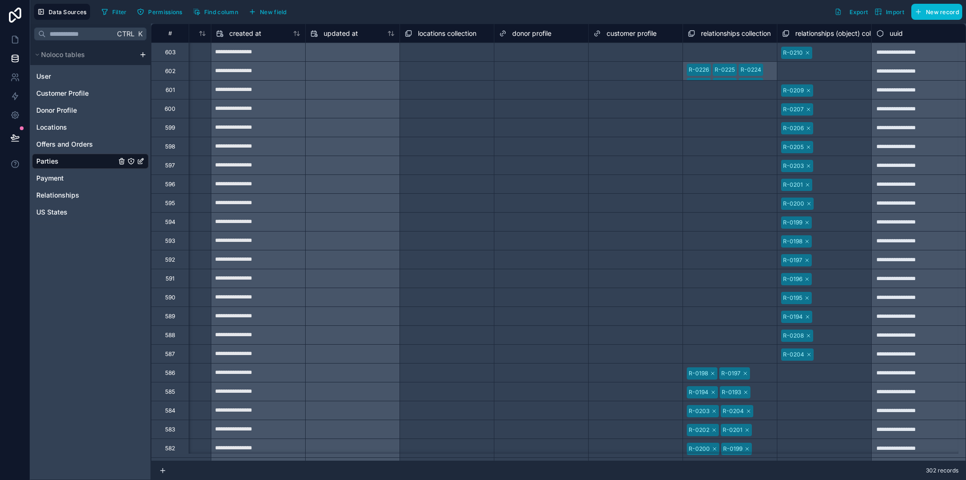
click at [731, 34] on span "relationships collection" at bounding box center [736, 33] width 70 height 9
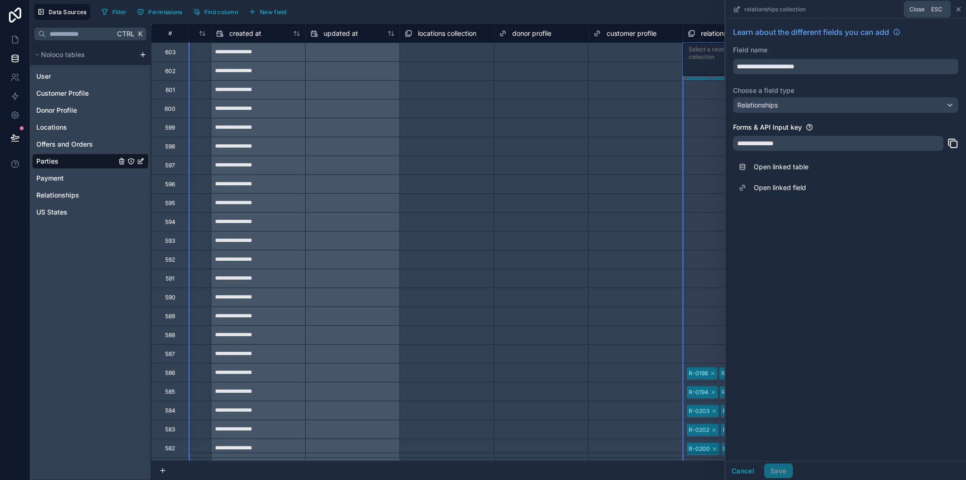
click at [959, 8] on icon at bounding box center [959, 10] width 8 height 8
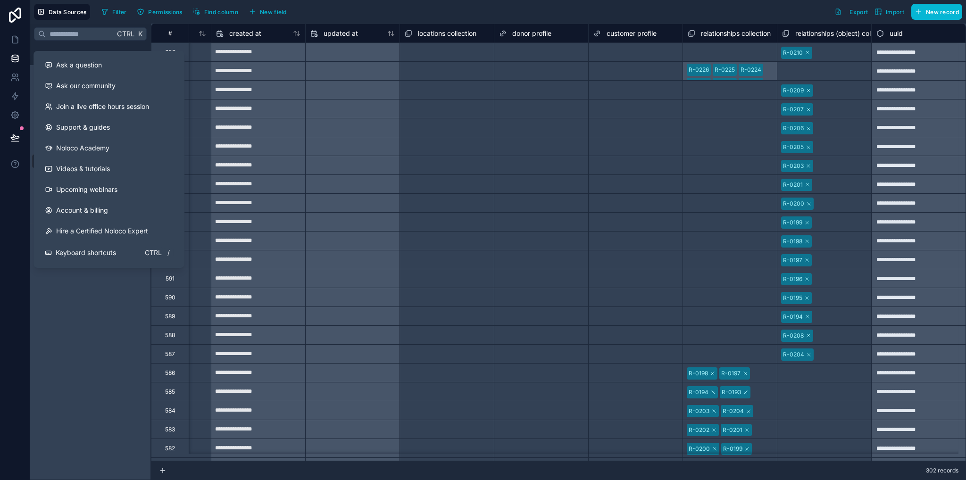
click at [106, 338] on div "Ctrl K Noloco tables User Customer Profile Donor Profile Locations Offers and O…" at bounding box center [90, 252] width 121 height 457
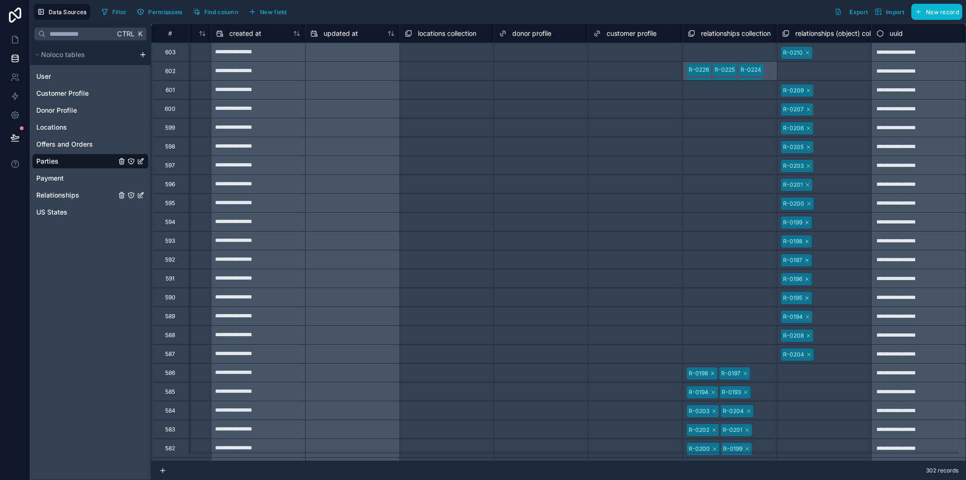
click at [53, 197] on span "Relationships" at bounding box center [57, 195] width 43 height 9
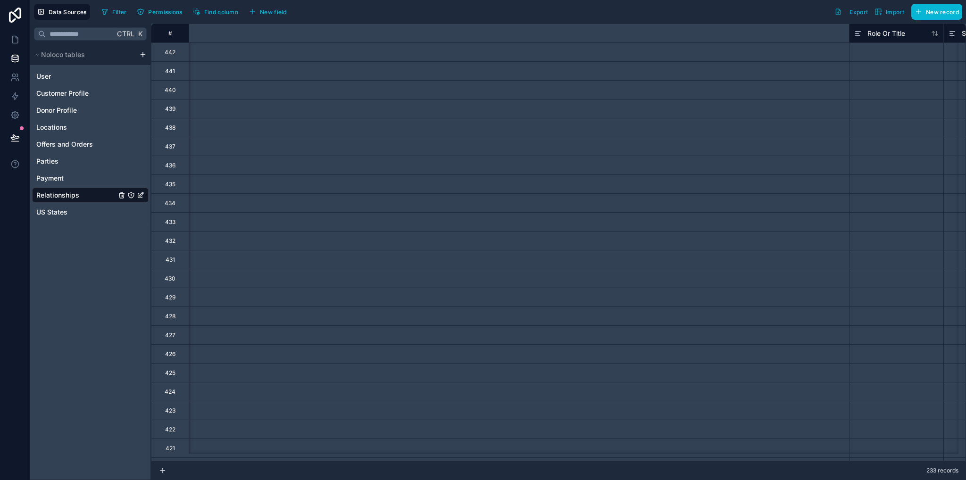
scroll to position [0, 834]
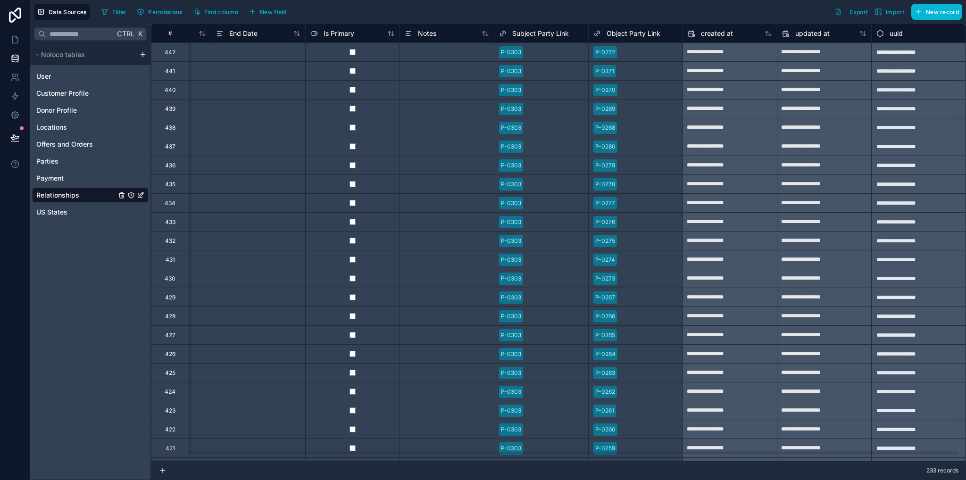
click at [532, 33] on span "Subject Party Link" at bounding box center [540, 33] width 57 height 9
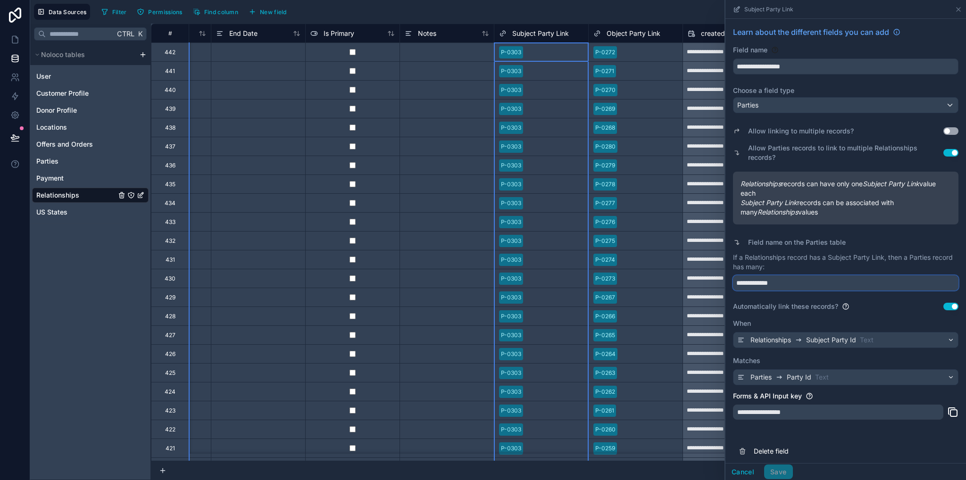
click at [781, 281] on input "**********" at bounding box center [846, 283] width 226 height 15
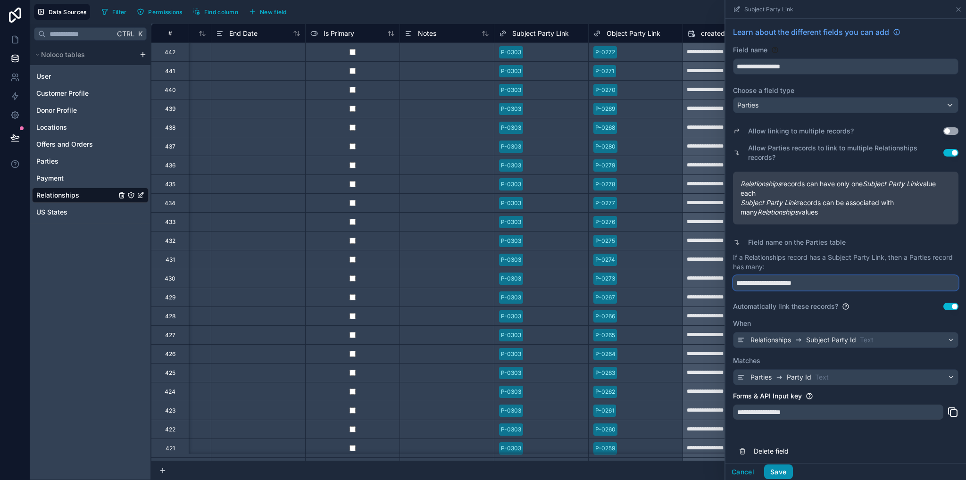
type input "**********"
click at [783, 338] on button "Save" at bounding box center [778, 472] width 28 height 15
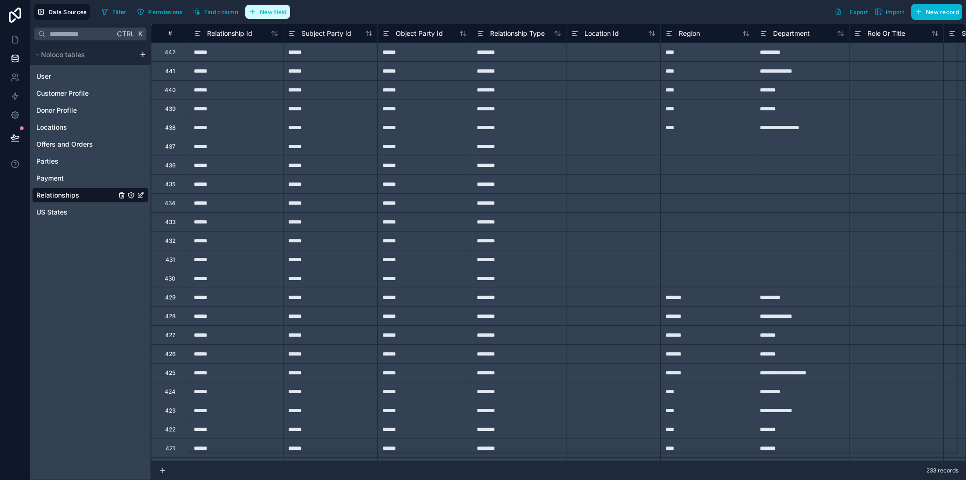
click at [259, 12] on button "New field" at bounding box center [267, 12] width 45 height 14
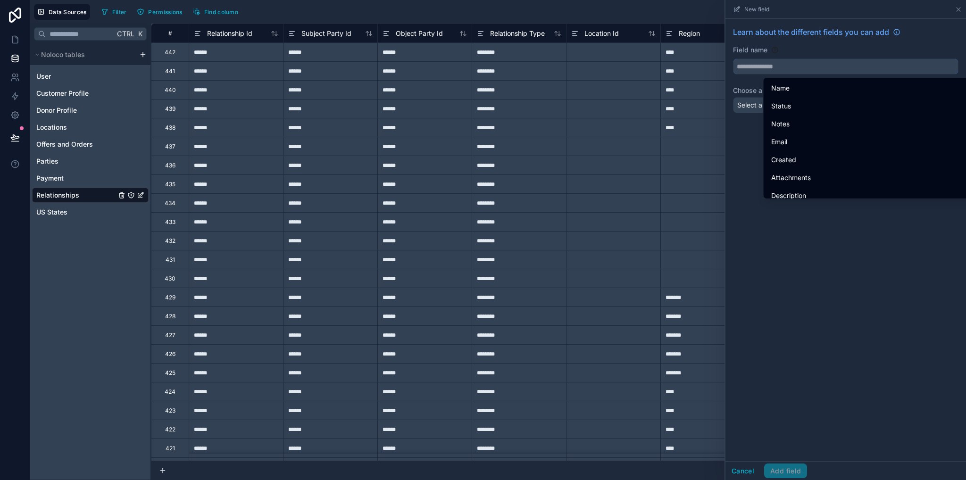
click at [779, 67] on input "text" at bounding box center [846, 66] width 225 height 15
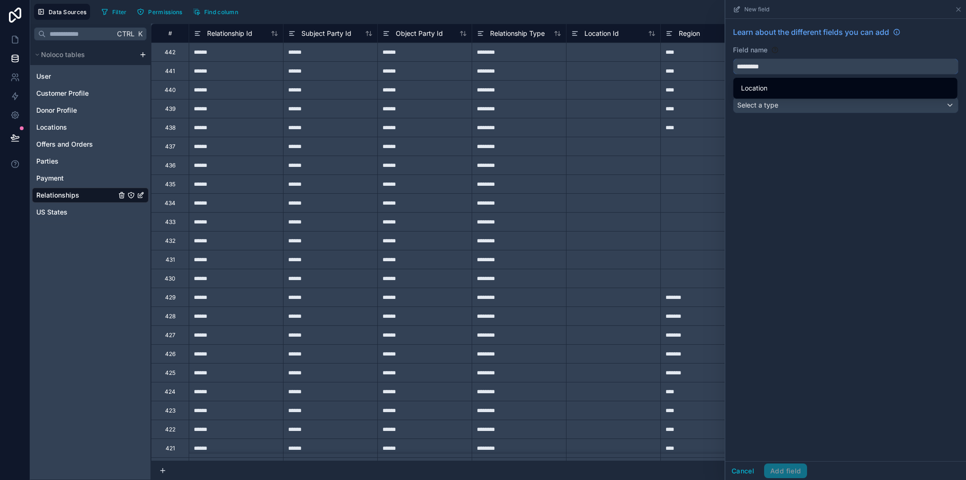
click at [733, 59] on button "********" at bounding box center [846, 67] width 226 height 16
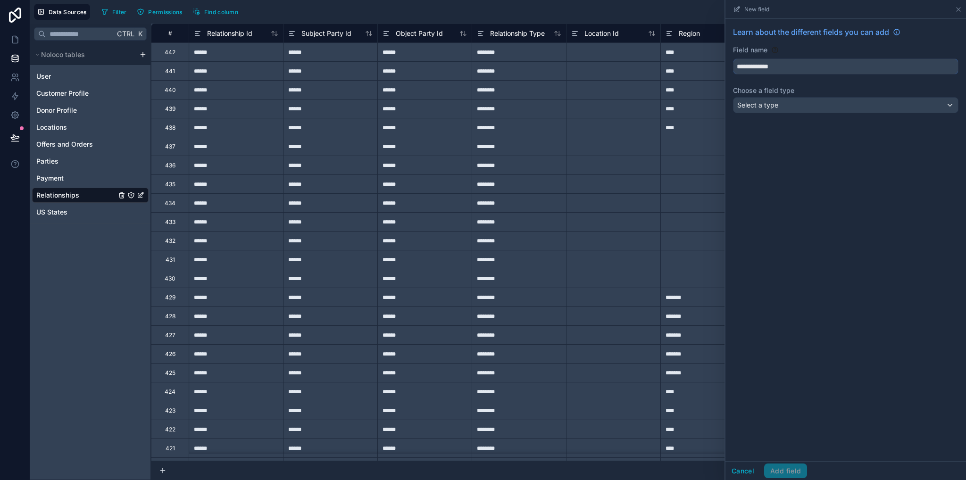
type input "**********"
click at [785, 104] on div "Select a type" at bounding box center [846, 105] width 225 height 15
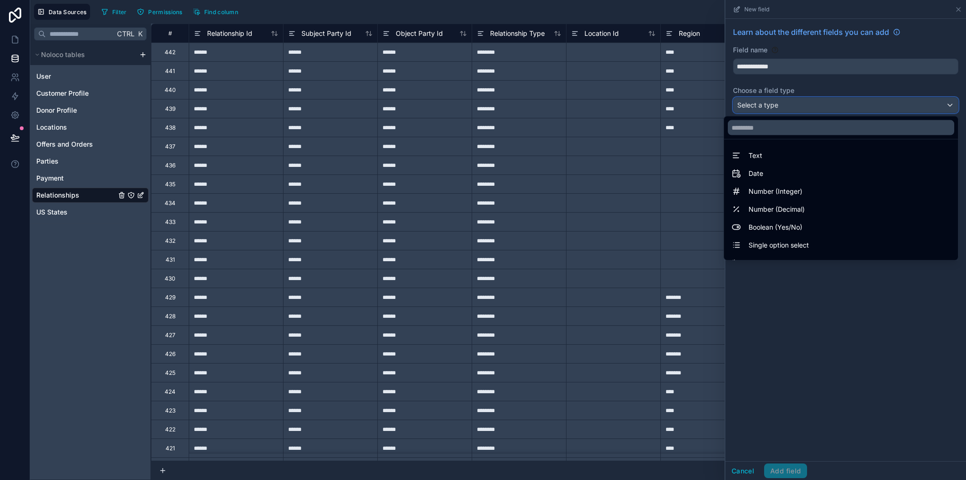
scroll to position [274, 0]
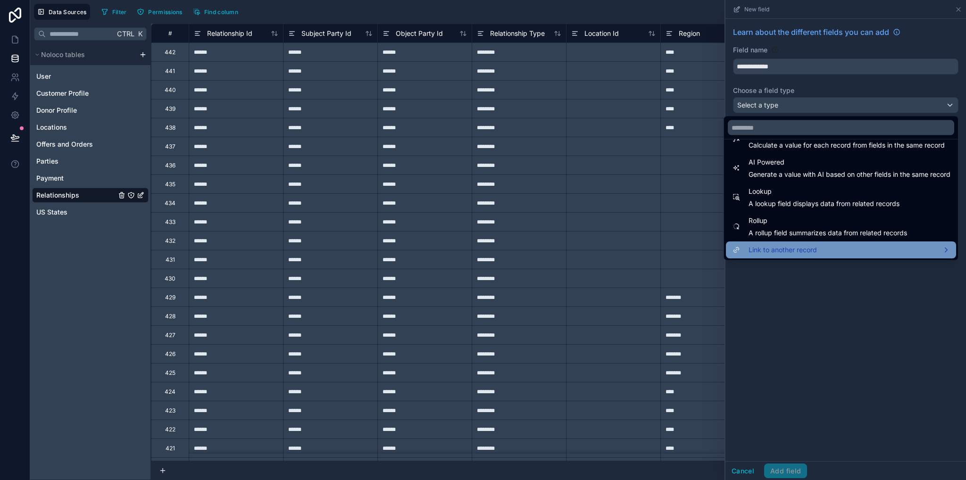
click at [783, 246] on span "Link to another record" at bounding box center [783, 249] width 68 height 11
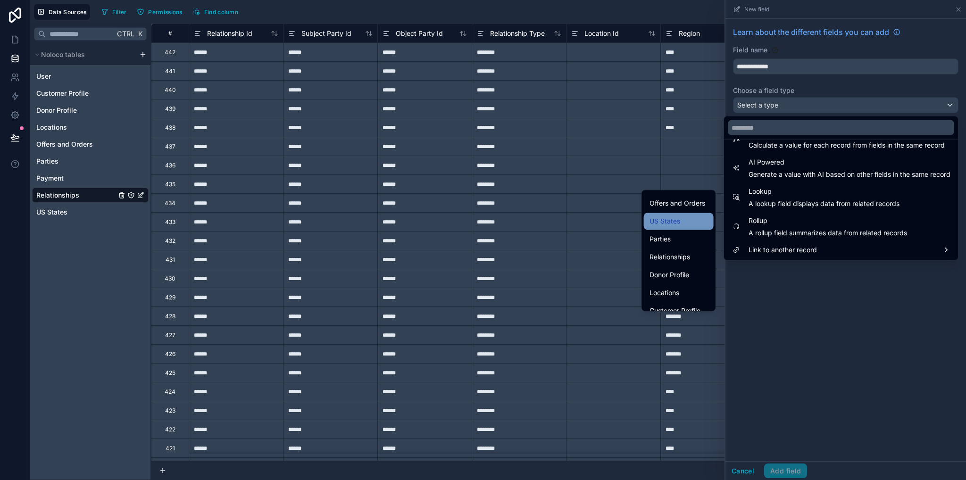
scroll to position [58, 0]
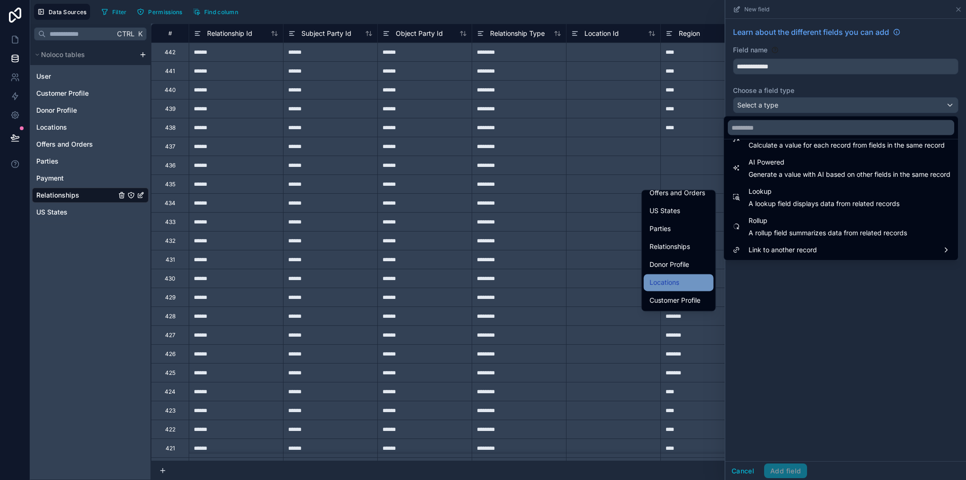
click at [670, 286] on span "Locations" at bounding box center [665, 282] width 30 height 11
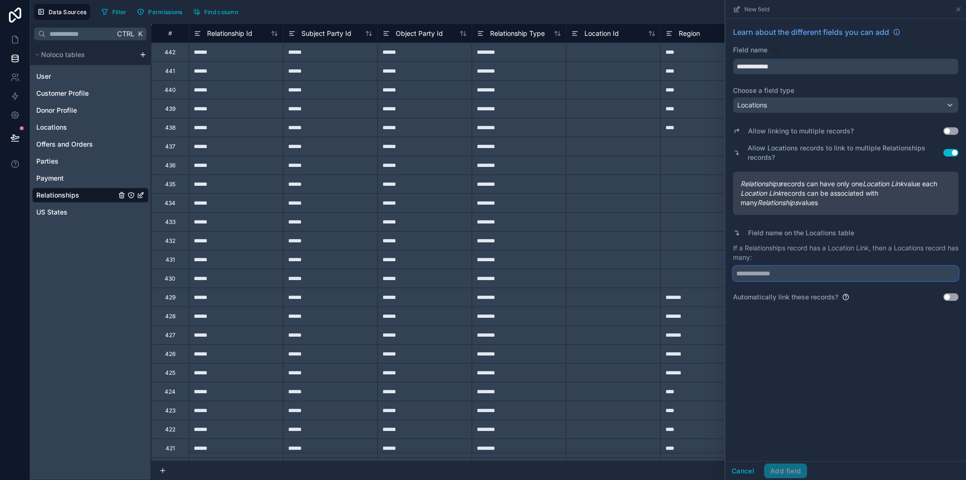
drag, startPoint x: 857, startPoint y: 274, endPoint x: 844, endPoint y: 273, distance: 12.8
click at [856, 274] on input "text" at bounding box center [846, 273] width 226 height 15
drag, startPoint x: 744, startPoint y: 249, endPoint x: 785, endPoint y: 250, distance: 41.1
click at [785, 250] on p "If a Relationships record has a Location Link, then a Locations record has many:" at bounding box center [846, 252] width 226 height 19
copy p "Relationships"
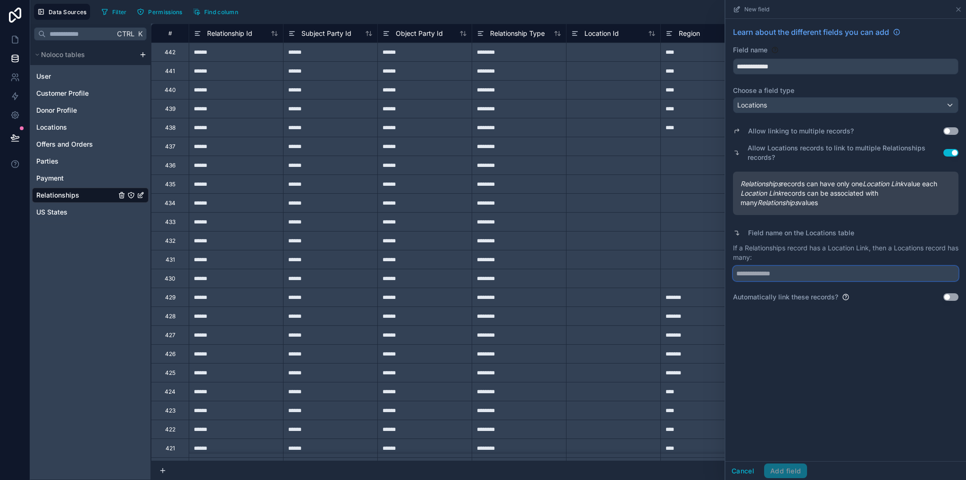
click at [787, 277] on input "text" at bounding box center [846, 273] width 226 height 15
paste input "**********"
type input "**********"
click at [947, 297] on button "Use setting" at bounding box center [951, 297] width 15 height 8
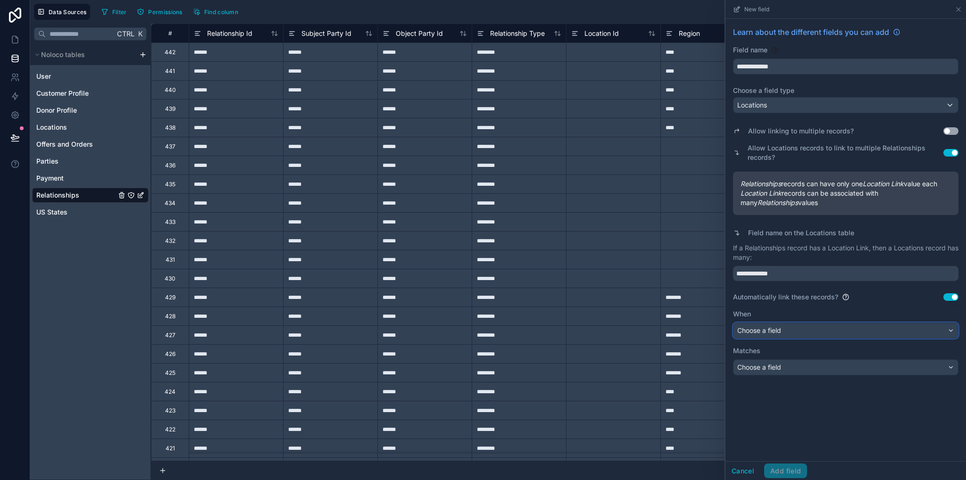
click at [785, 331] on div "Choose a field" at bounding box center [846, 330] width 225 height 15
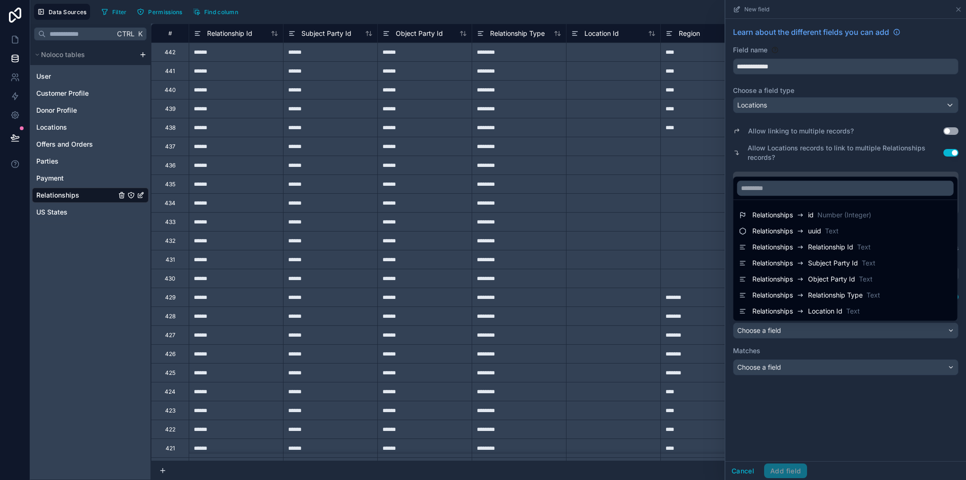
click at [819, 312] on span "Location Id" at bounding box center [825, 311] width 34 height 9
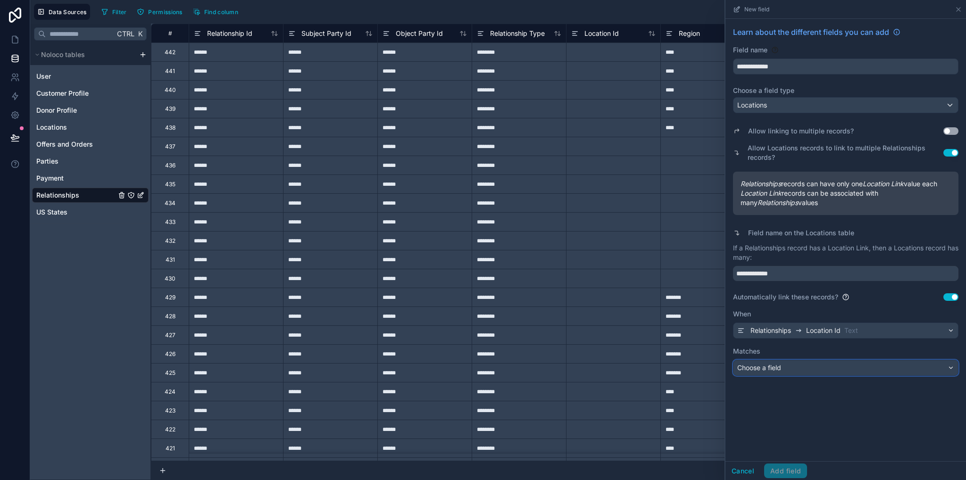
click at [801, 338] on div "Choose a field" at bounding box center [846, 367] width 225 height 15
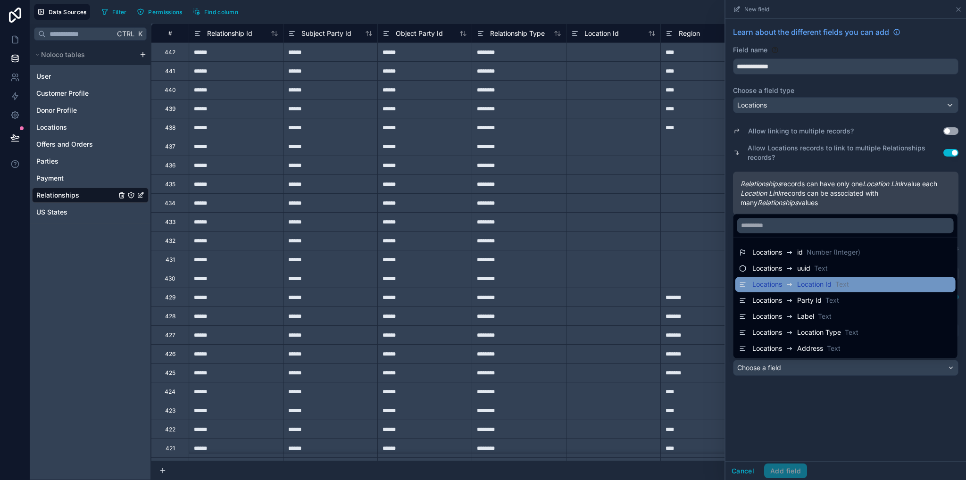
click at [802, 289] on span "Location Id" at bounding box center [814, 284] width 34 height 9
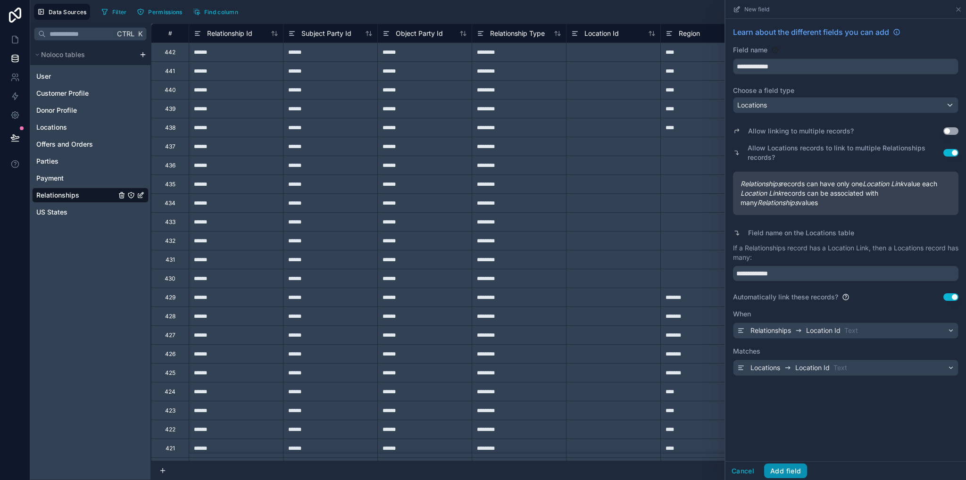
click at [789, 338] on button "Add field" at bounding box center [785, 471] width 43 height 15
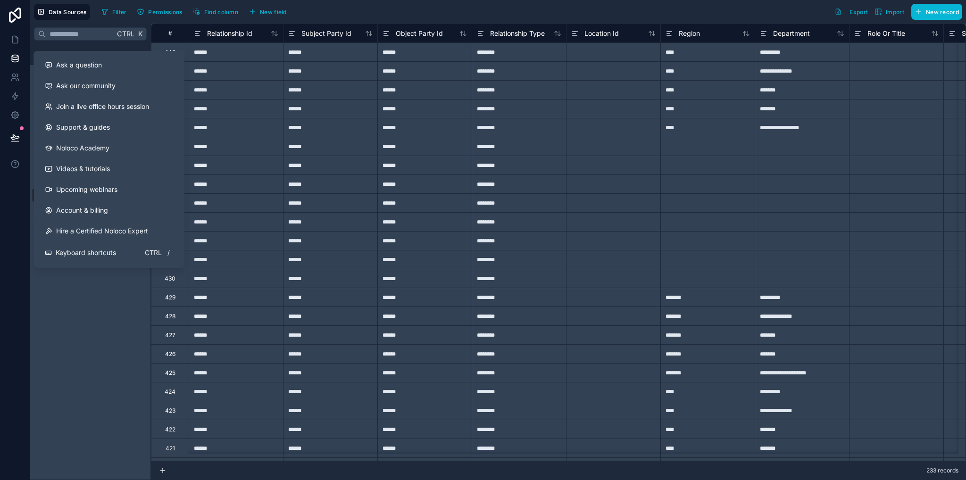
drag, startPoint x: 99, startPoint y: 324, endPoint x: 99, endPoint y: 317, distance: 6.6
click at [98, 324] on div "Ctrl K Noloco tables User Customer Profile Donor Profile Locations Offers and O…" at bounding box center [90, 252] width 121 height 457
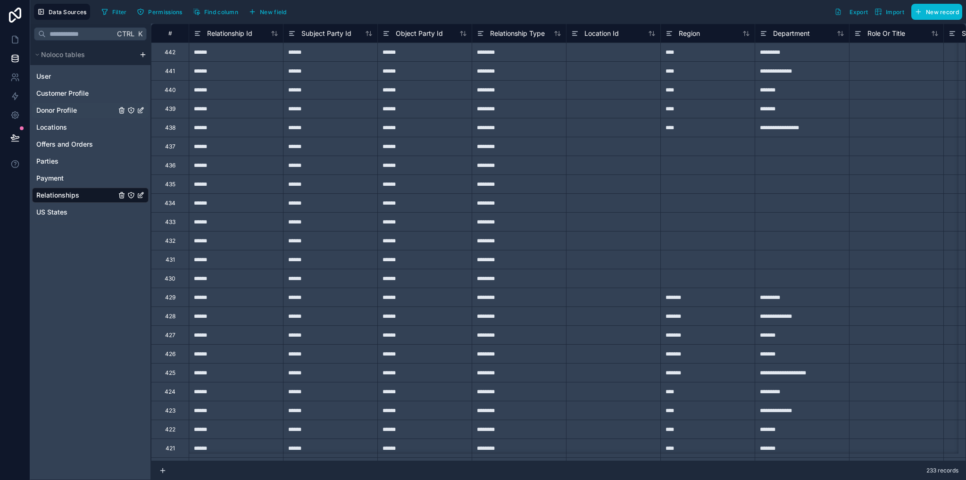
click at [66, 110] on span "Donor Profile" at bounding box center [56, 110] width 41 height 9
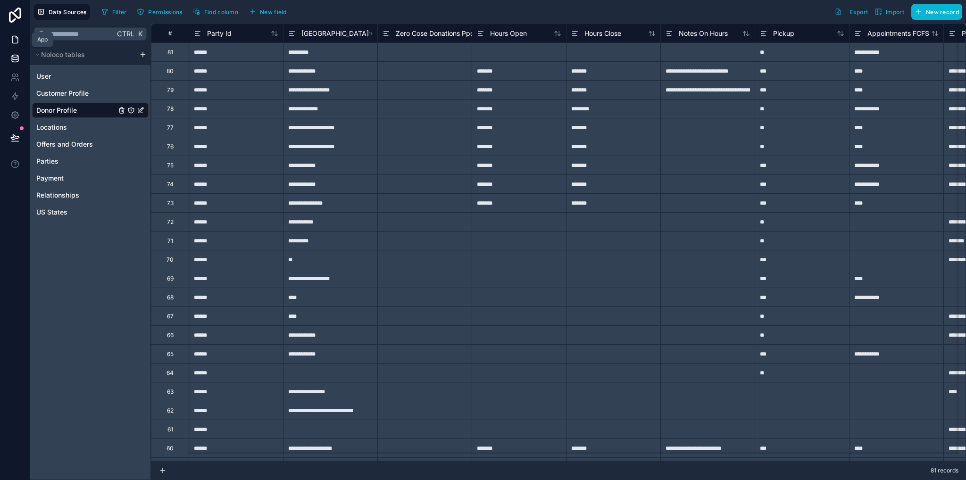
click at [19, 40] on icon at bounding box center [14, 39] width 9 height 9
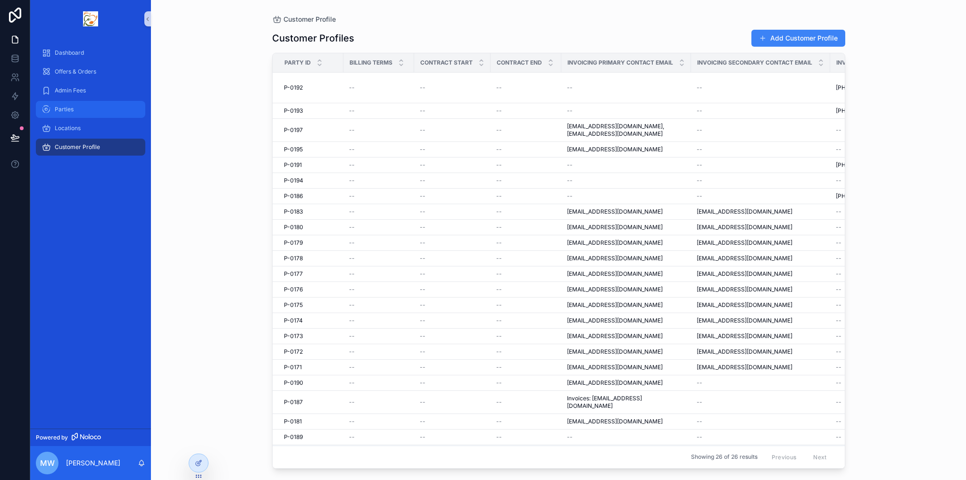
click at [71, 111] on span "Parties" at bounding box center [64, 110] width 19 height 8
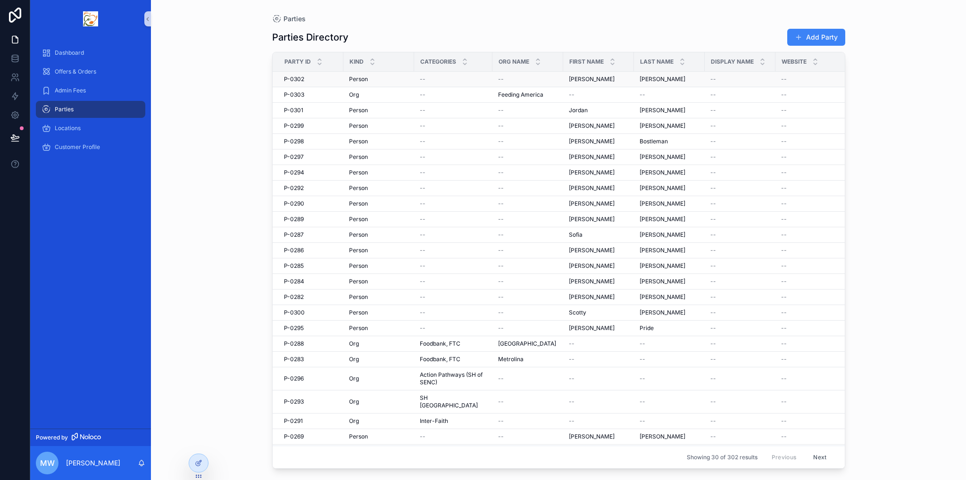
click at [381, 80] on div "Person Person" at bounding box center [378, 79] width 59 height 8
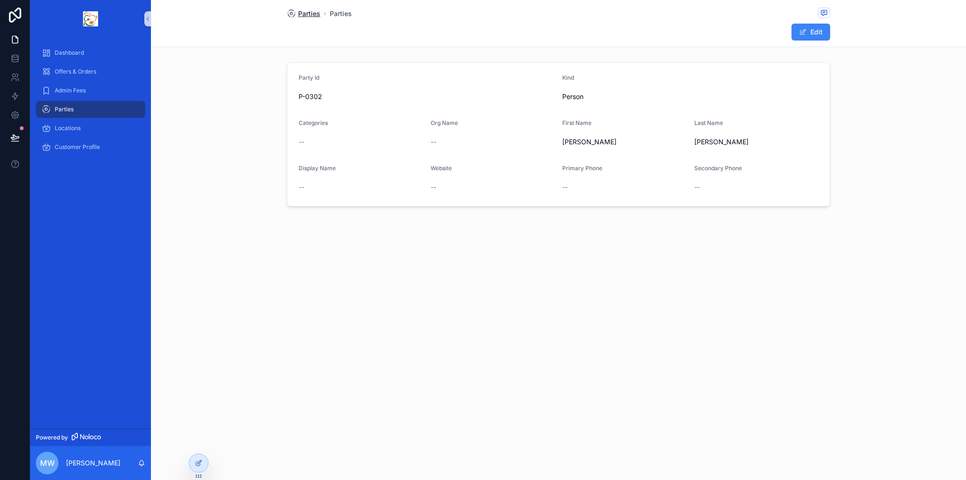
click at [314, 17] on span "Parties" at bounding box center [309, 13] width 22 height 9
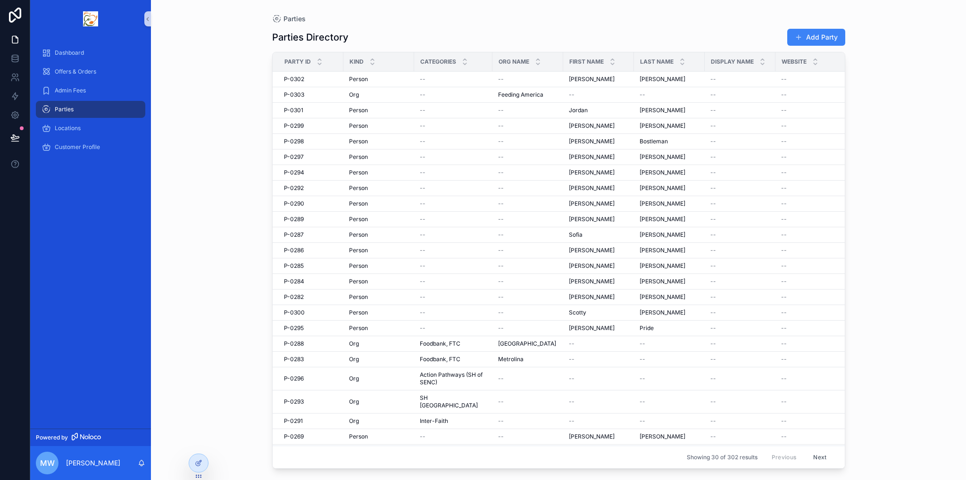
click at [65, 111] on span "Parties" at bounding box center [64, 110] width 19 height 8
